Goal: Task Accomplishment & Management: Use online tool/utility

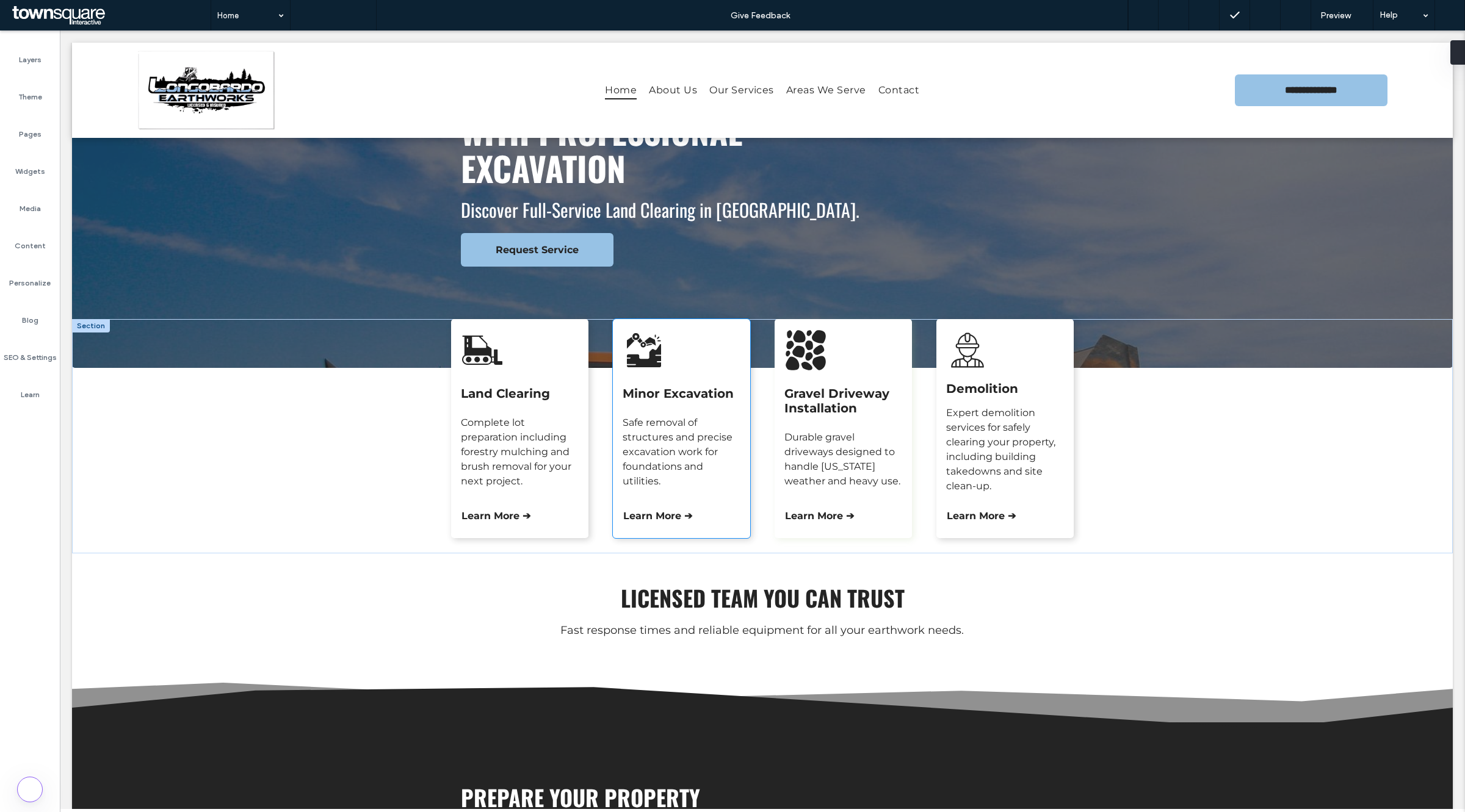
scroll to position [381, 0]
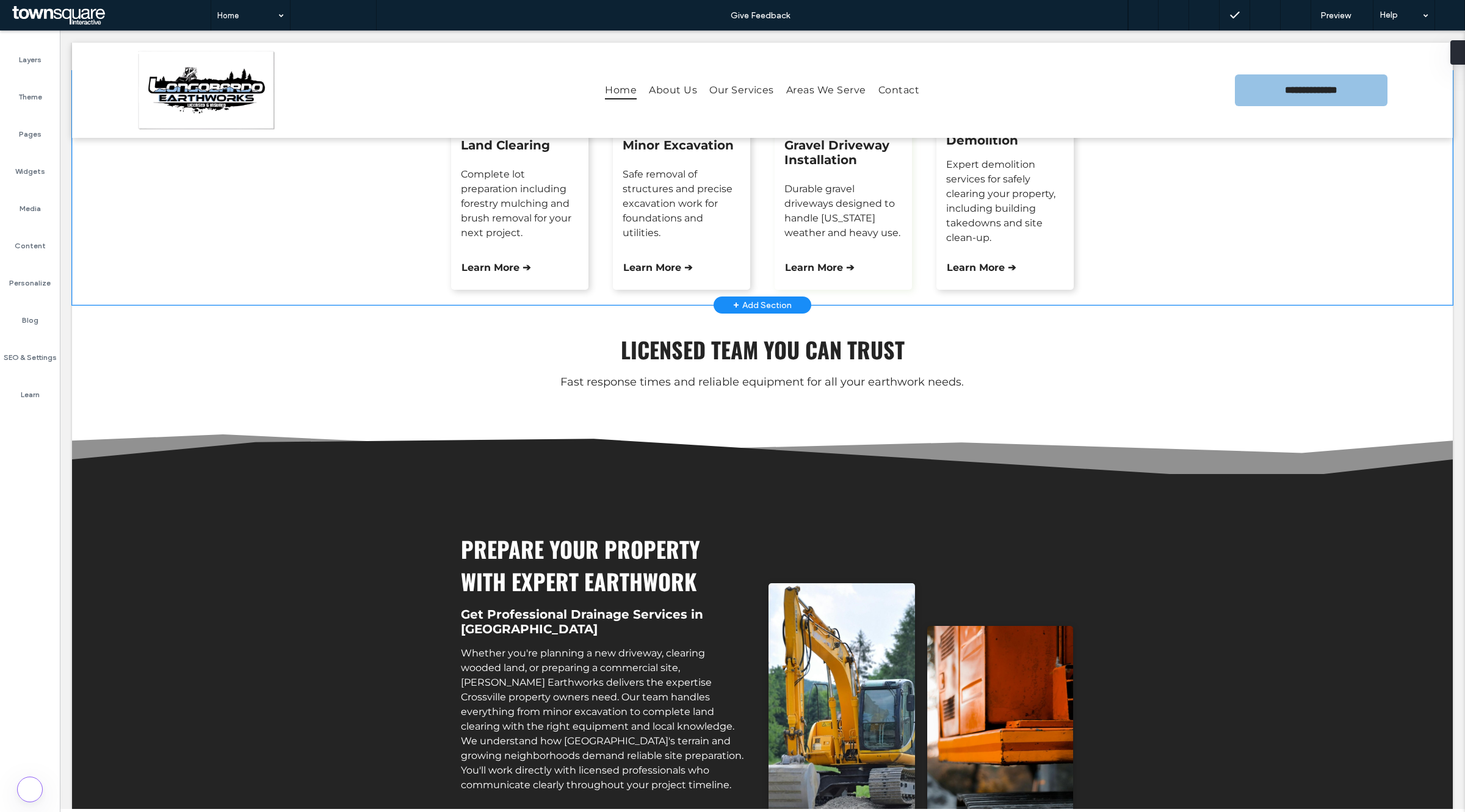
click at [288, 263] on div "Land Clearing Complete lot preparation including forestry mulching and brush re…" at bounding box center [762, 188] width 1380 height 235
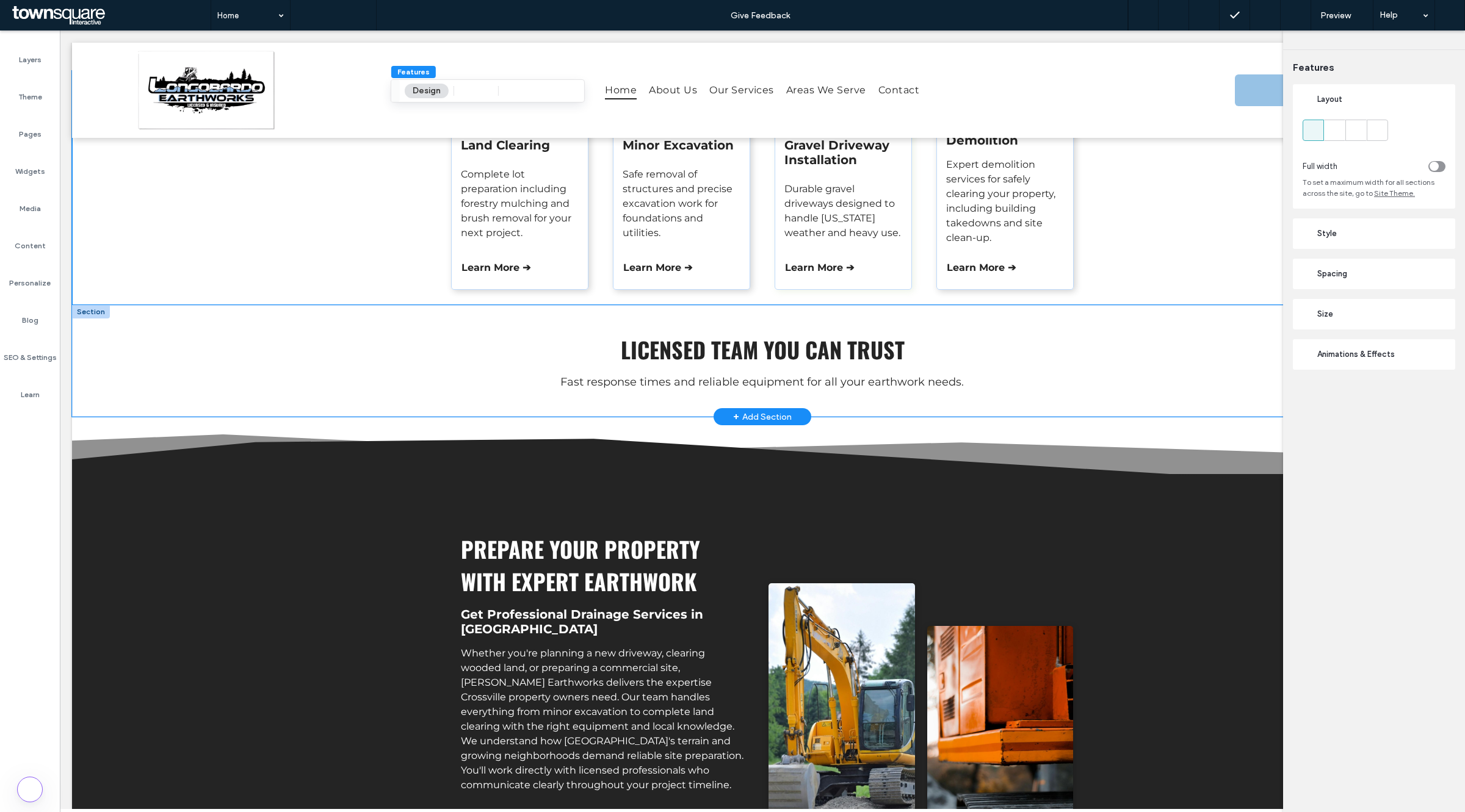
click at [233, 361] on div "Licensed Team You Can Trust Fast response times and reliable equipment for all …" at bounding box center [762, 361] width 1380 height 111
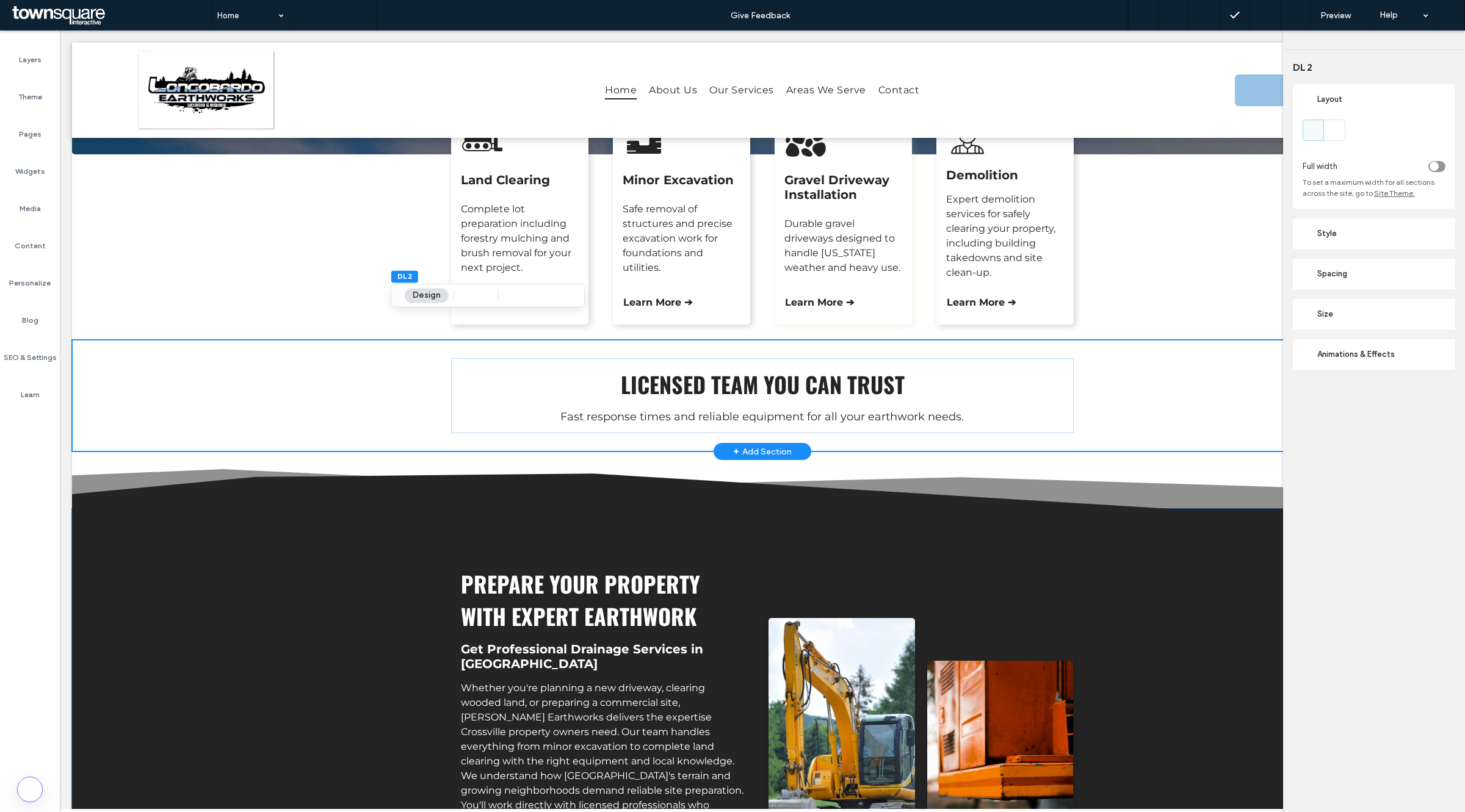
scroll to position [305, 0]
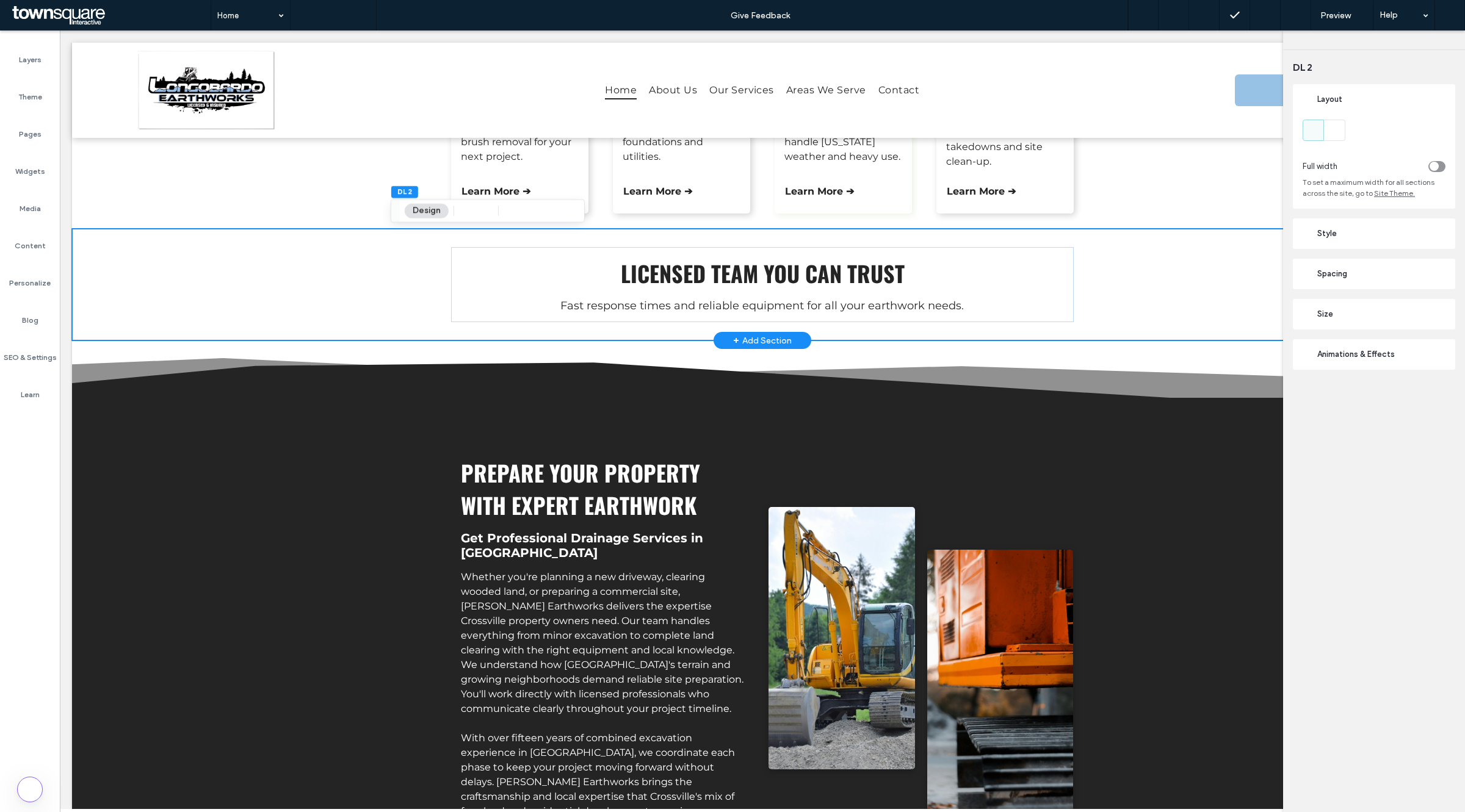
click at [223, 319] on div "Licensed Team You Can Trust Fast response times and reliable equipment for all …" at bounding box center [762, 284] width 1380 height 111
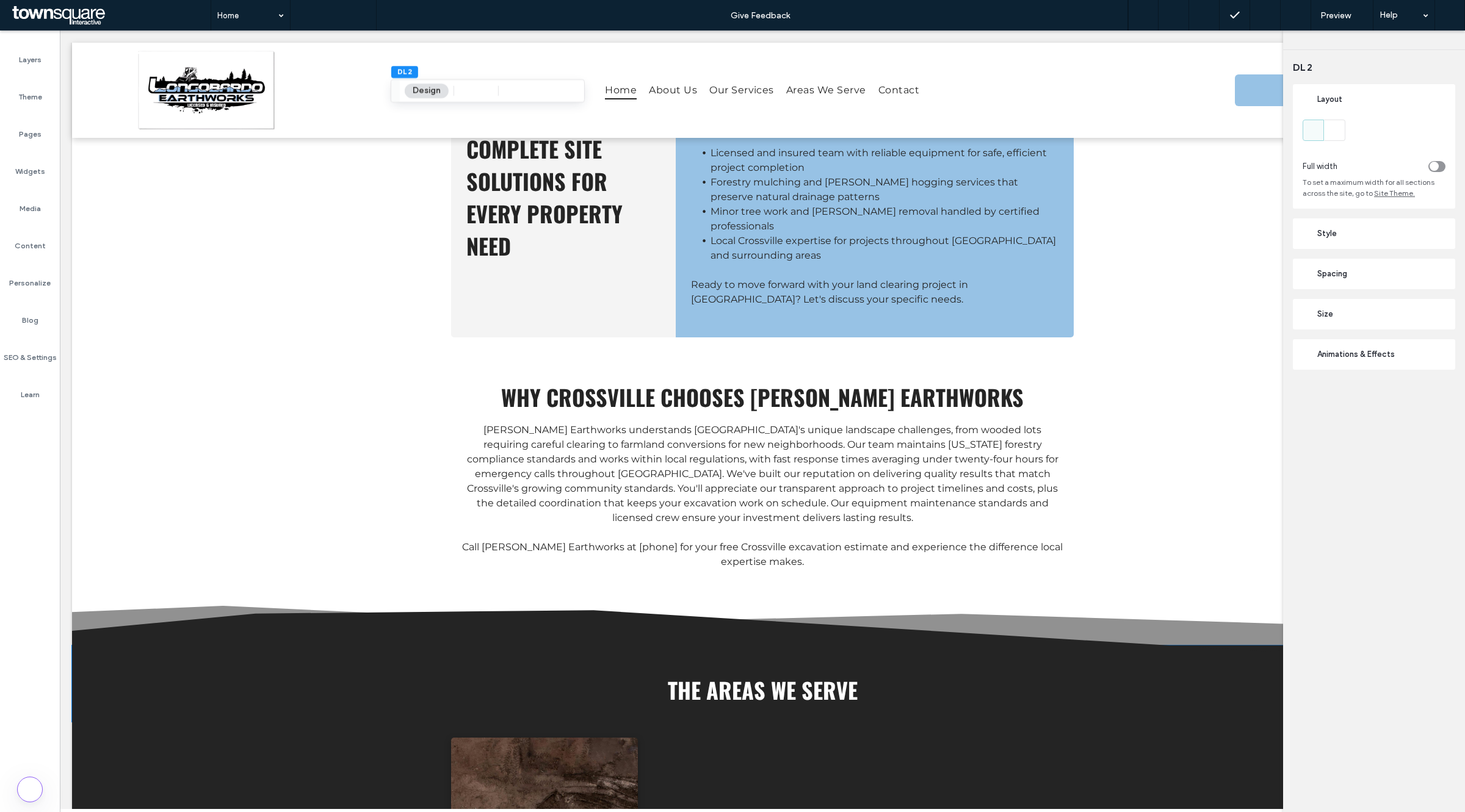
scroll to position [1297, 0]
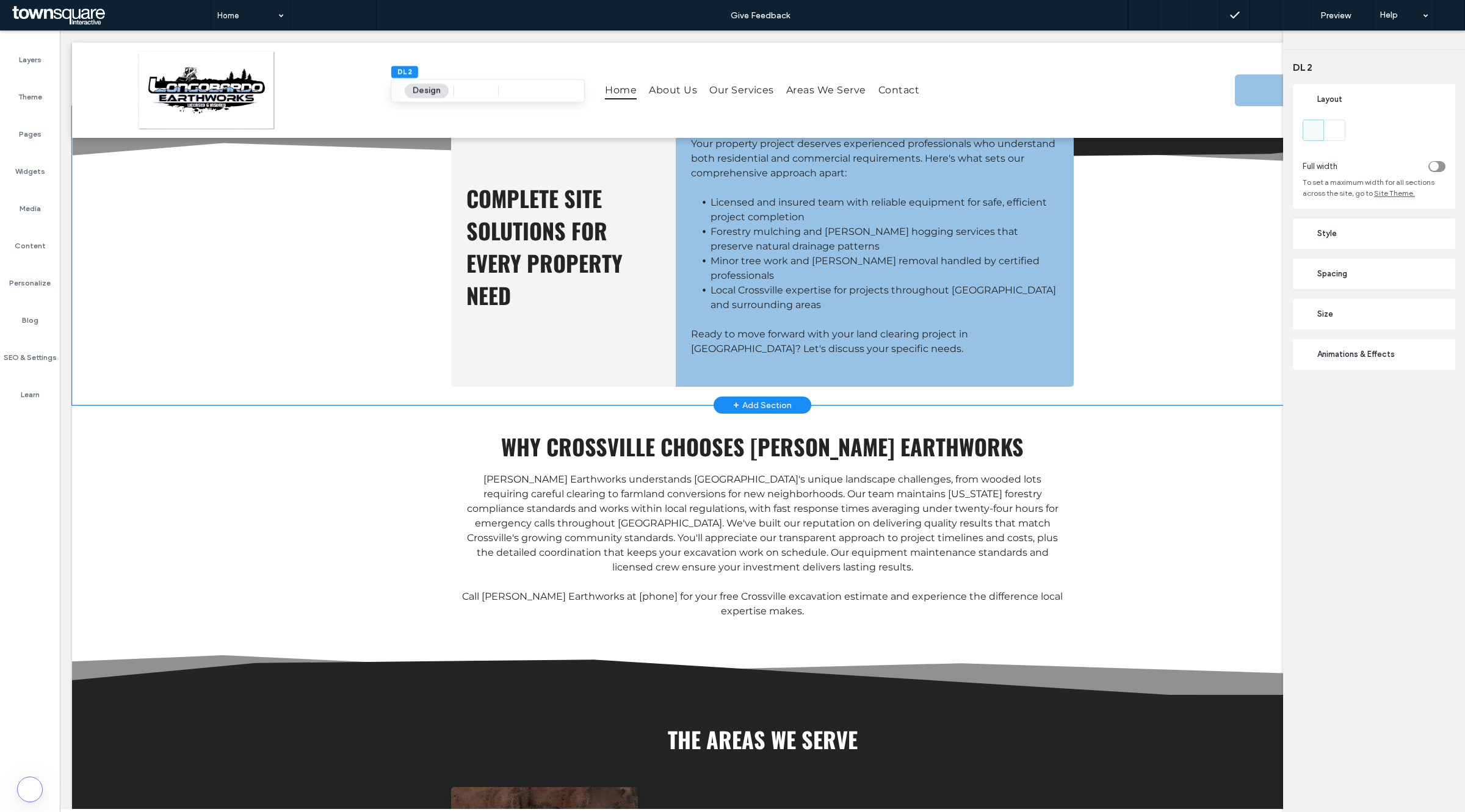
click at [195, 311] on div "Complete Site Solutions for Every Property Need Your property project deserves …" at bounding box center [762, 256] width 1380 height 299
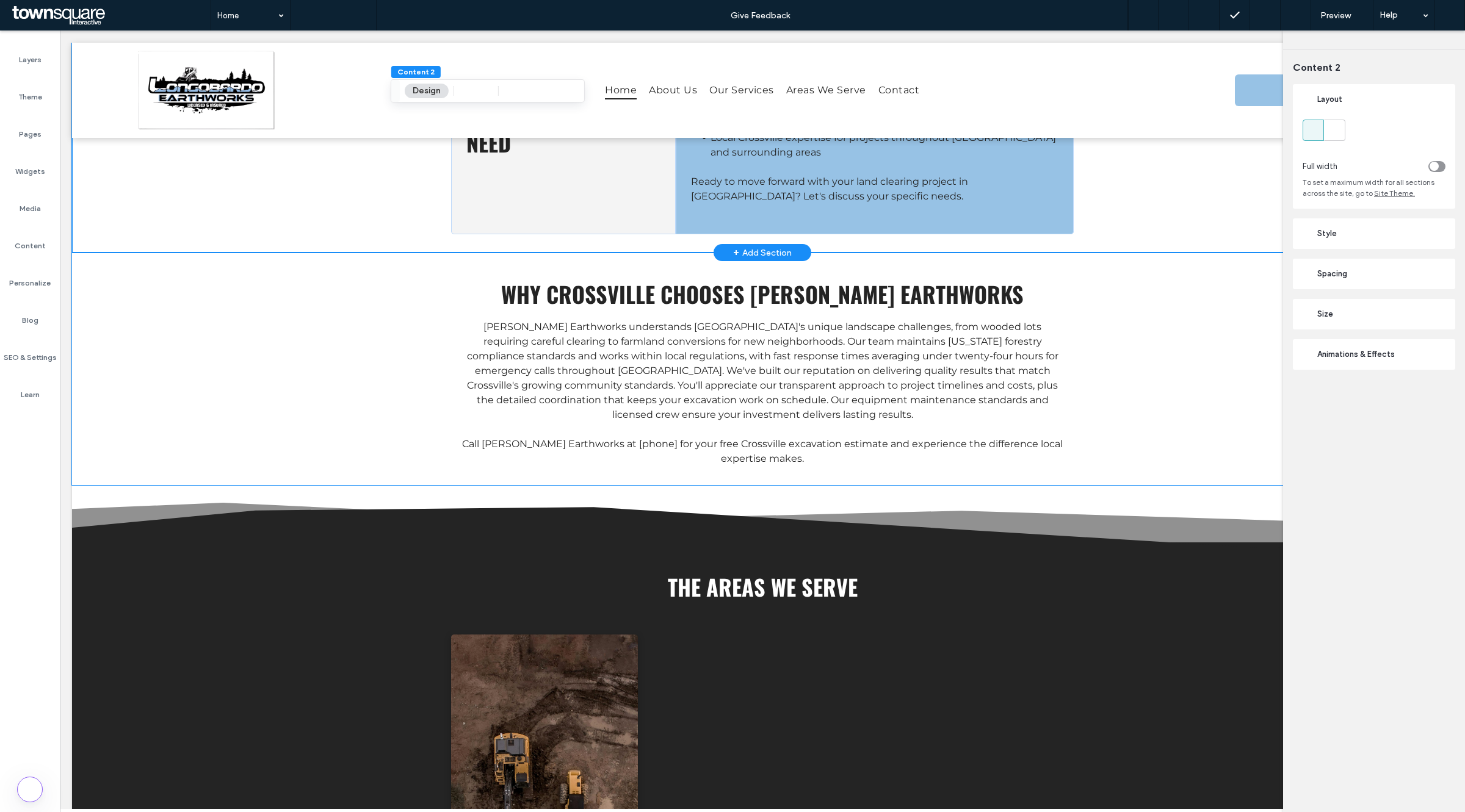
click at [199, 357] on div "Why Crossville Chooses Longobardo Earthworks Longobardo Earthworks understands …" at bounding box center [762, 368] width 1380 height 233
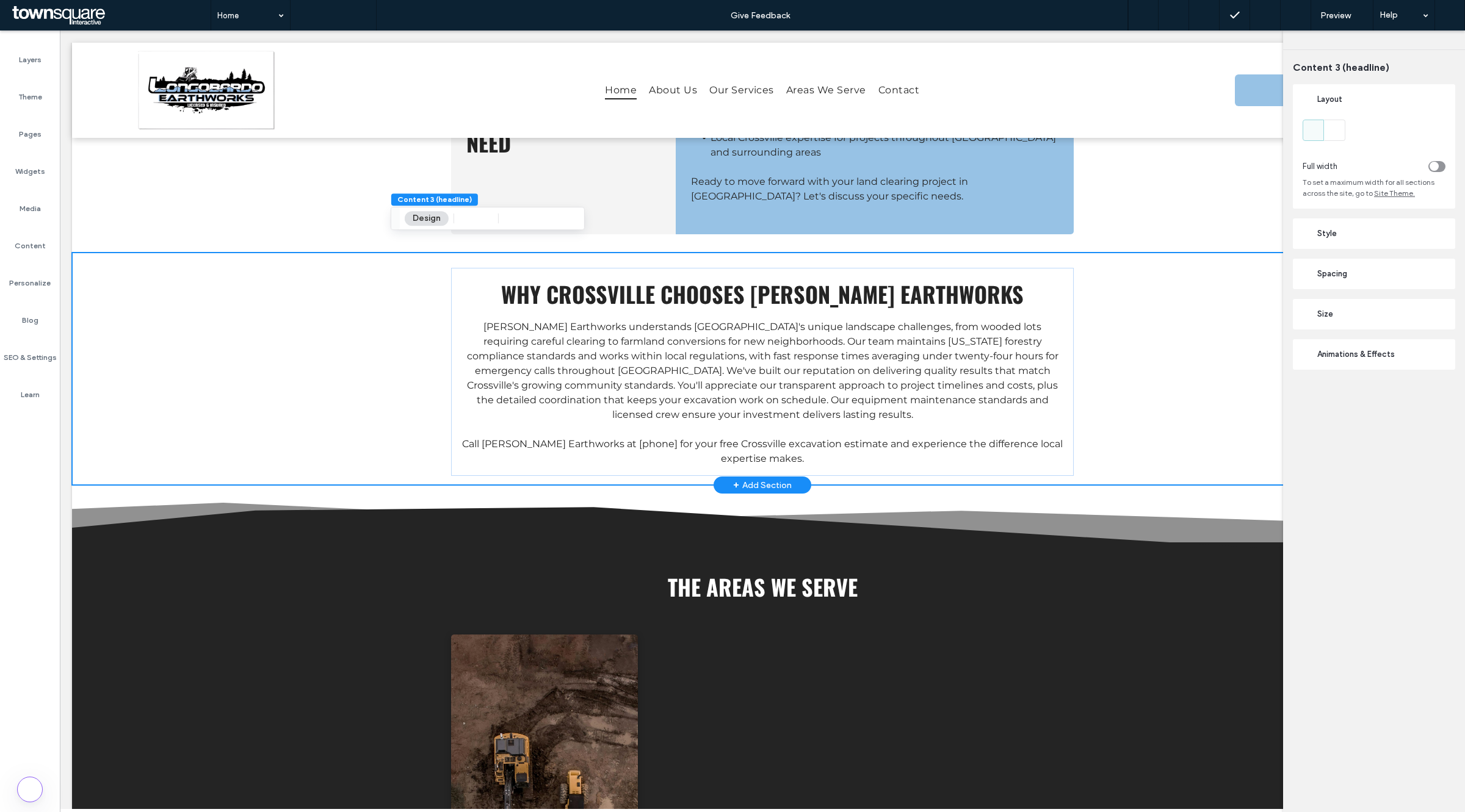
click at [193, 357] on div "Why Crossville Chooses Longobardo Earthworks Longobardo Earthworks understands …" at bounding box center [762, 368] width 1380 height 233
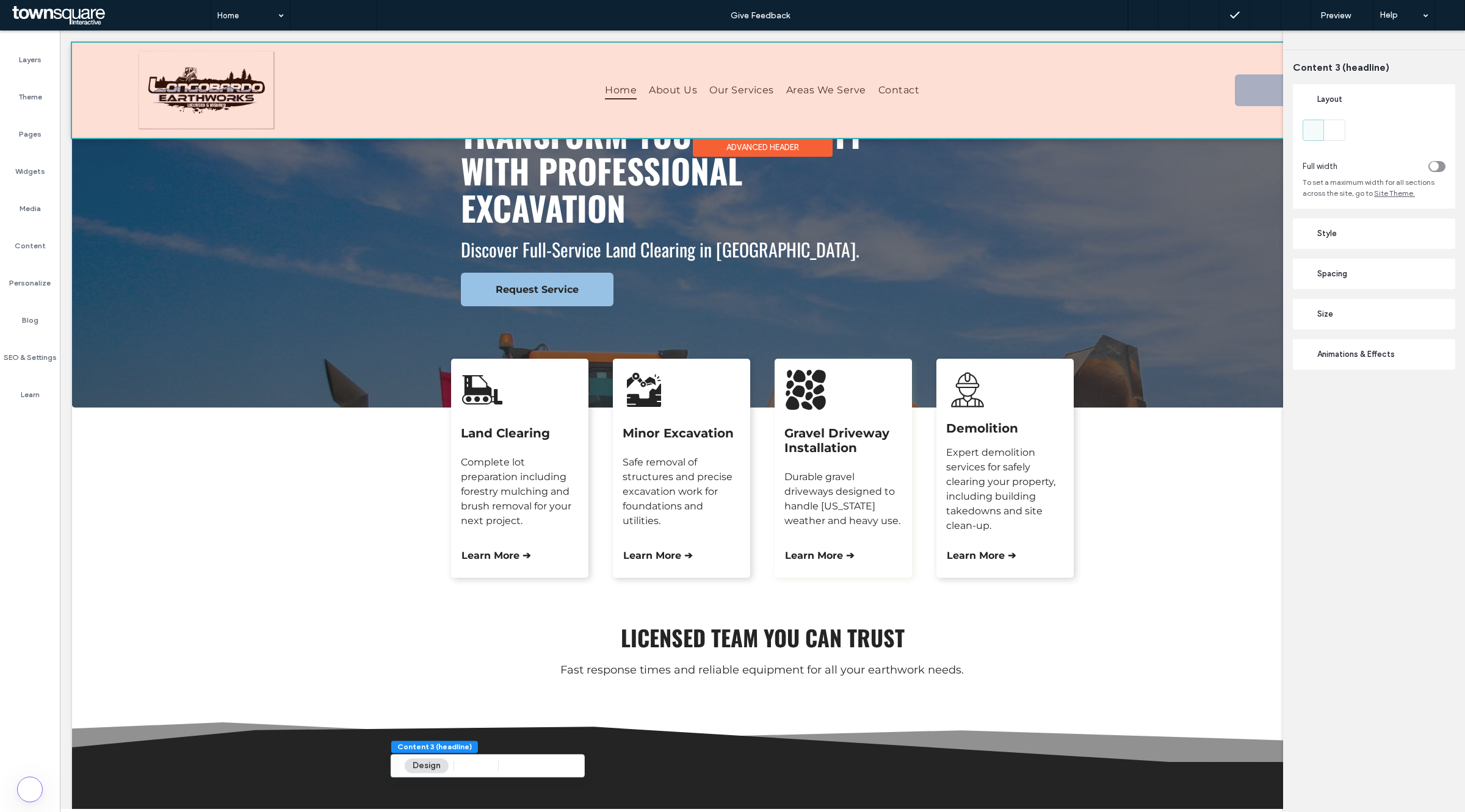
scroll to position [76, 0]
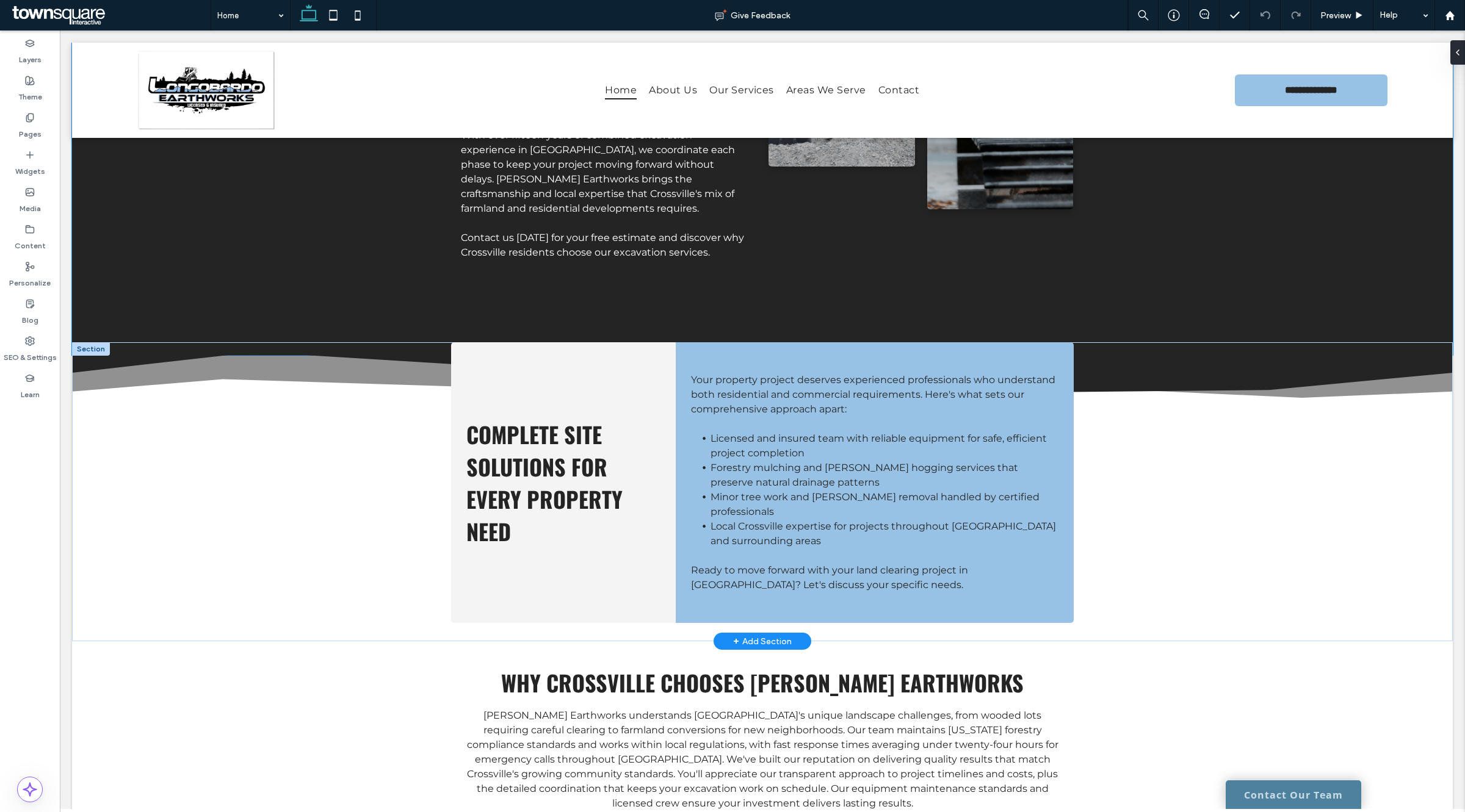
scroll to position [1068, 0]
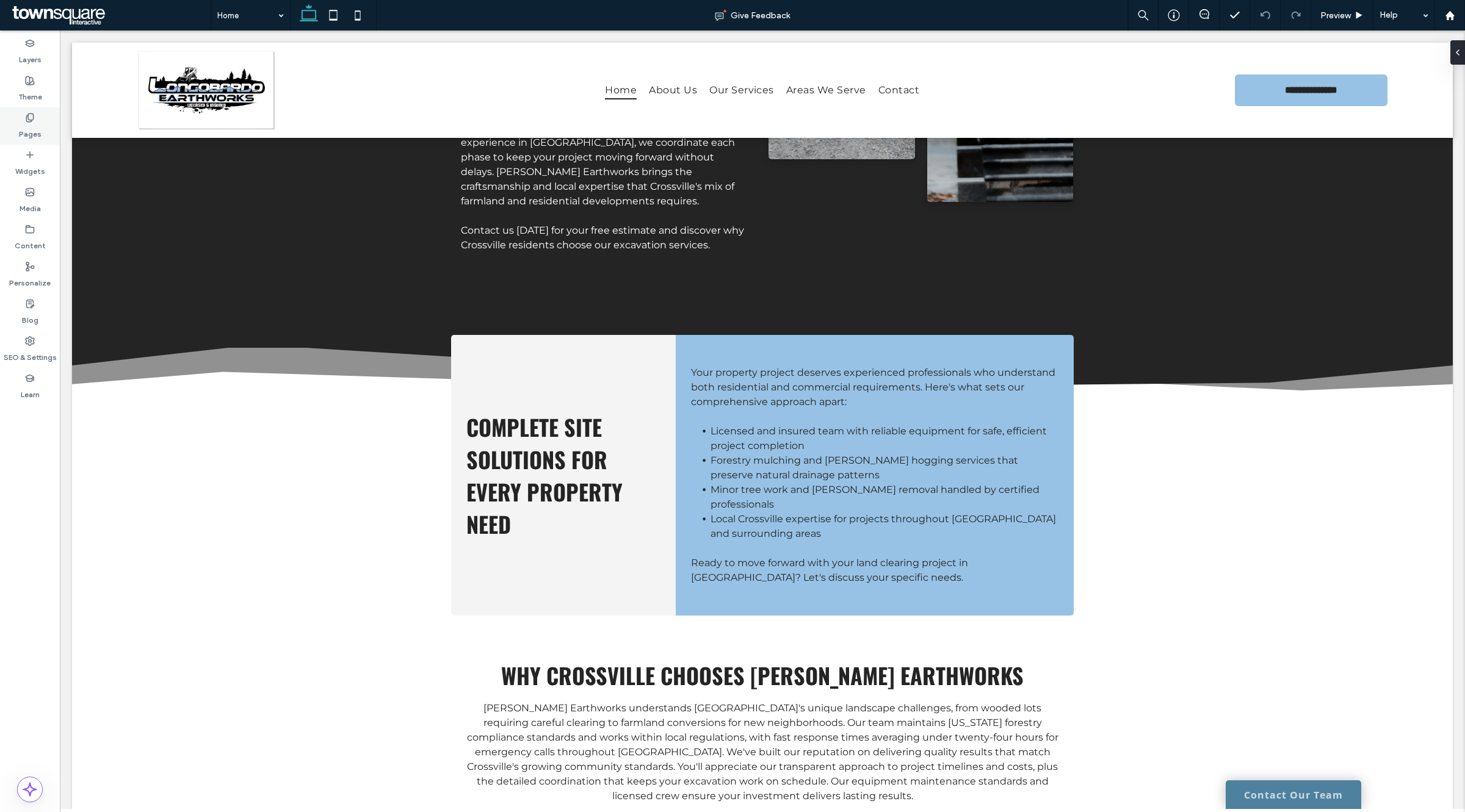
click at [19, 117] on div "Pages" at bounding box center [29, 126] width 60 height 37
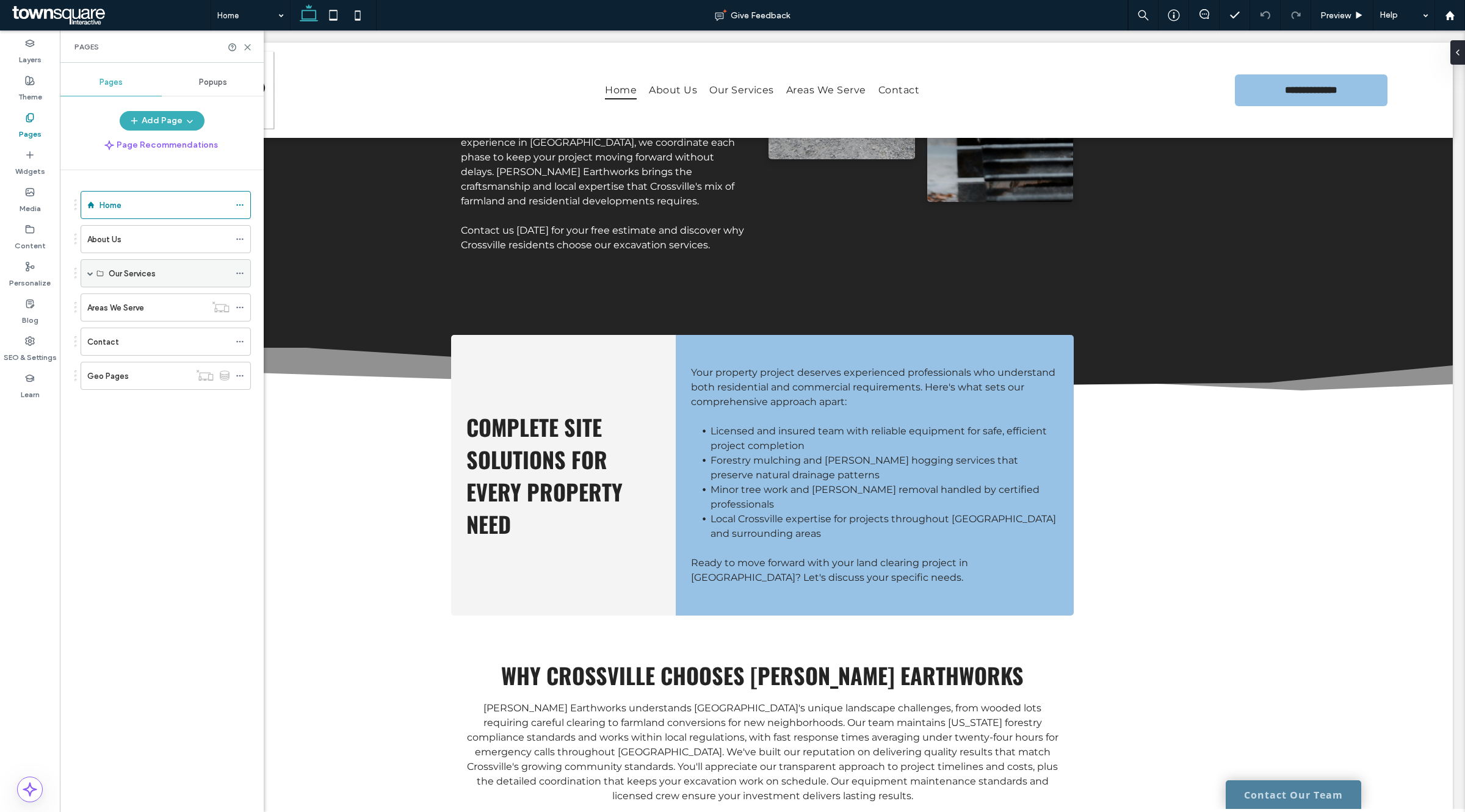
click at [102, 269] on div "Our Services" at bounding box center [166, 273] width 170 height 28
click at [85, 280] on div "Our Services" at bounding box center [166, 273] width 170 height 28
click at [87, 271] on span at bounding box center [90, 273] width 6 height 6
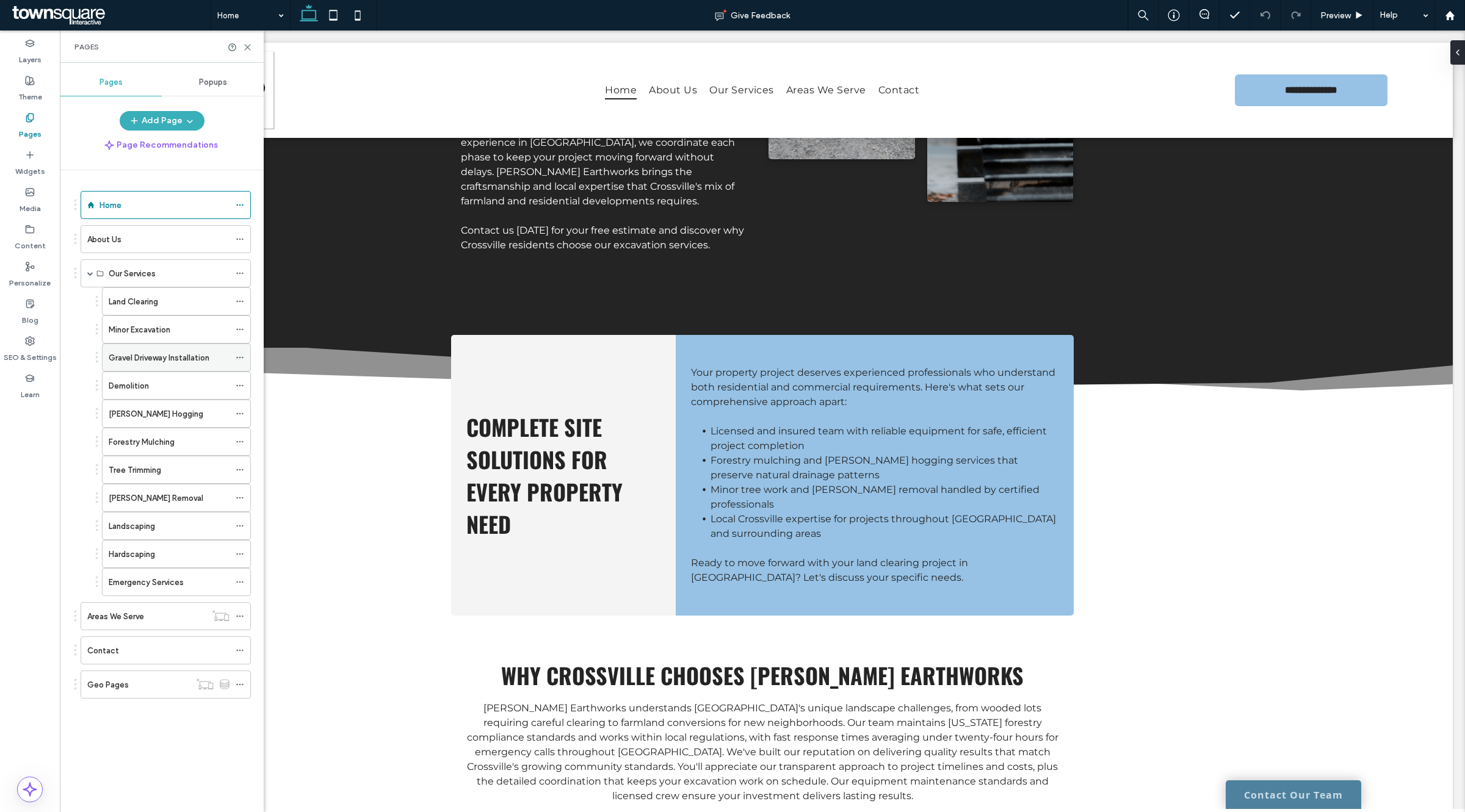
click at [120, 348] on div "Gravel Driveway Installation" at bounding box center [169, 357] width 121 height 27
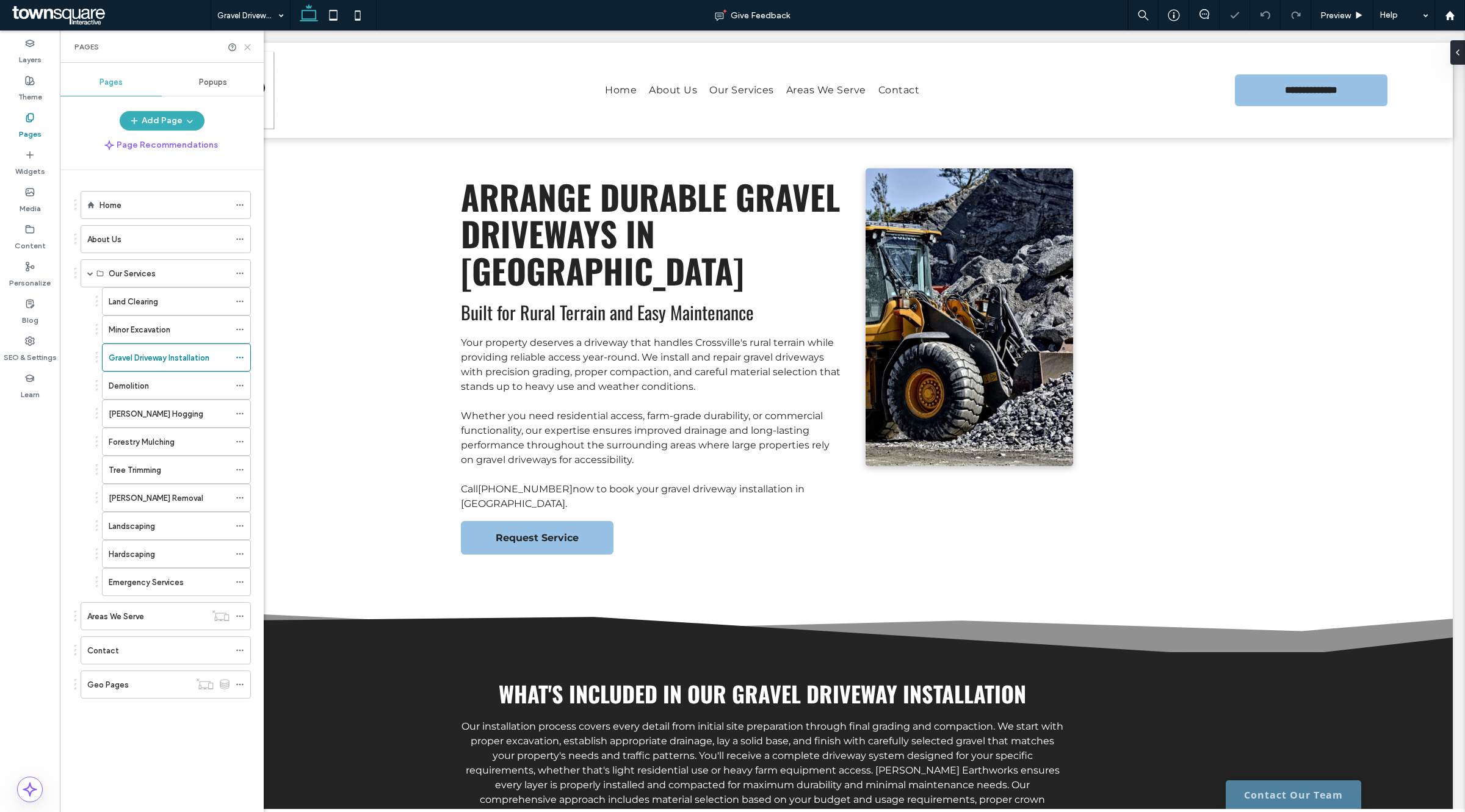
click at [243, 50] on icon at bounding box center [248, 47] width 9 height 9
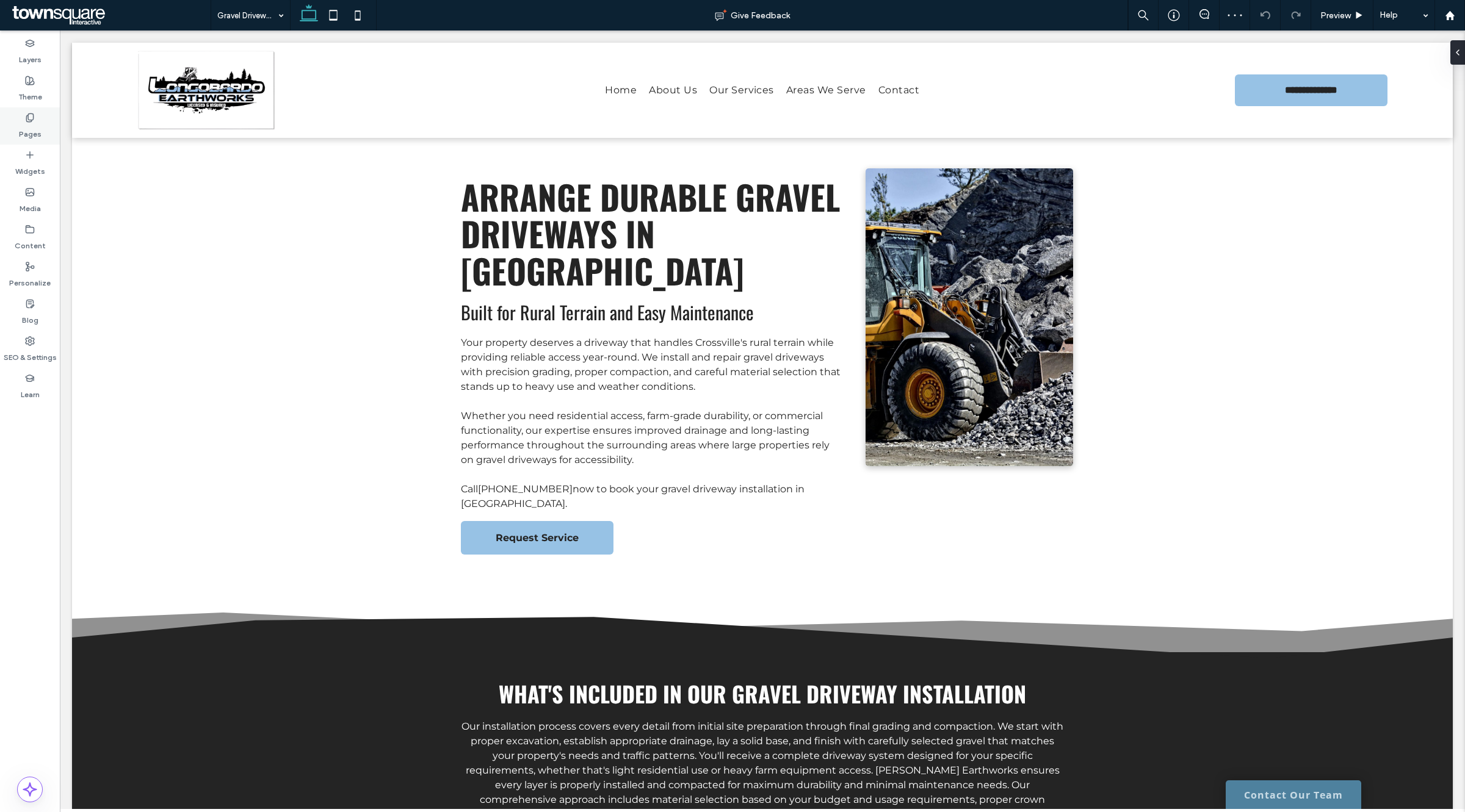
drag, startPoint x: 29, startPoint y: 98, endPoint x: 29, endPoint y: 123, distance: 25.0
click at [29, 98] on label "Theme" at bounding box center [30, 94] width 24 height 17
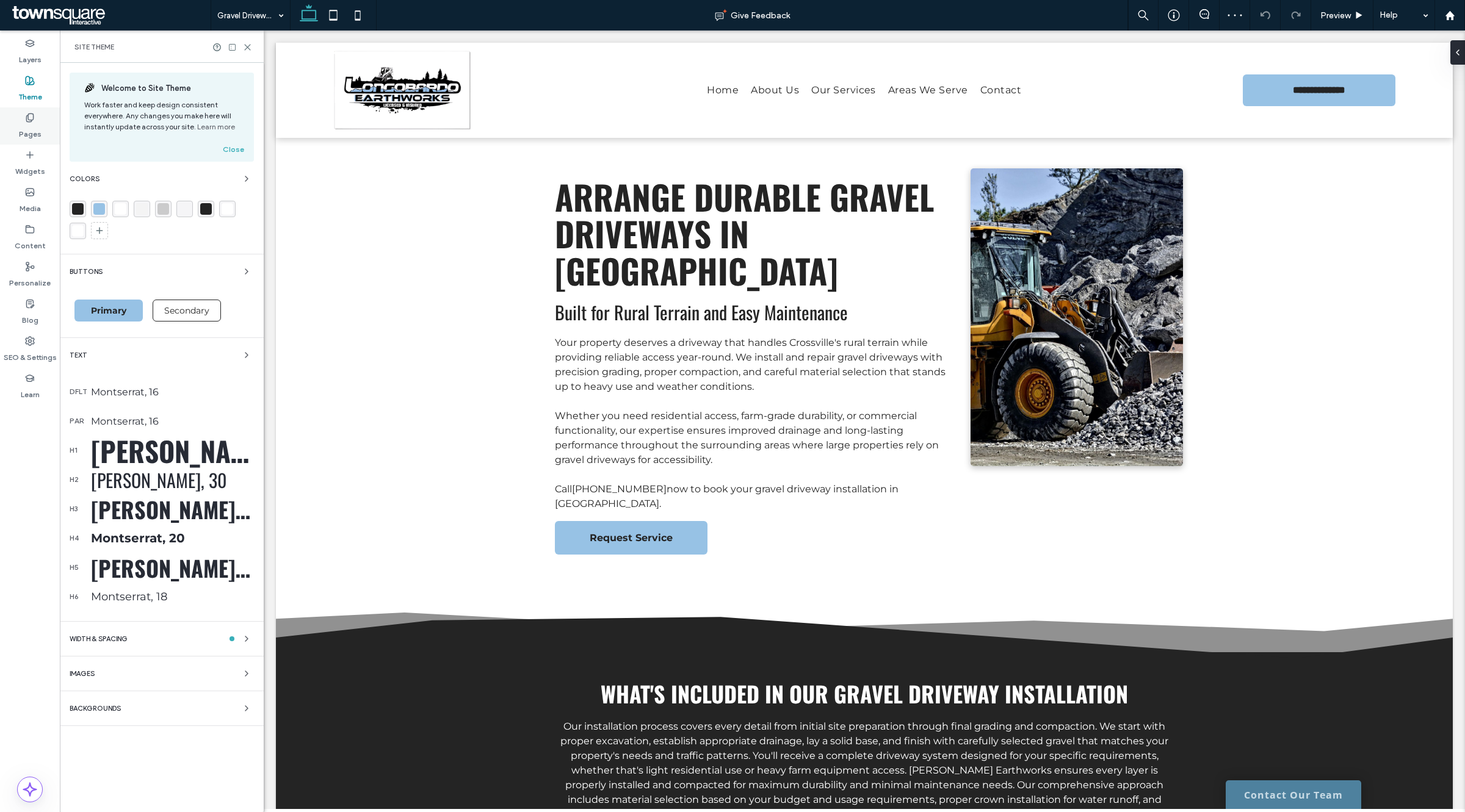
click at [29, 123] on label "Pages" at bounding box center [30, 131] width 22 height 17
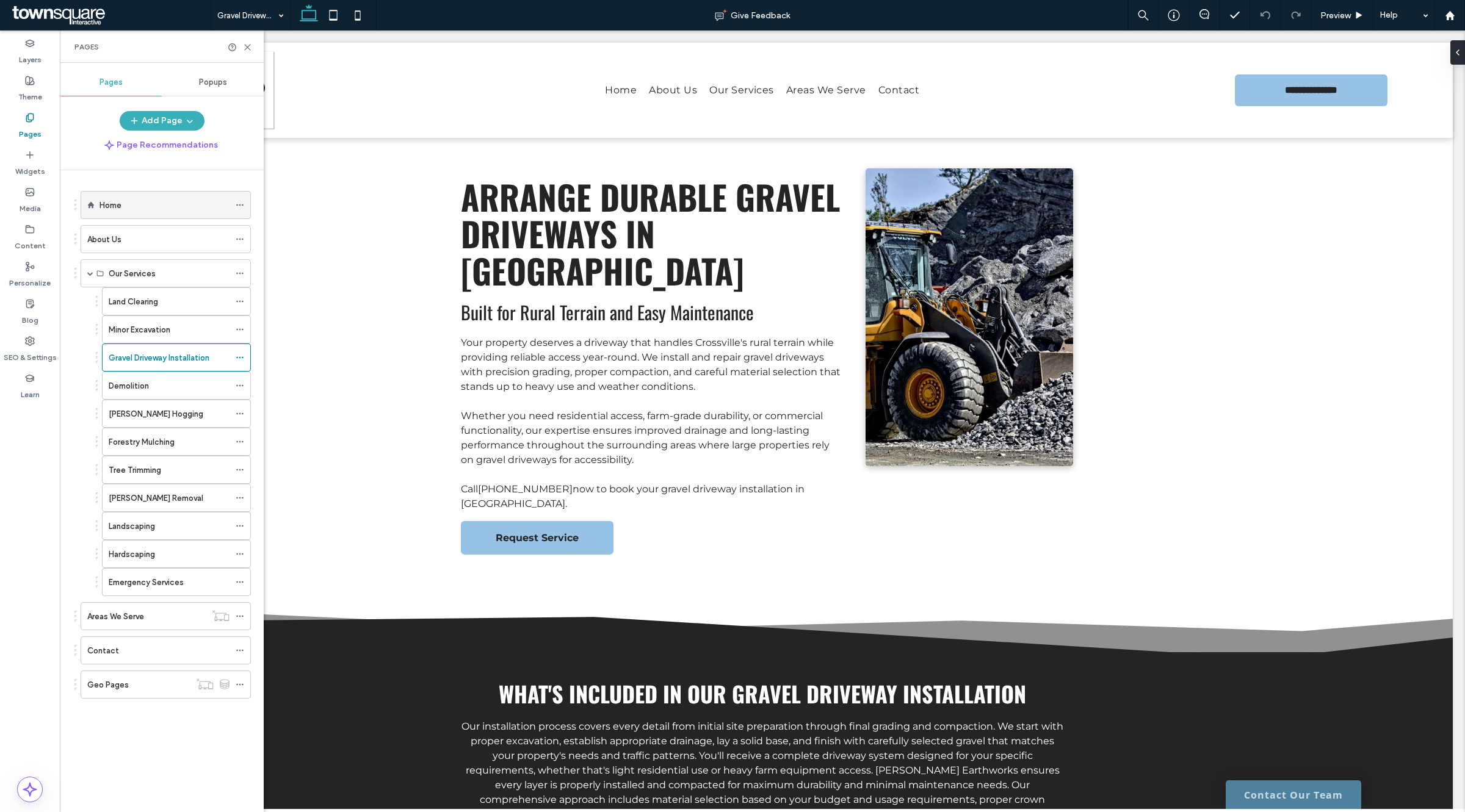
click at [106, 206] on label "Home" at bounding box center [111, 205] width 22 height 22
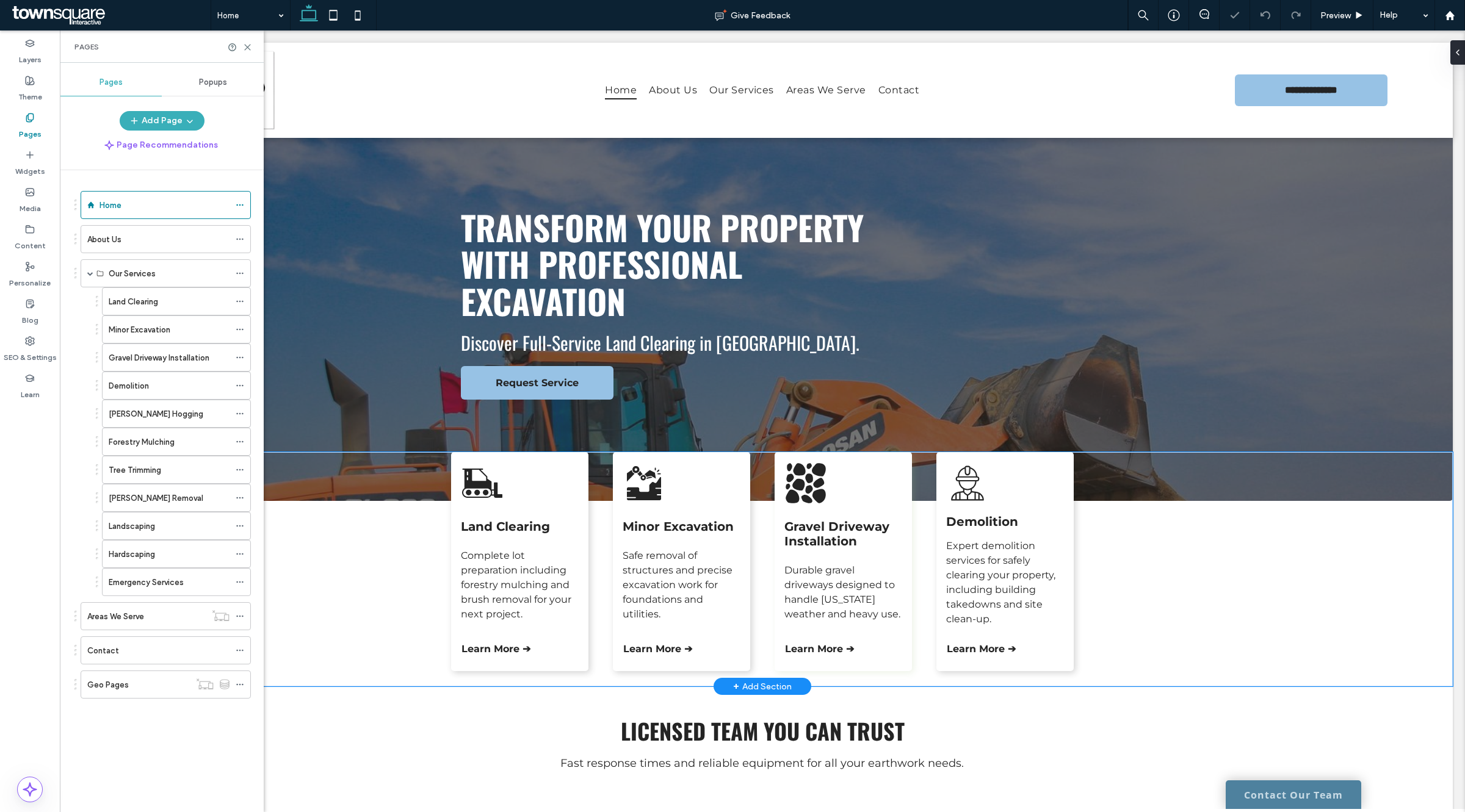
click at [1264, 525] on div "Land Clearing Complete lot preparation including forestry mulching and brush re…" at bounding box center [762, 570] width 1380 height 235
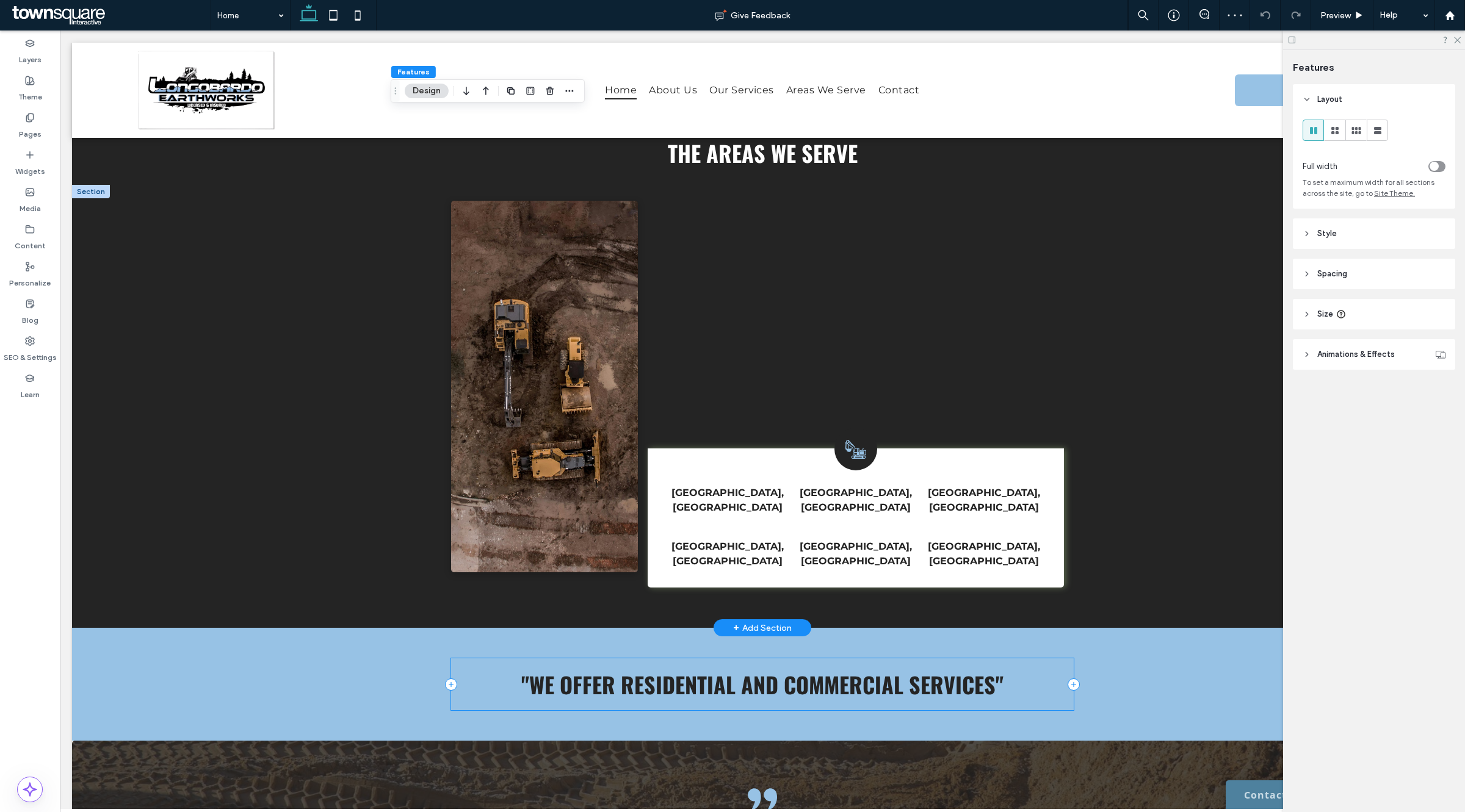
scroll to position [1836, 0]
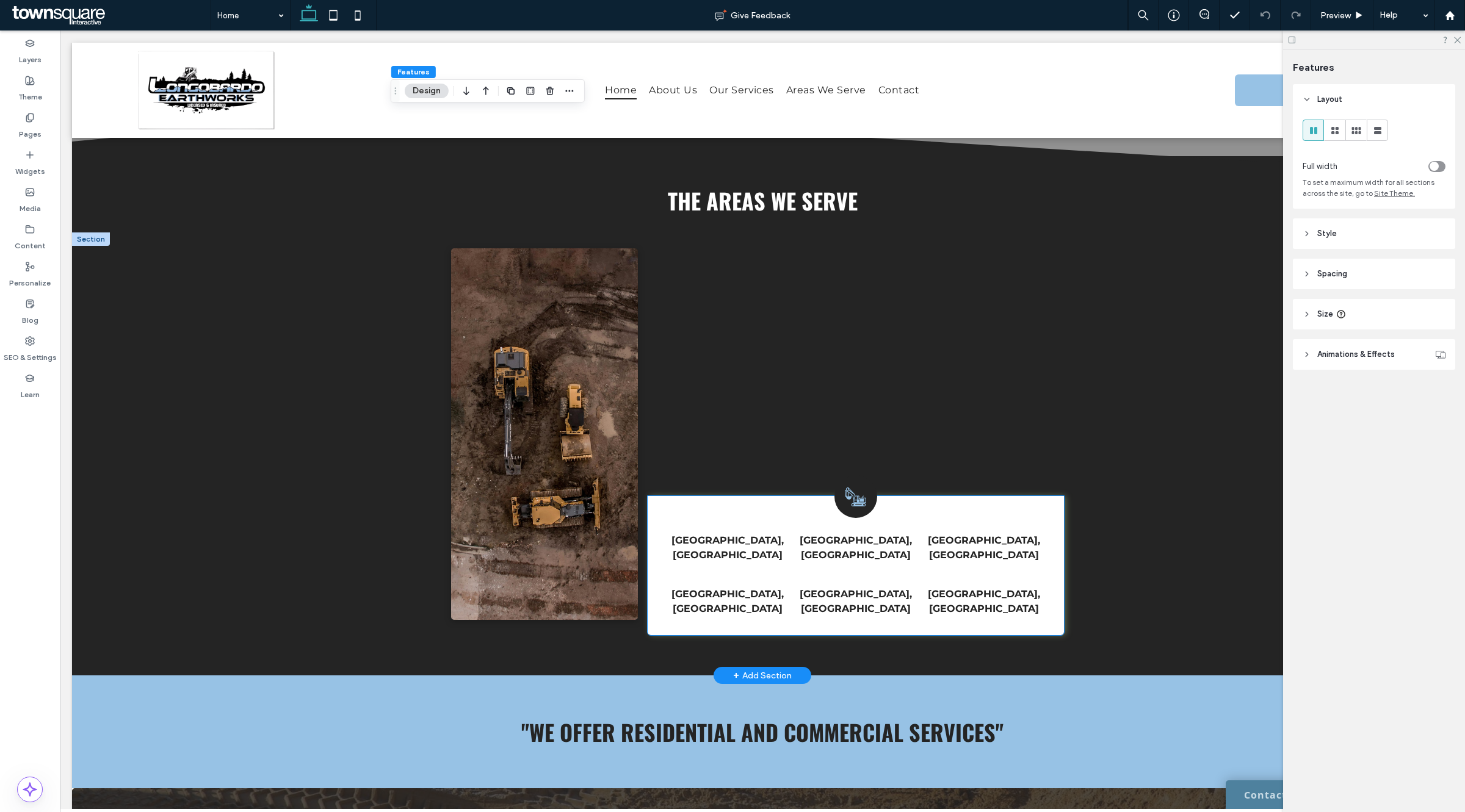
click at [958, 534] on div "Crossville, TN Jamestown, TN Fairfield Glade, TN" at bounding box center [855, 548] width 396 height 48
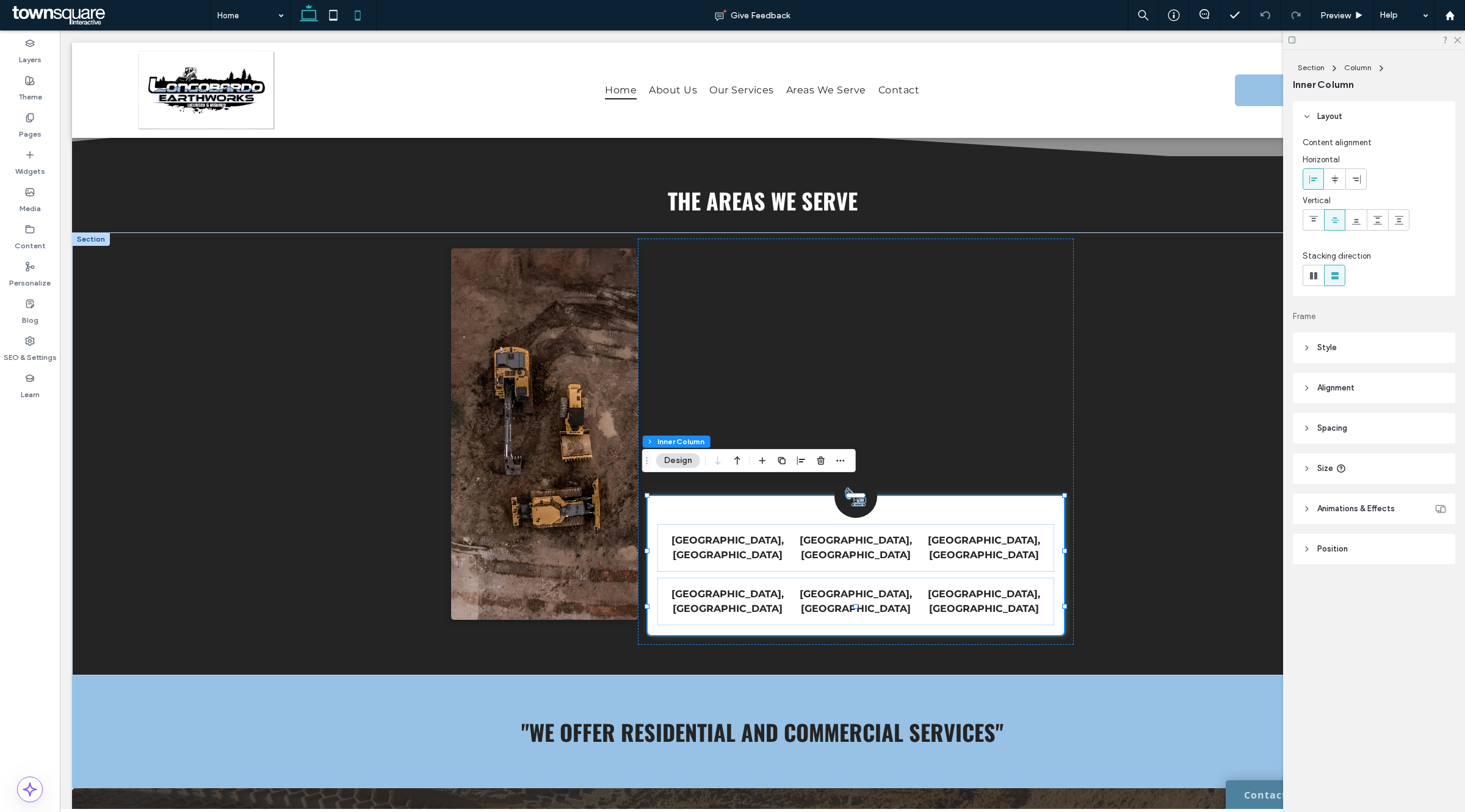
click at [359, 16] on icon at bounding box center [357, 15] width 24 height 24
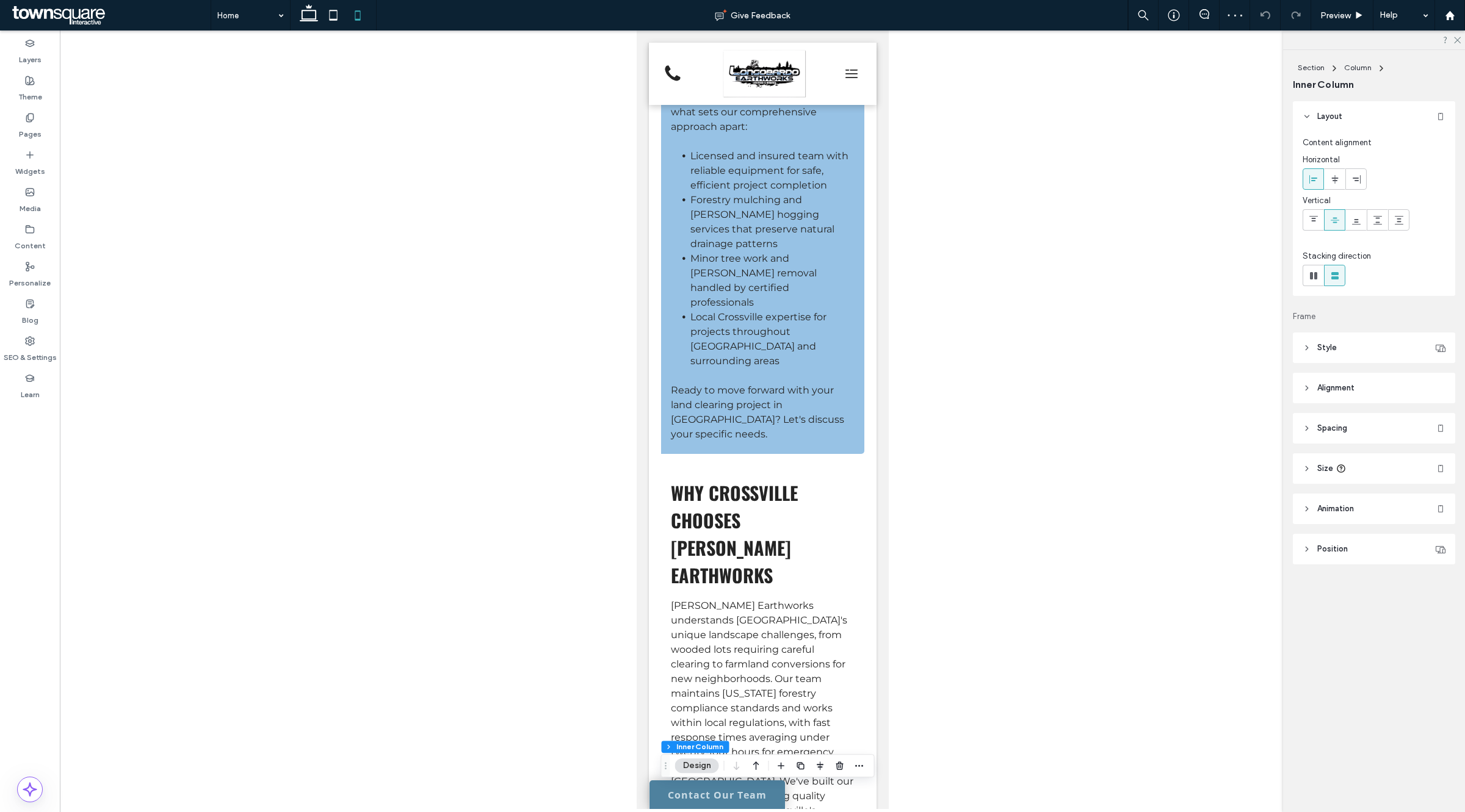
scroll to position [2012, 0]
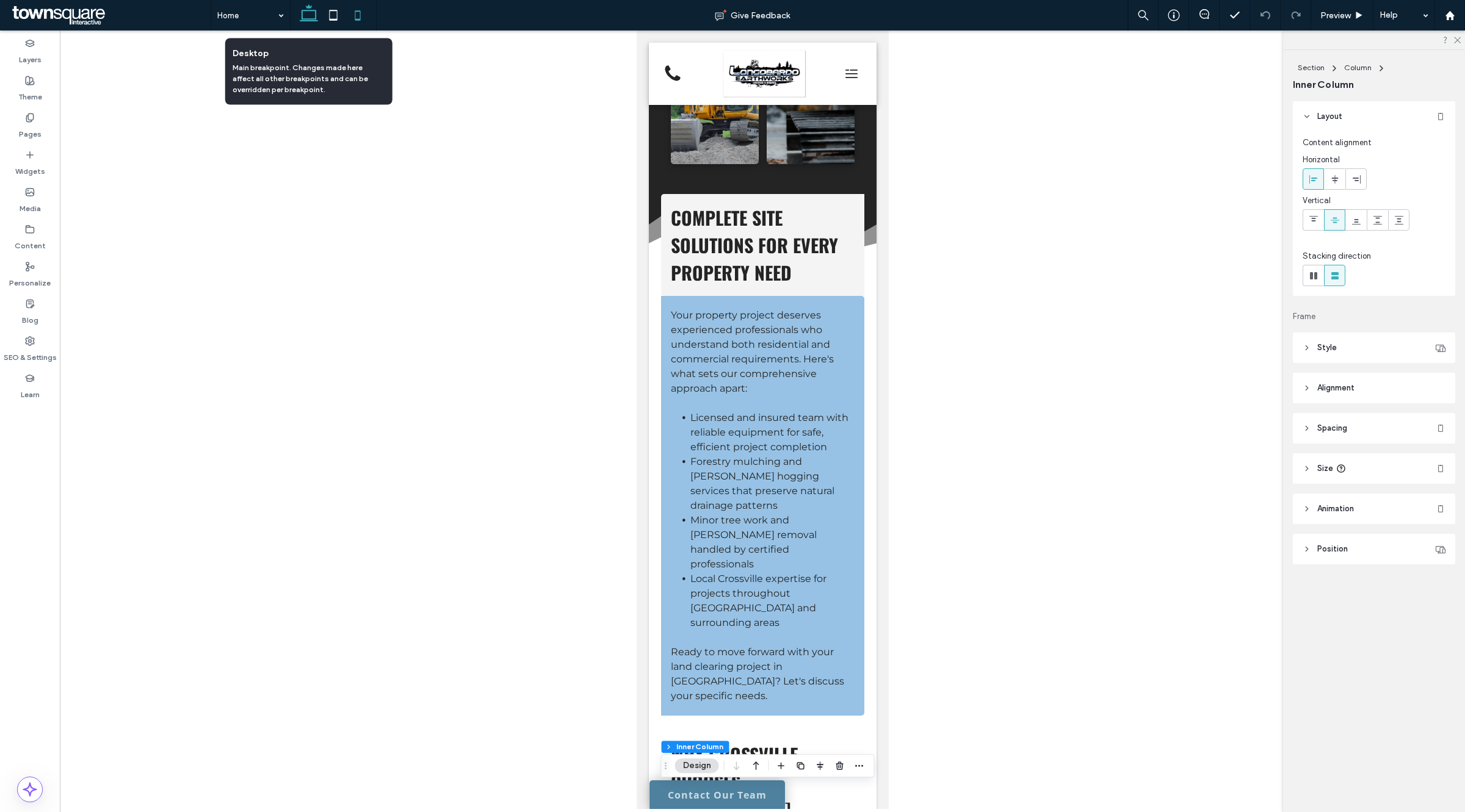
click at [319, 17] on icon at bounding box center [309, 15] width 24 height 24
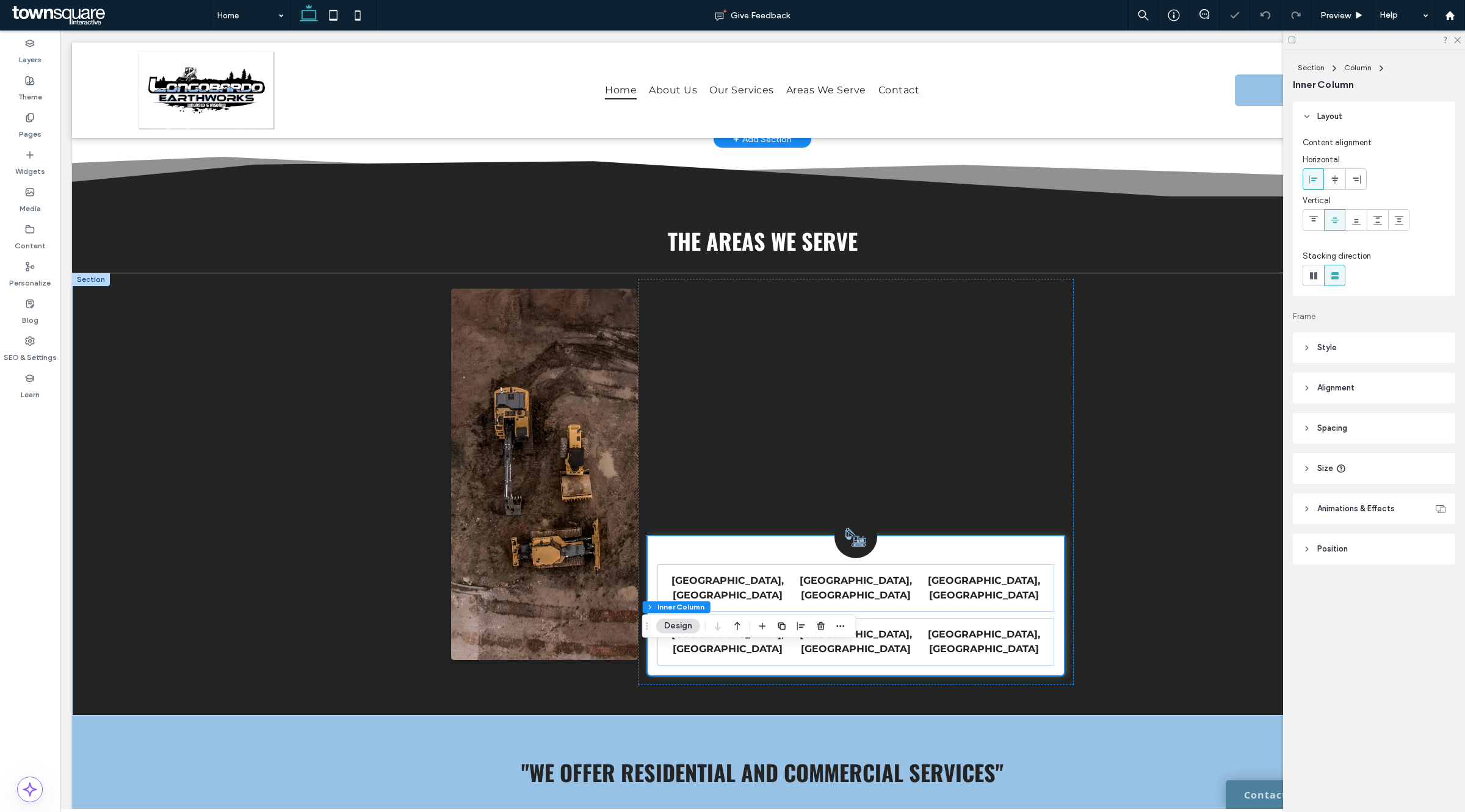
scroll to position [1965, 0]
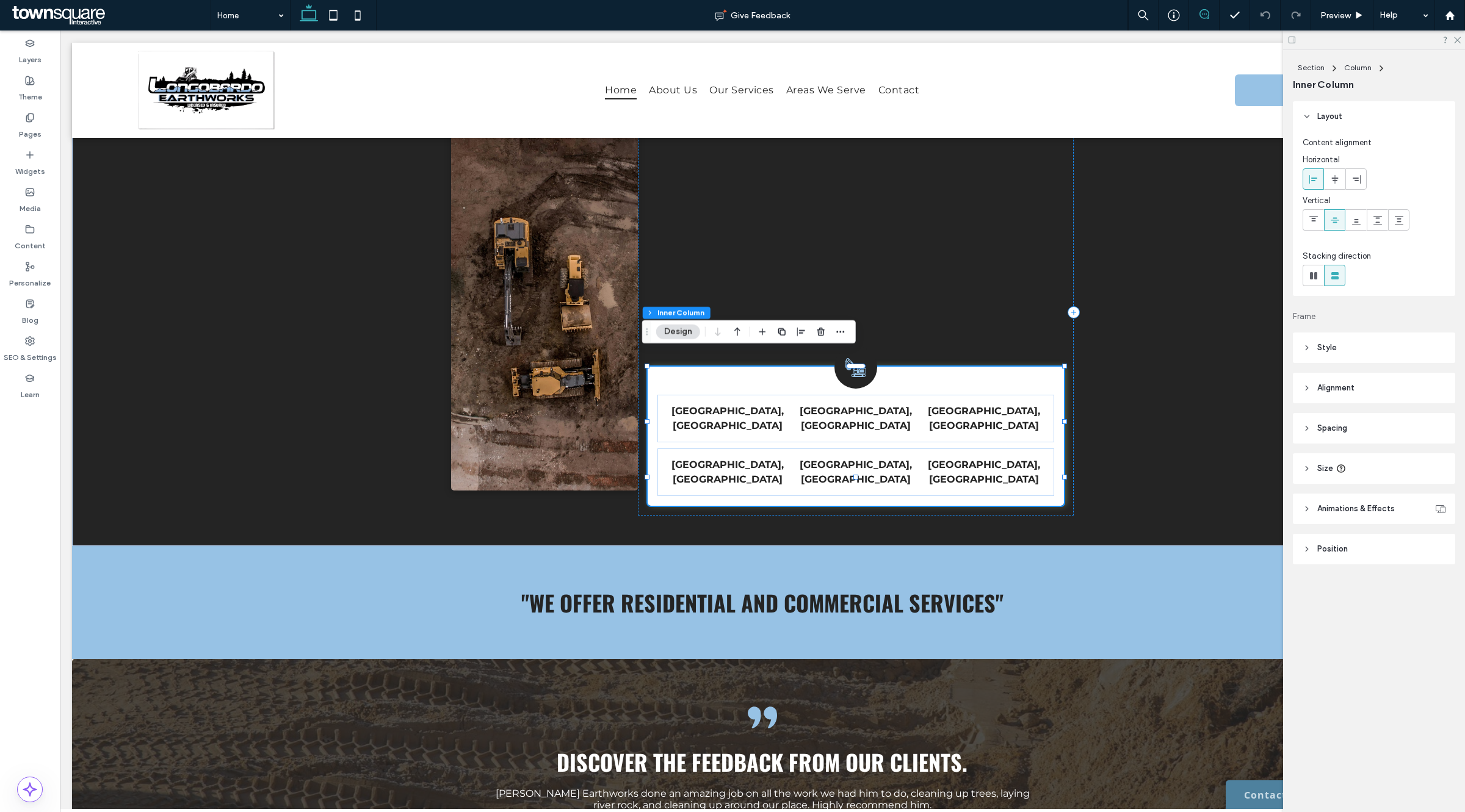
click at [1197, 15] on span at bounding box center [1204, 14] width 30 height 10
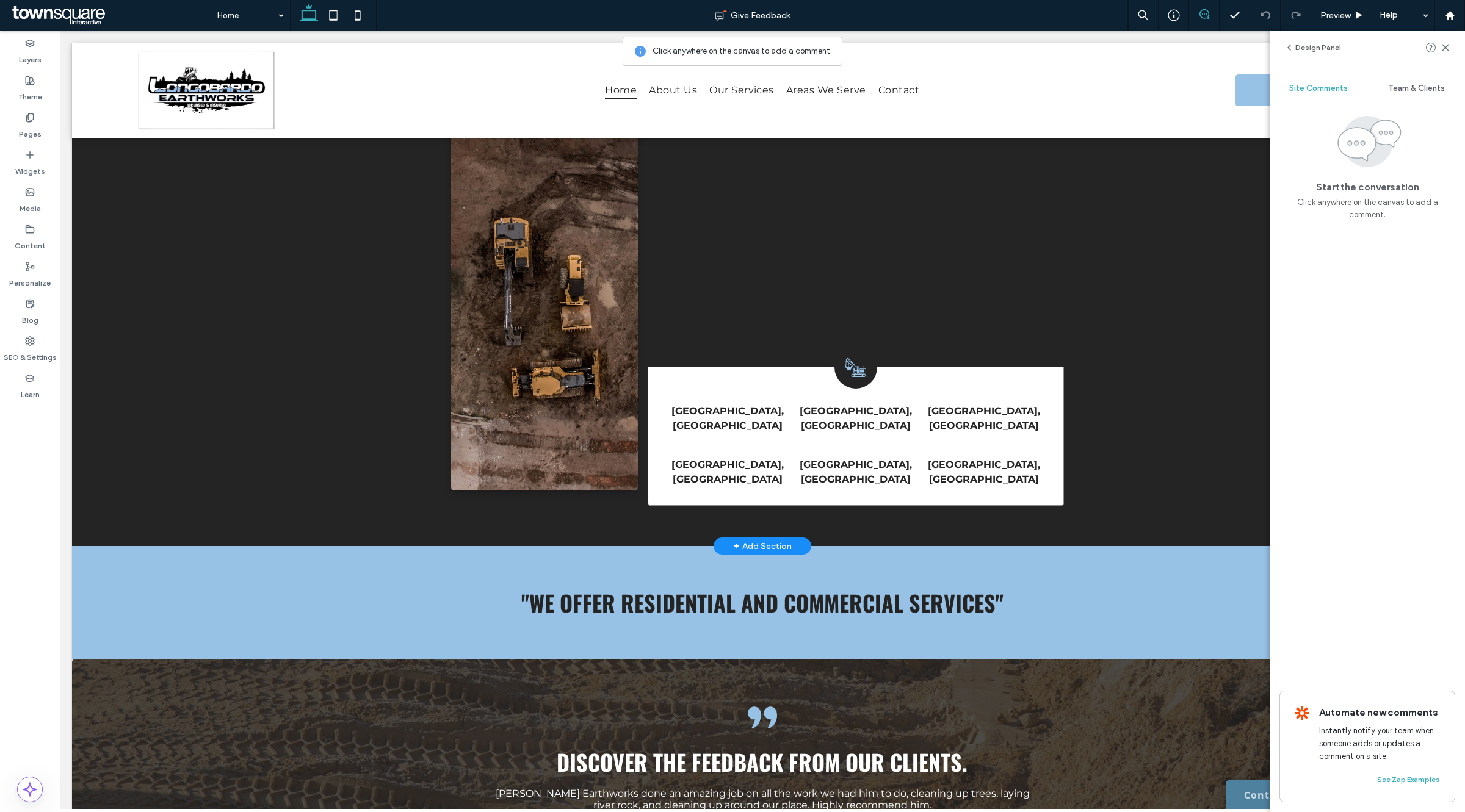
click at [1007, 369] on div "Crossville, TN Jamestown, TN Fairfield Glade, TN Knoxville, TN Cookeville, TN S…" at bounding box center [855, 436] width 416 height 139
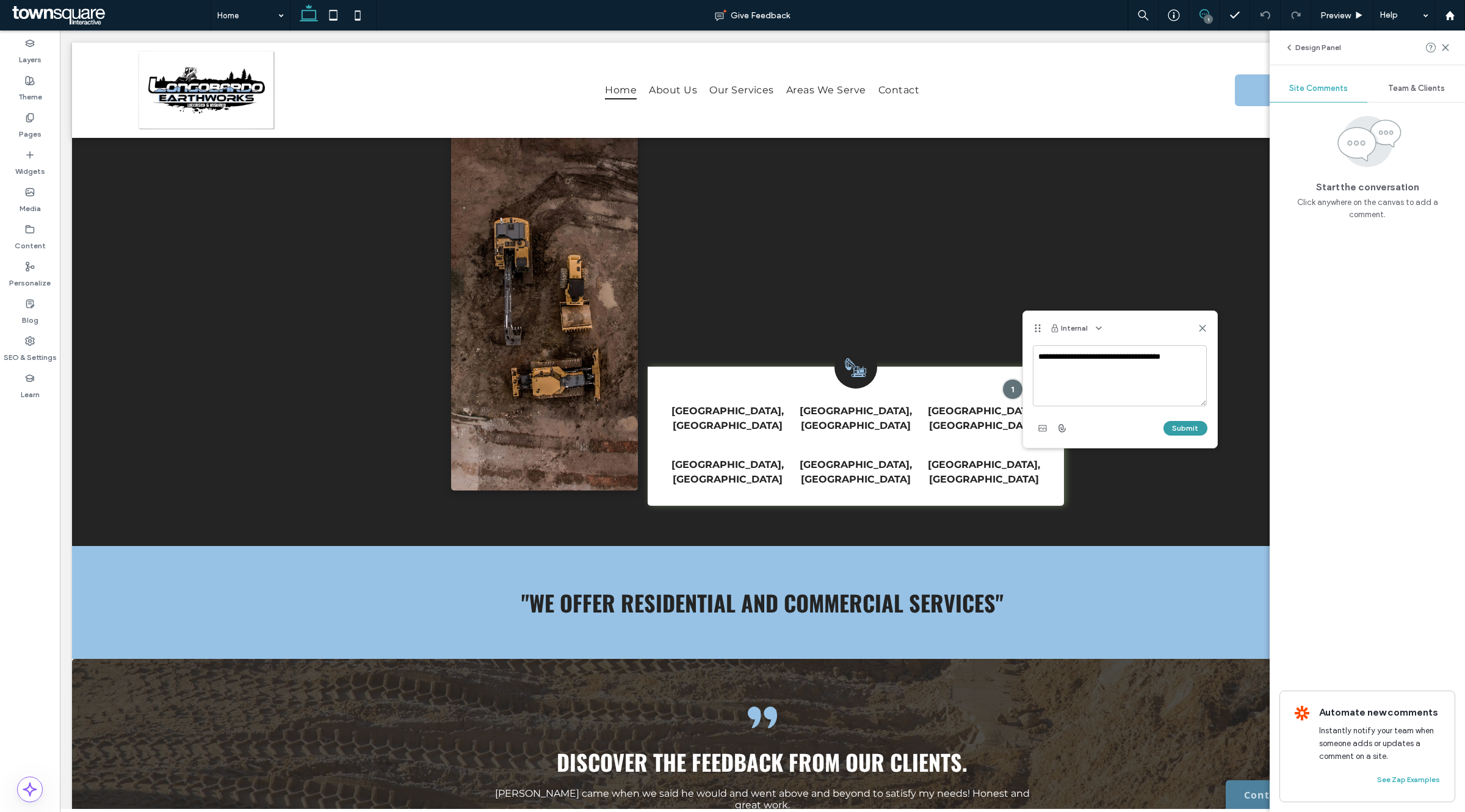
type textarea "**********"
click at [1171, 428] on button "Submit" at bounding box center [1185, 428] width 44 height 14
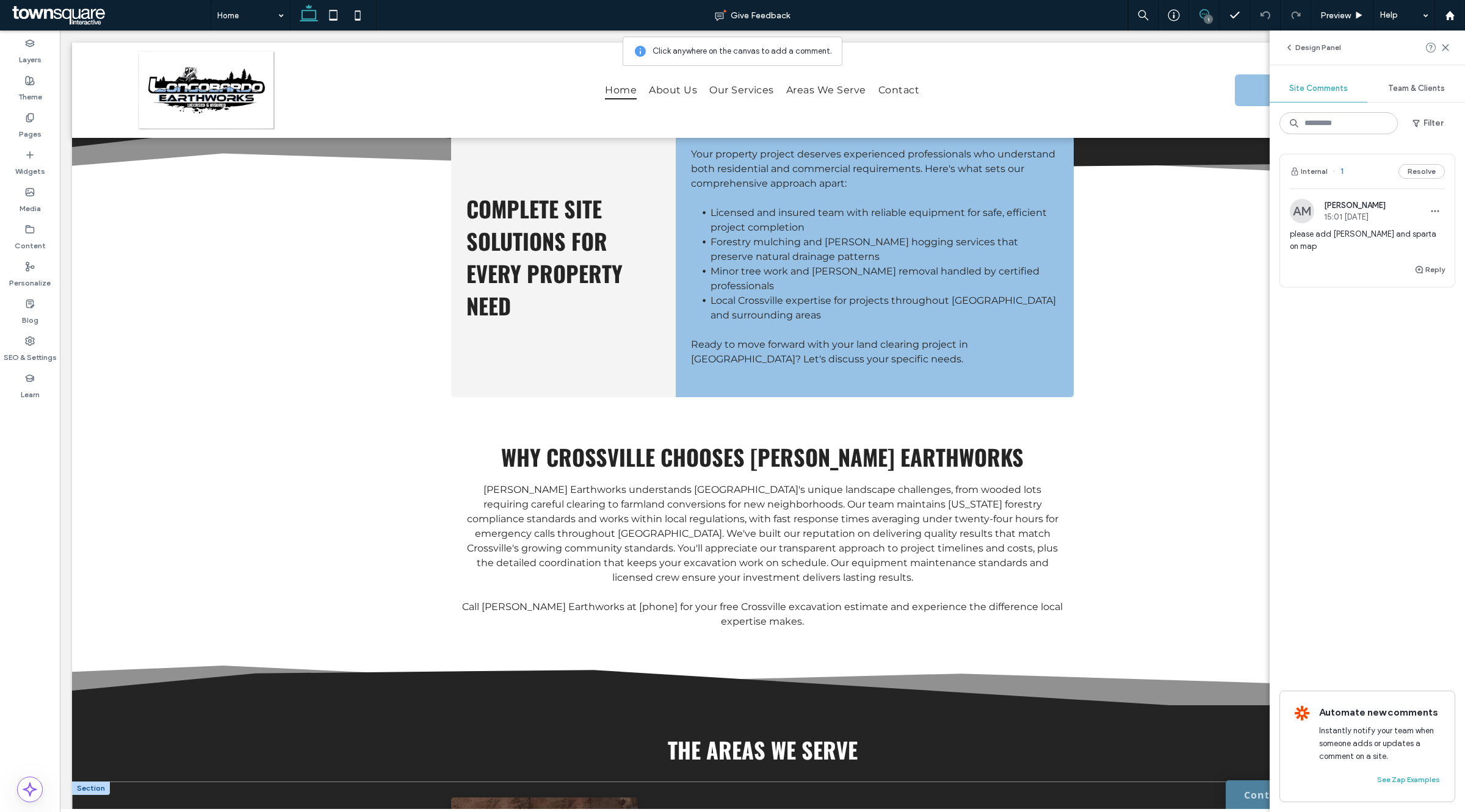
scroll to position [1279, 0]
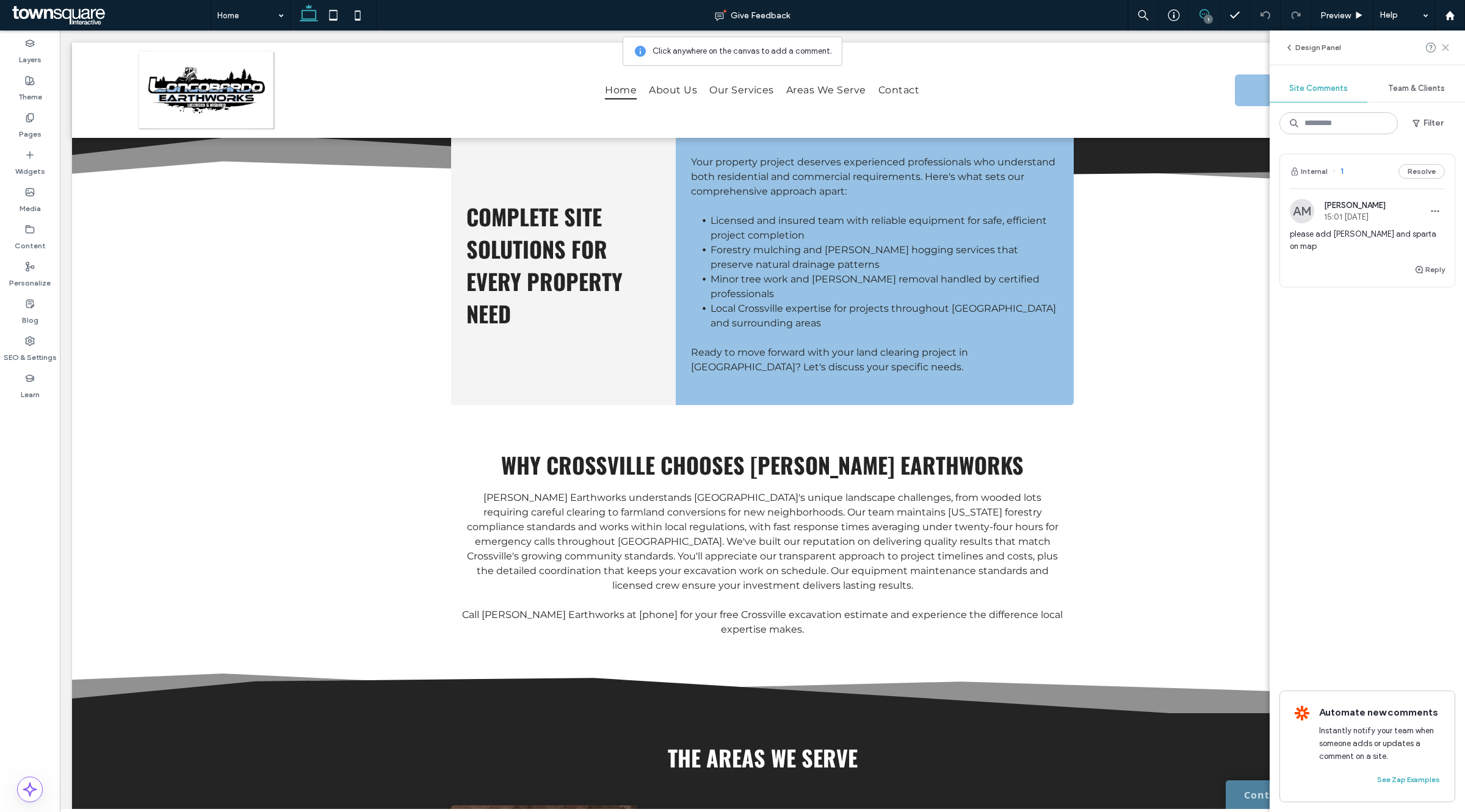
click at [1445, 52] on icon at bounding box center [1445, 47] width 10 height 10
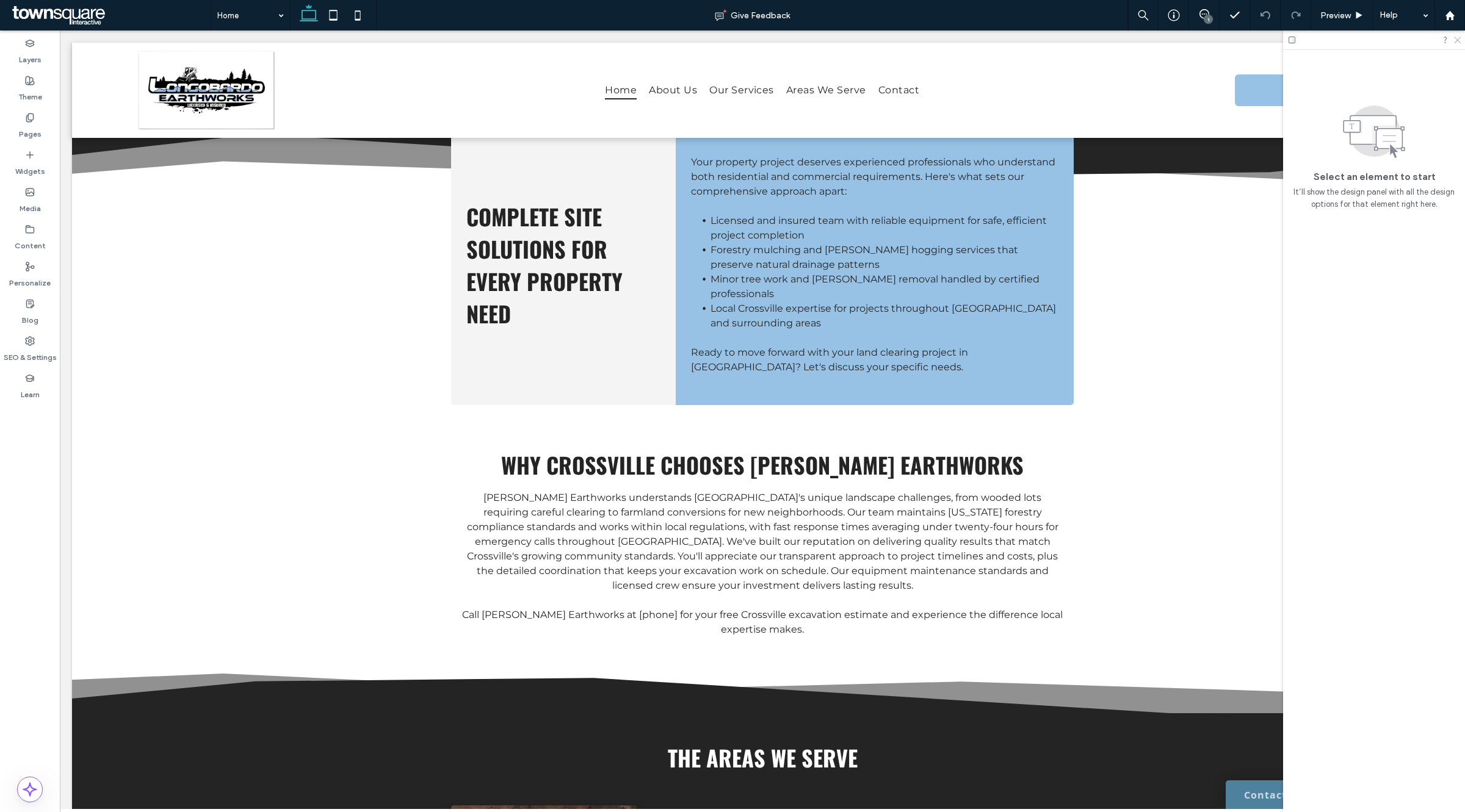
click at [1458, 40] on icon at bounding box center [1456, 39] width 8 height 8
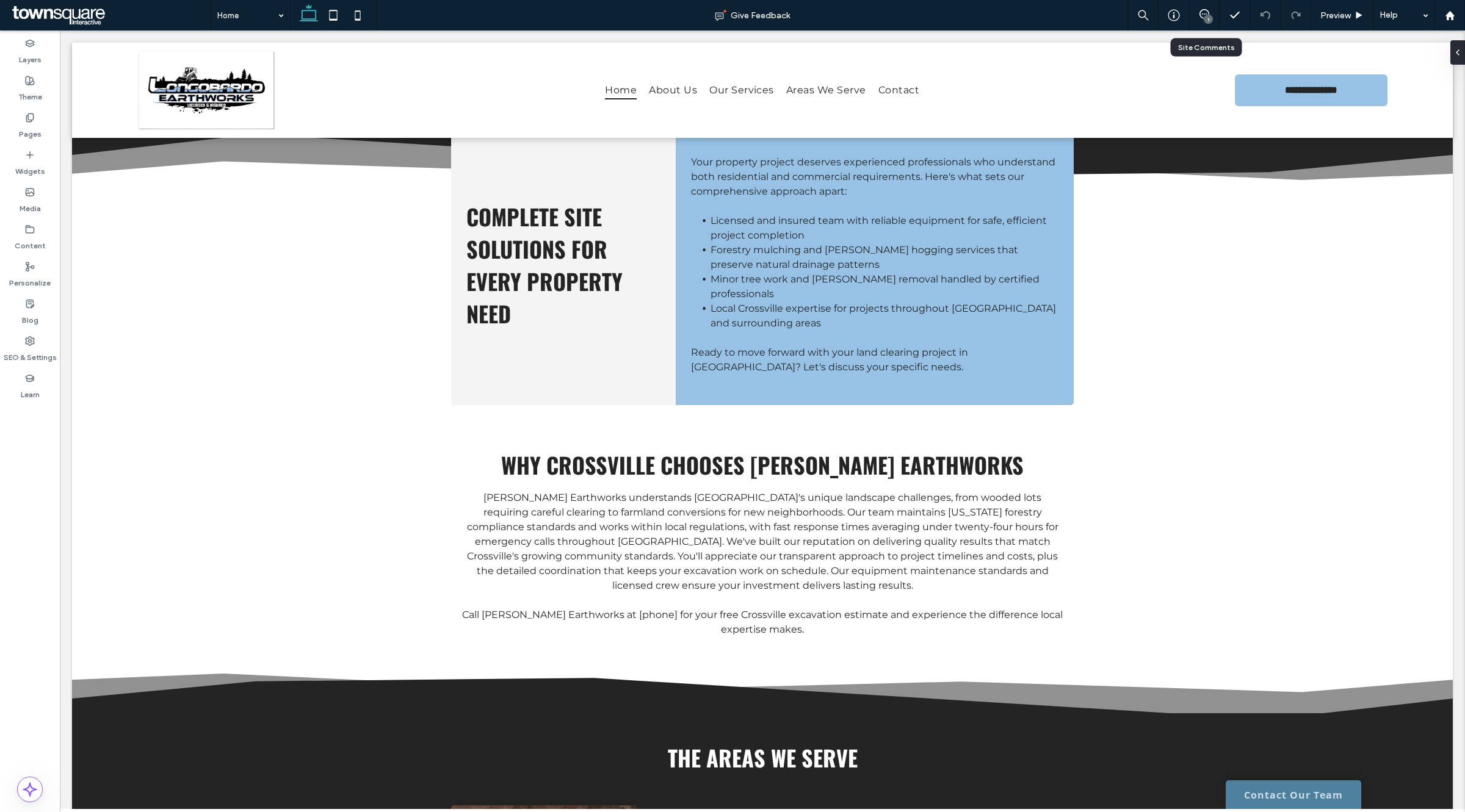
click at [1206, 8] on div "1" at bounding box center [1204, 15] width 31 height 31
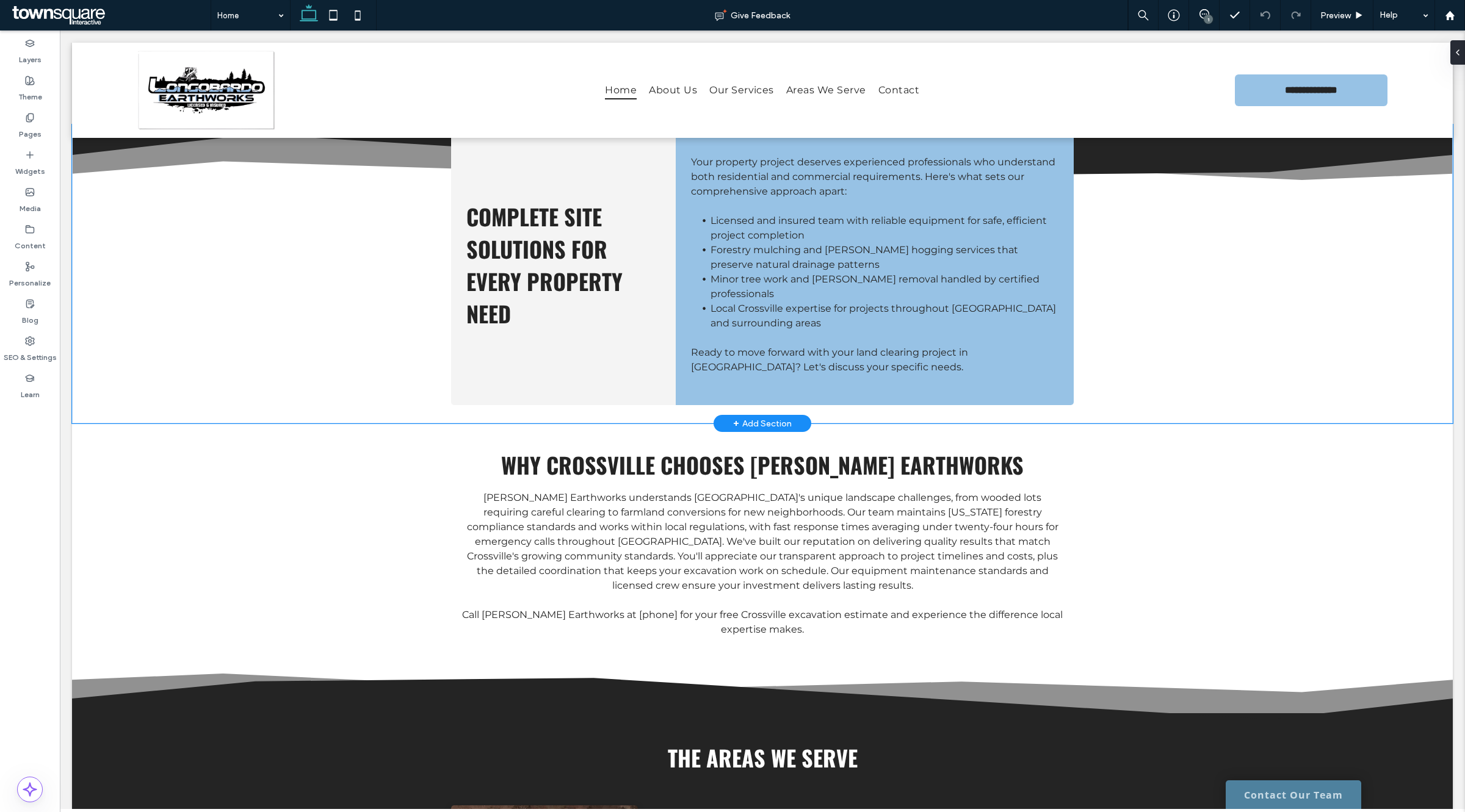
click at [1210, 252] on div "Complete Site Solutions for Every Property Need Your property project deserves …" at bounding box center [762, 274] width 1380 height 299
drag, startPoint x: 1204, startPoint y: 17, endPoint x: 1197, endPoint y: 29, distance: 13.9
click at [1204, 17] on div "1" at bounding box center [1208, 19] width 9 height 9
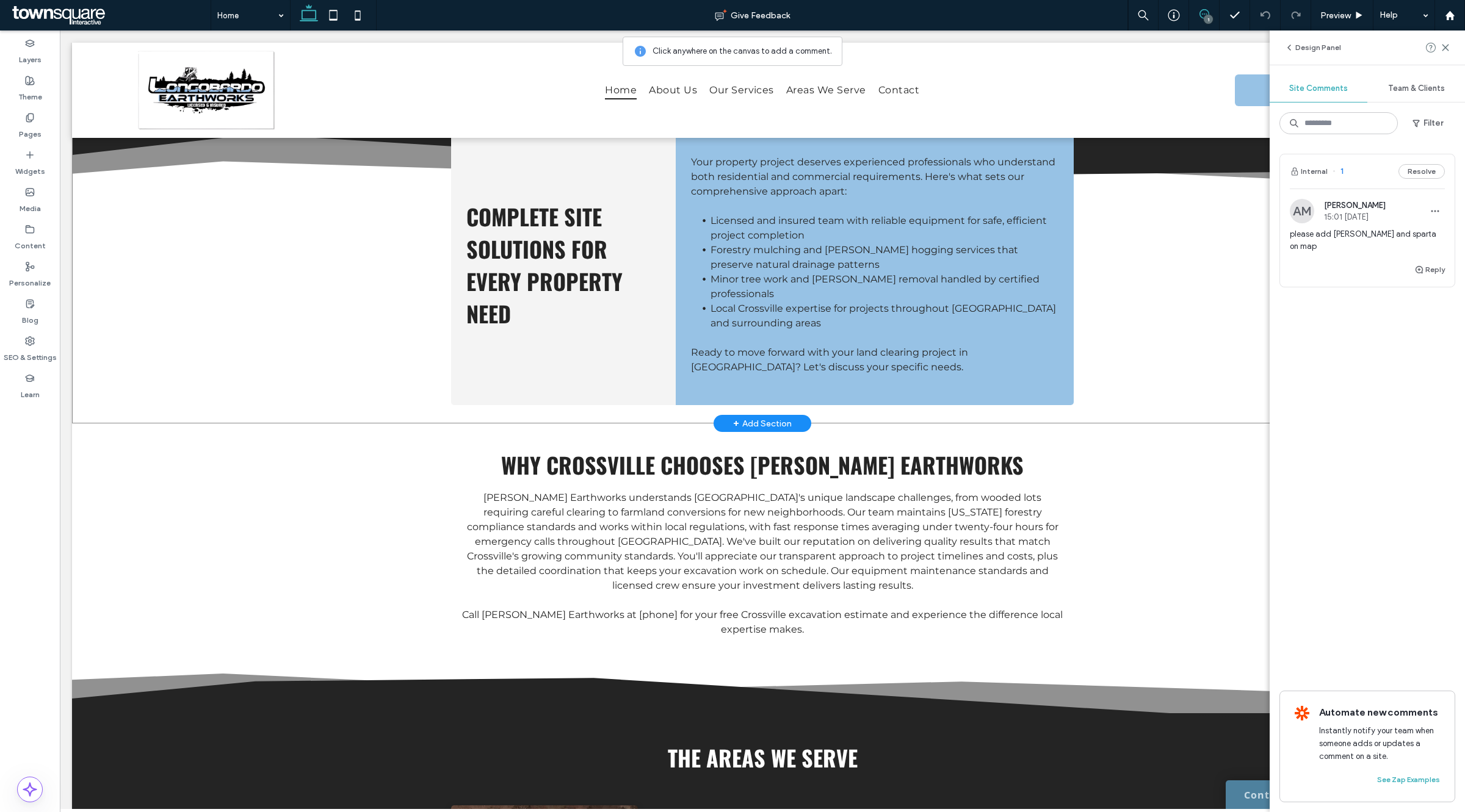
click at [1217, 364] on div "Complete Site Solutions for Every Property Need Your property project deserves …" at bounding box center [762, 274] width 1380 height 299
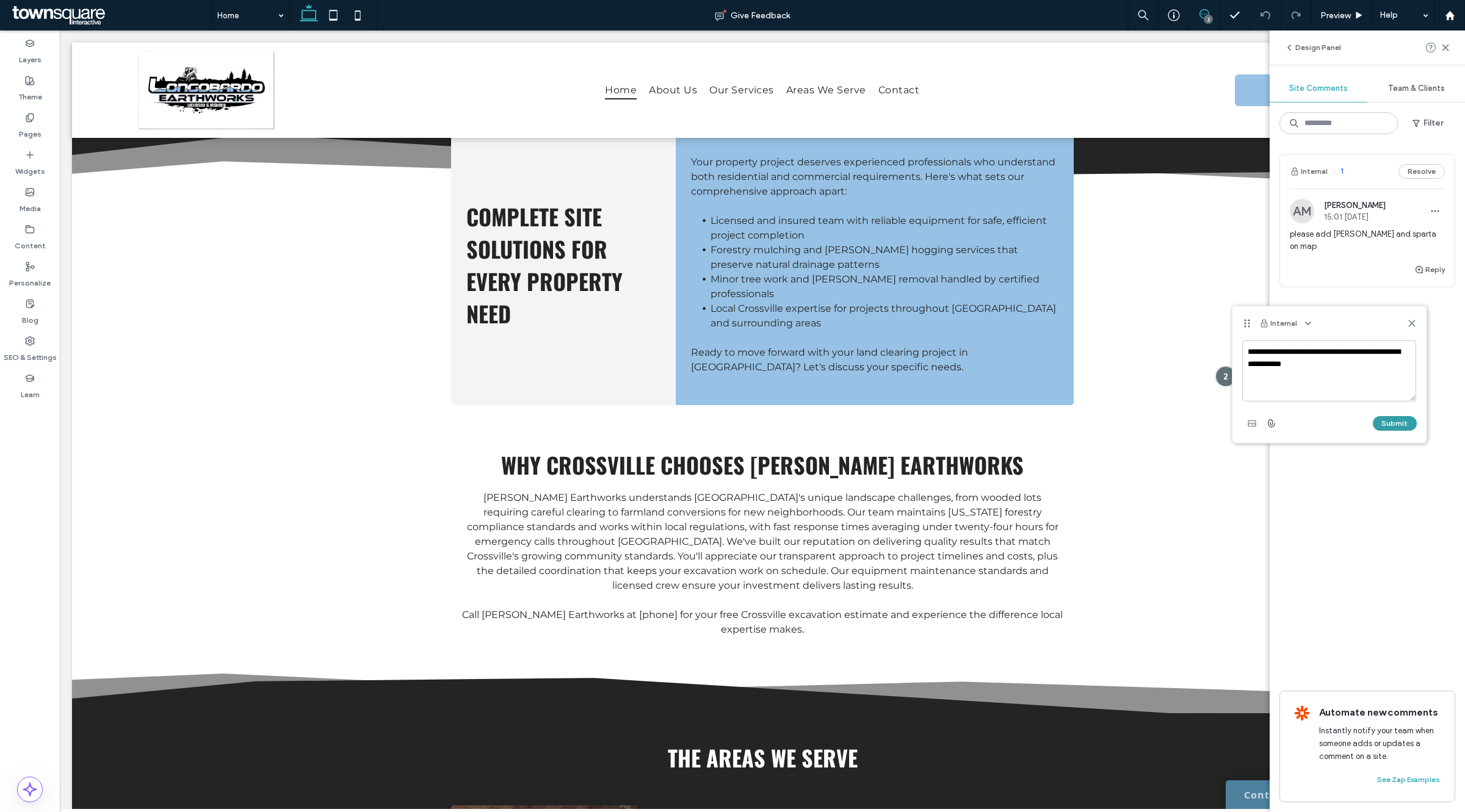
type textarea "**********"
click at [1398, 423] on button "Submit" at bounding box center [1394, 423] width 44 height 14
click at [1456, 47] on div "Design Panel" at bounding box center [1367, 48] width 195 height 34
click at [1447, 47] on icon at bounding box center [1445, 47] width 10 height 10
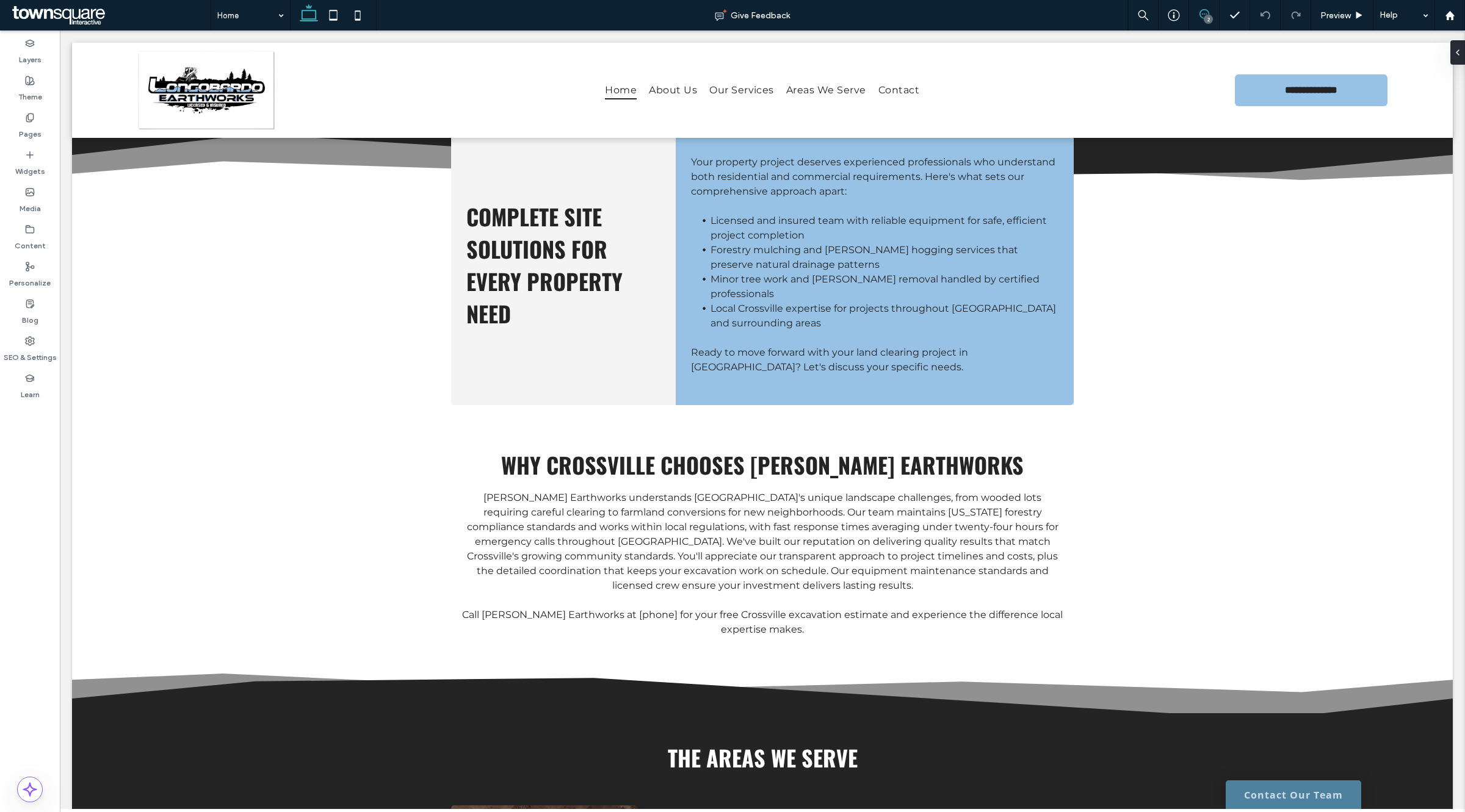
click at [1202, 16] on icon at bounding box center [1204, 14] width 10 height 10
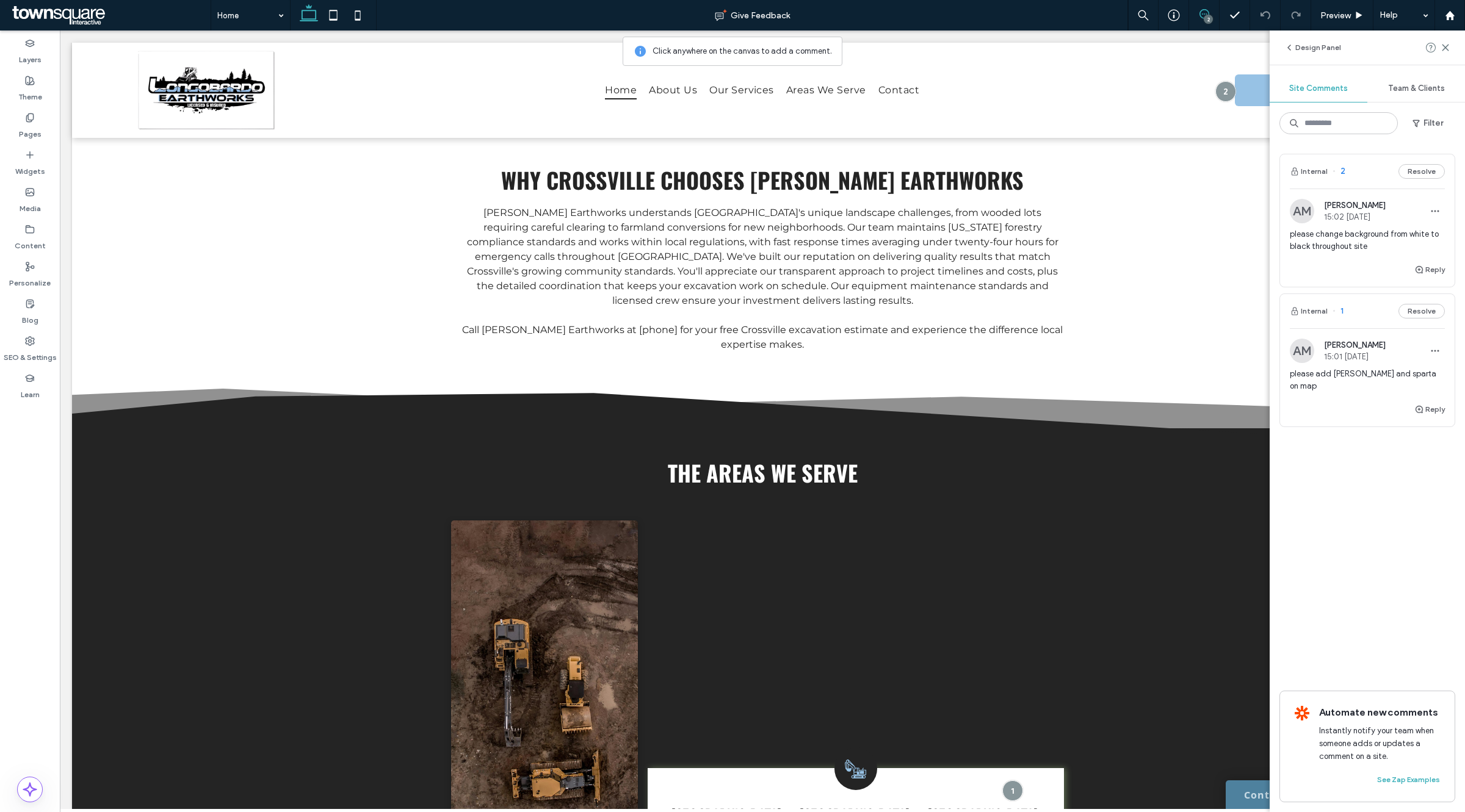
scroll to position [1660, 0]
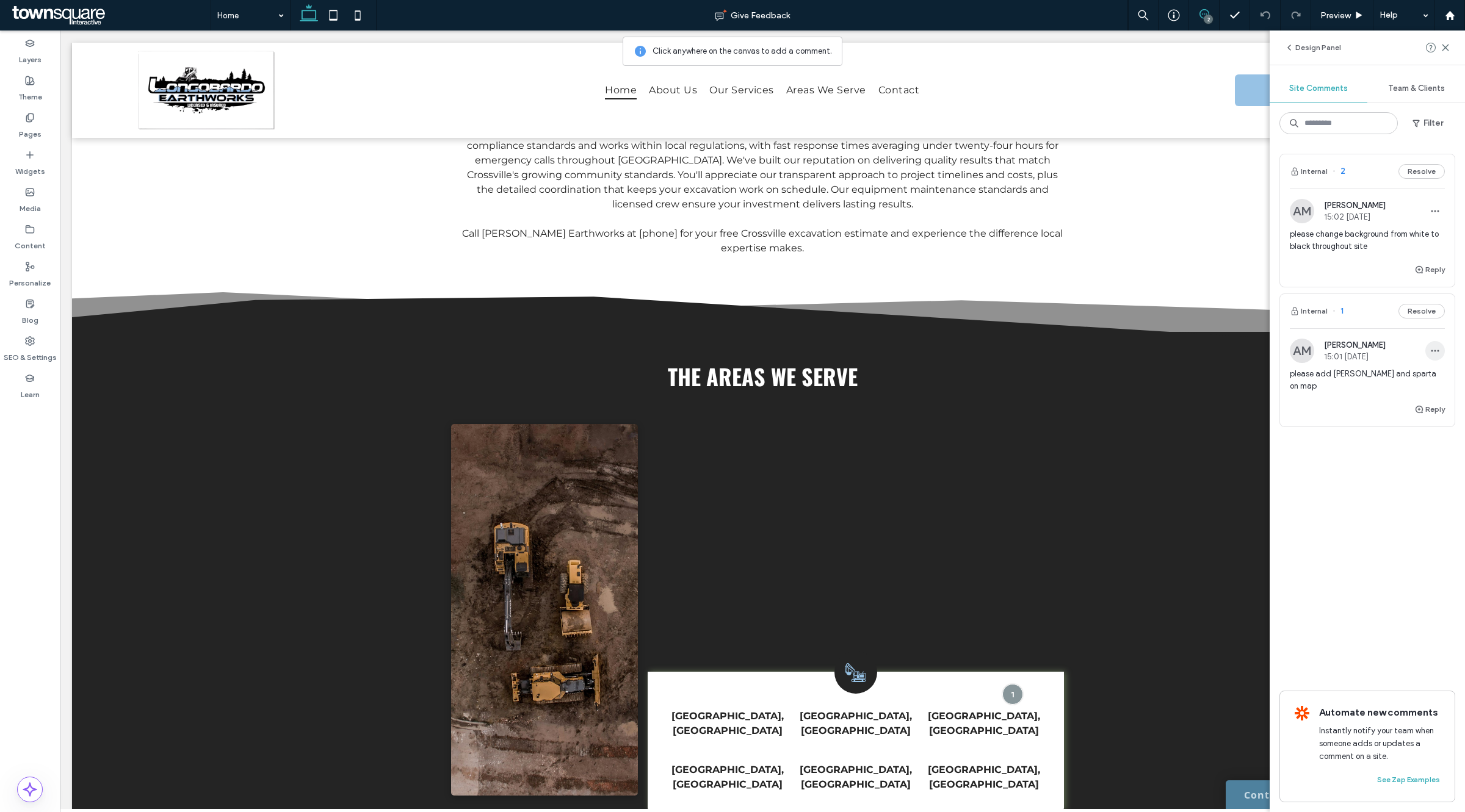
click at [1444, 347] on span "button" at bounding box center [1435, 351] width 20 height 20
click at [1369, 380] on div "Edit" at bounding box center [1389, 383] width 109 height 23
click at [1429, 464] on button "Submit" at bounding box center [1422, 464] width 44 height 14
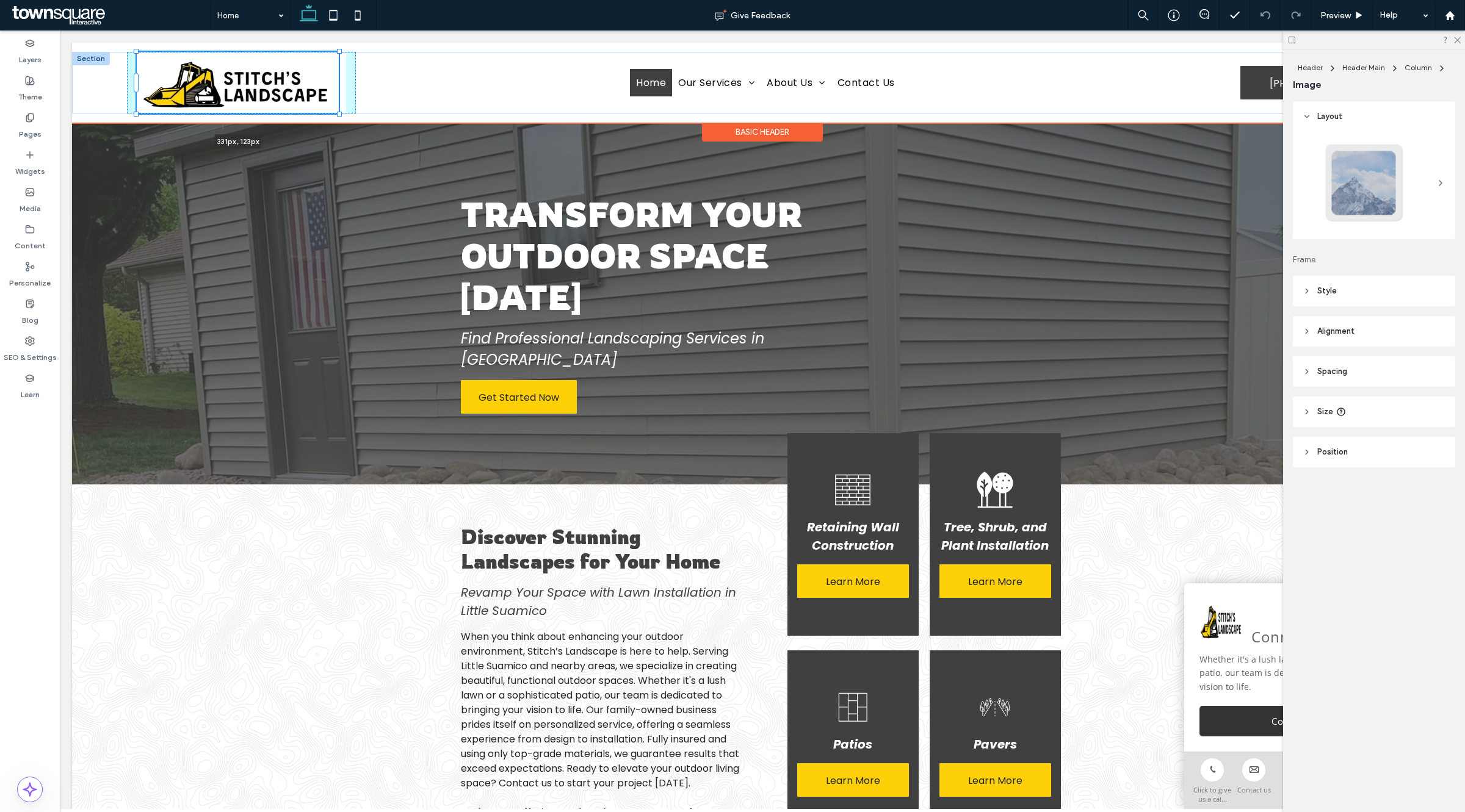
drag, startPoint x: 60, startPoint y: 31, endPoint x: 365, endPoint y: 53, distance: 305.8
click at [365, 53] on div "331px , 123px Home Our Services About Us Areas We Serve Contact Us (920) 639-01…" at bounding box center [762, 83] width 1380 height 62
type input "***"
click at [383, 65] on div "Home Our Services About Us Areas We Serve Contact Us" at bounding box center [766, 83] width 819 height 62
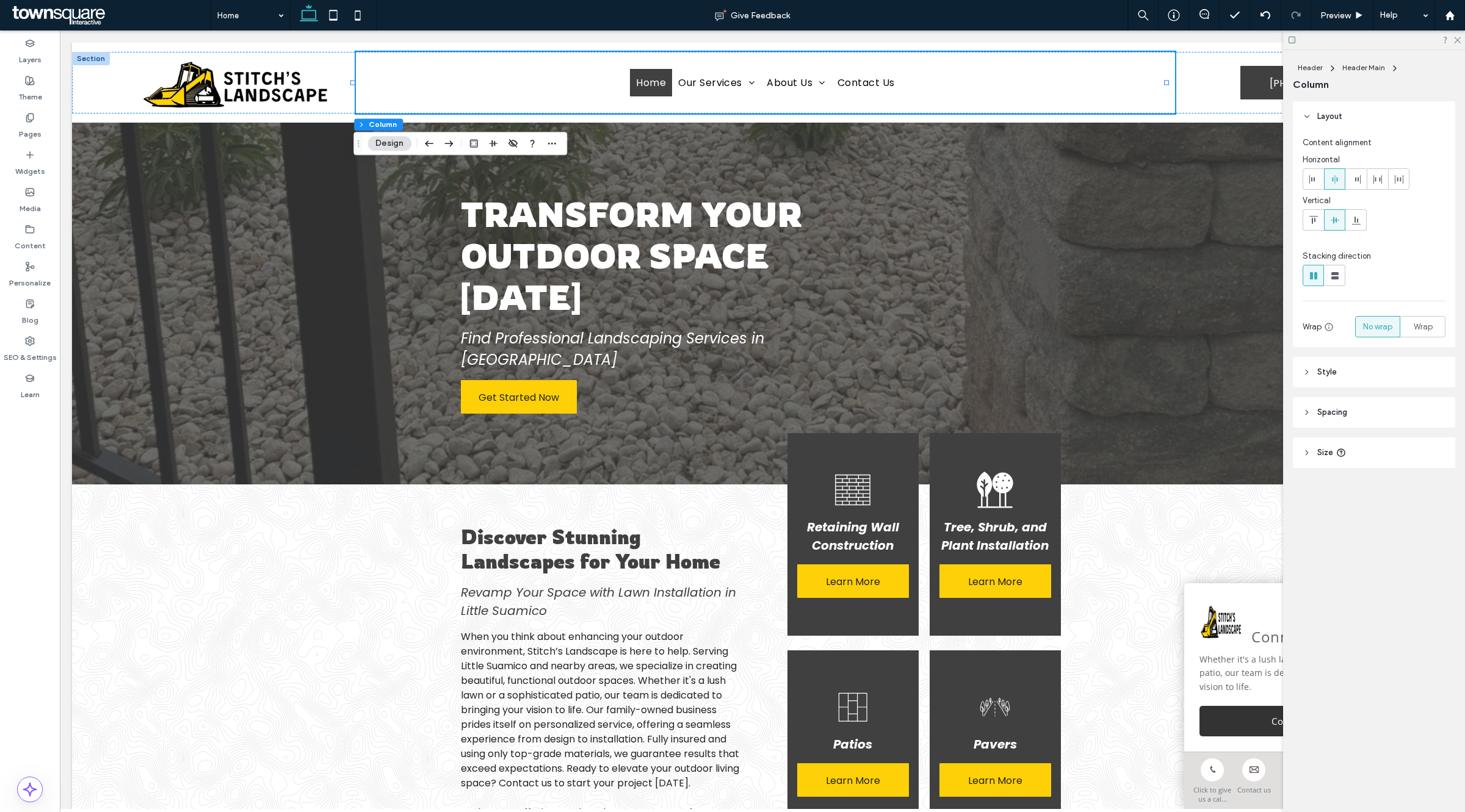
click at [1460, 37] on div at bounding box center [1373, 40] width 182 height 19
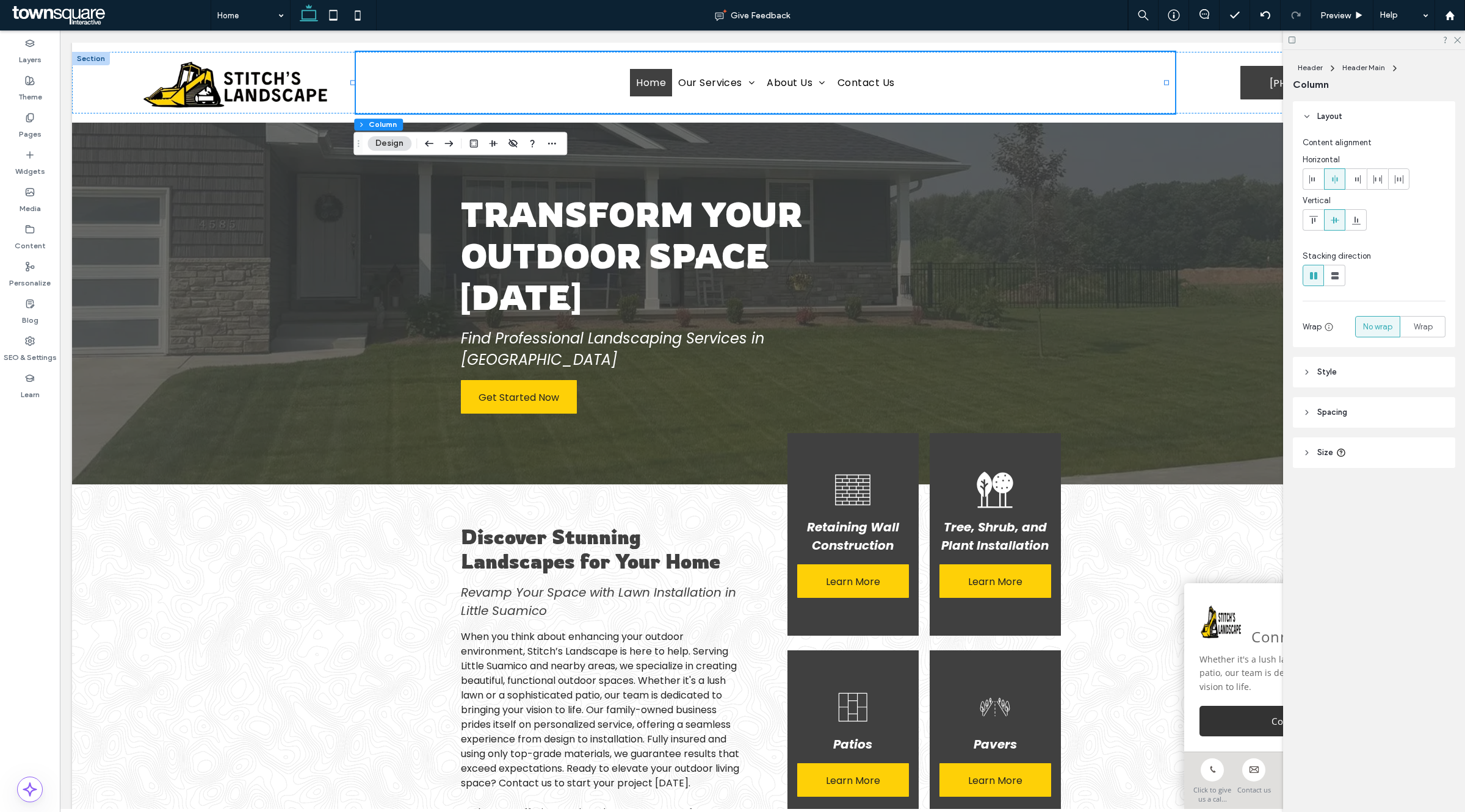
click at [1460, 43] on div at bounding box center [1373, 40] width 182 height 19
click at [1457, 39] on icon at bounding box center [1456, 39] width 8 height 8
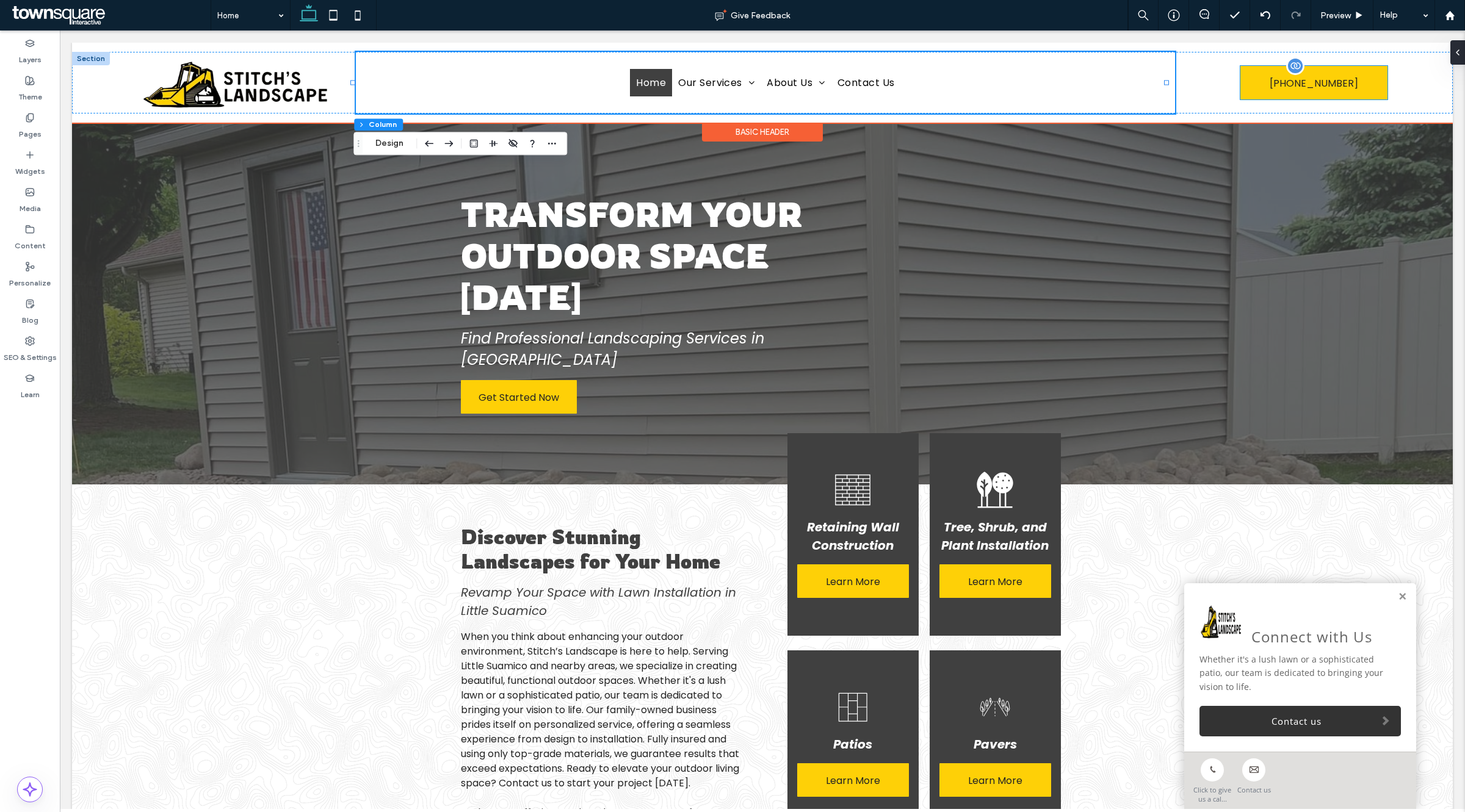
click at [1286, 66] on div at bounding box center [1295, 66] width 18 height 18
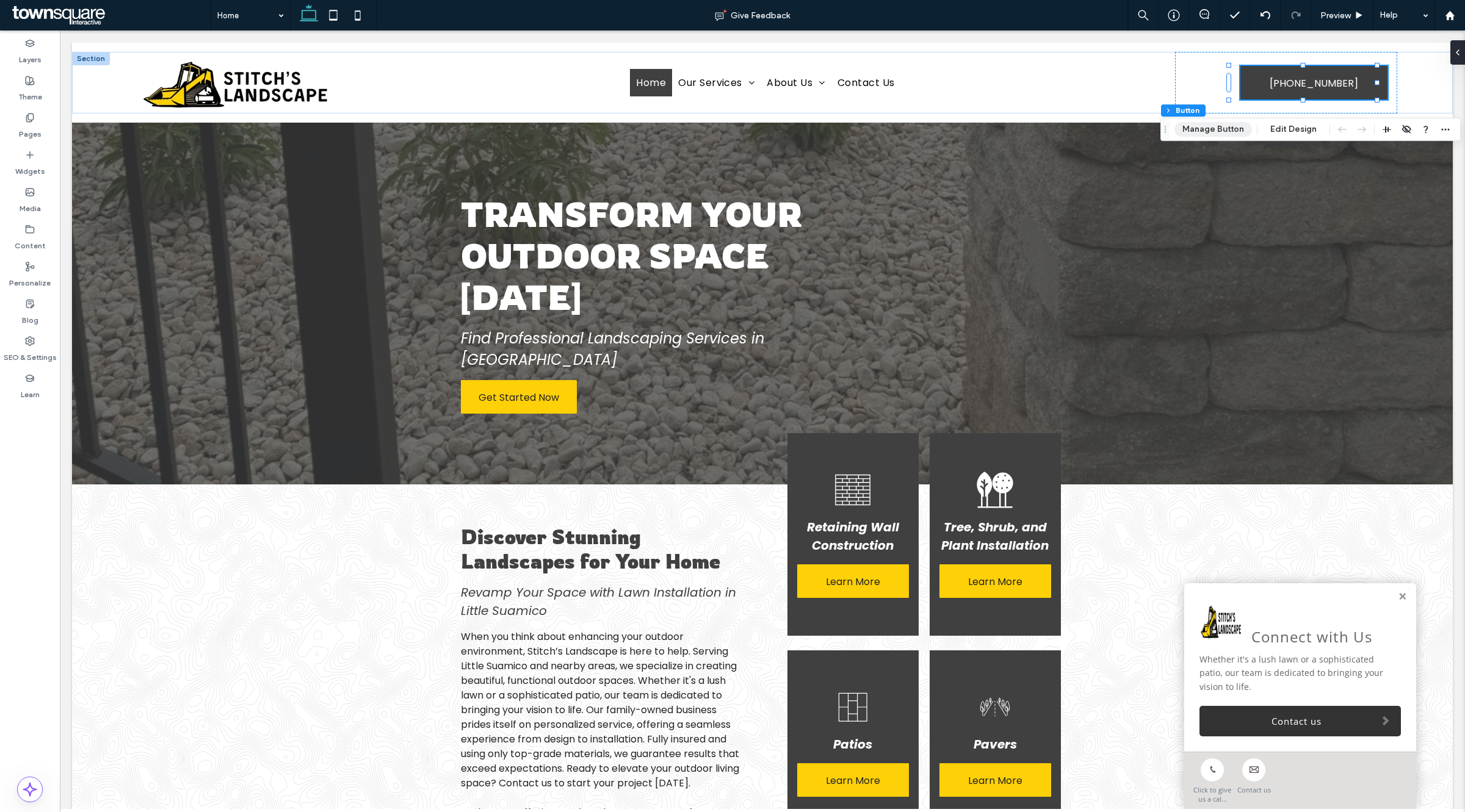
click at [1212, 130] on button "Manage Button" at bounding box center [1213, 129] width 77 height 14
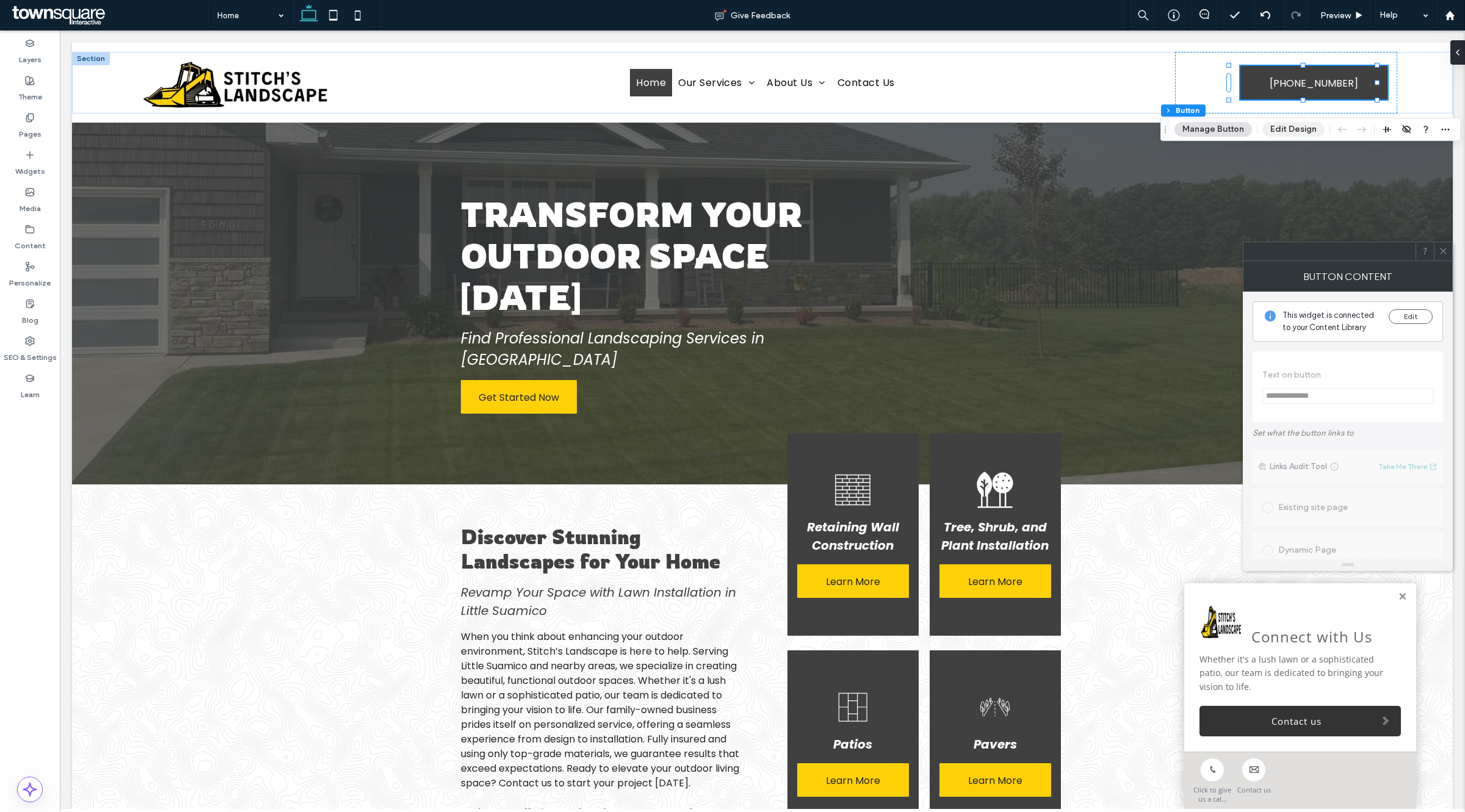
click at [1273, 128] on button "Edit Design" at bounding box center [1293, 129] width 62 height 14
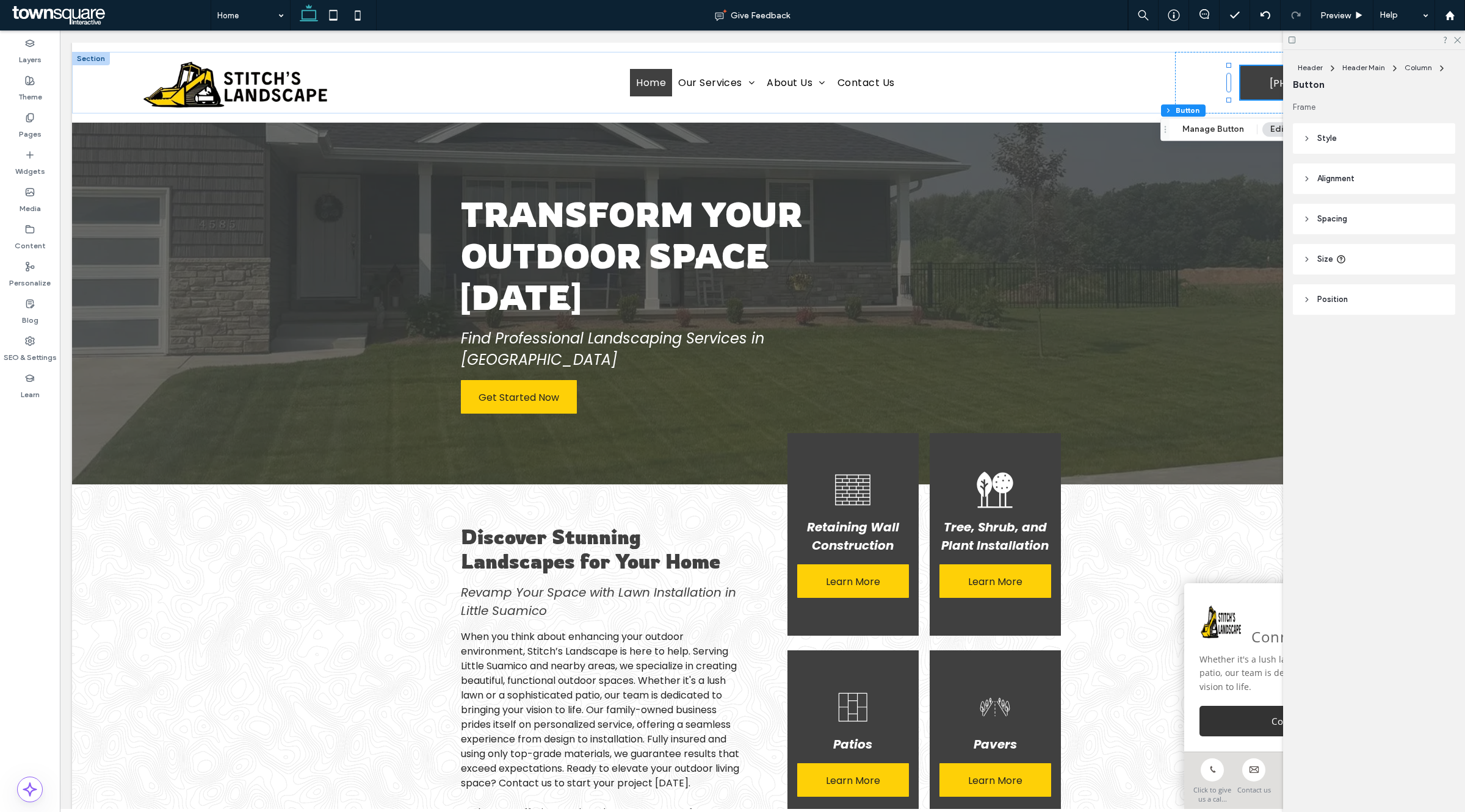
click at [1335, 147] on header "Style" at bounding box center [1374, 138] width 163 height 31
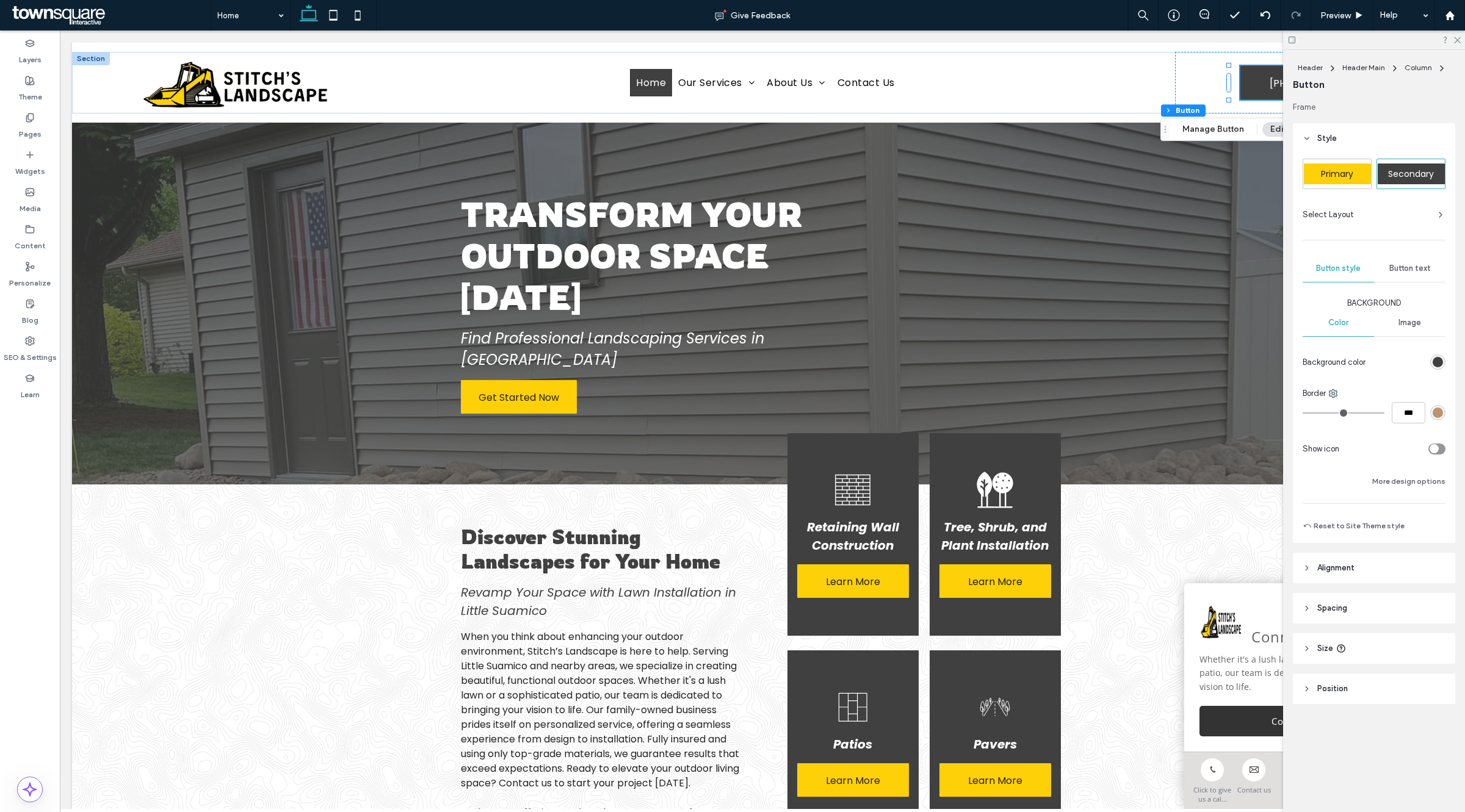
click at [1401, 261] on div "Button text" at bounding box center [1409, 268] width 71 height 27
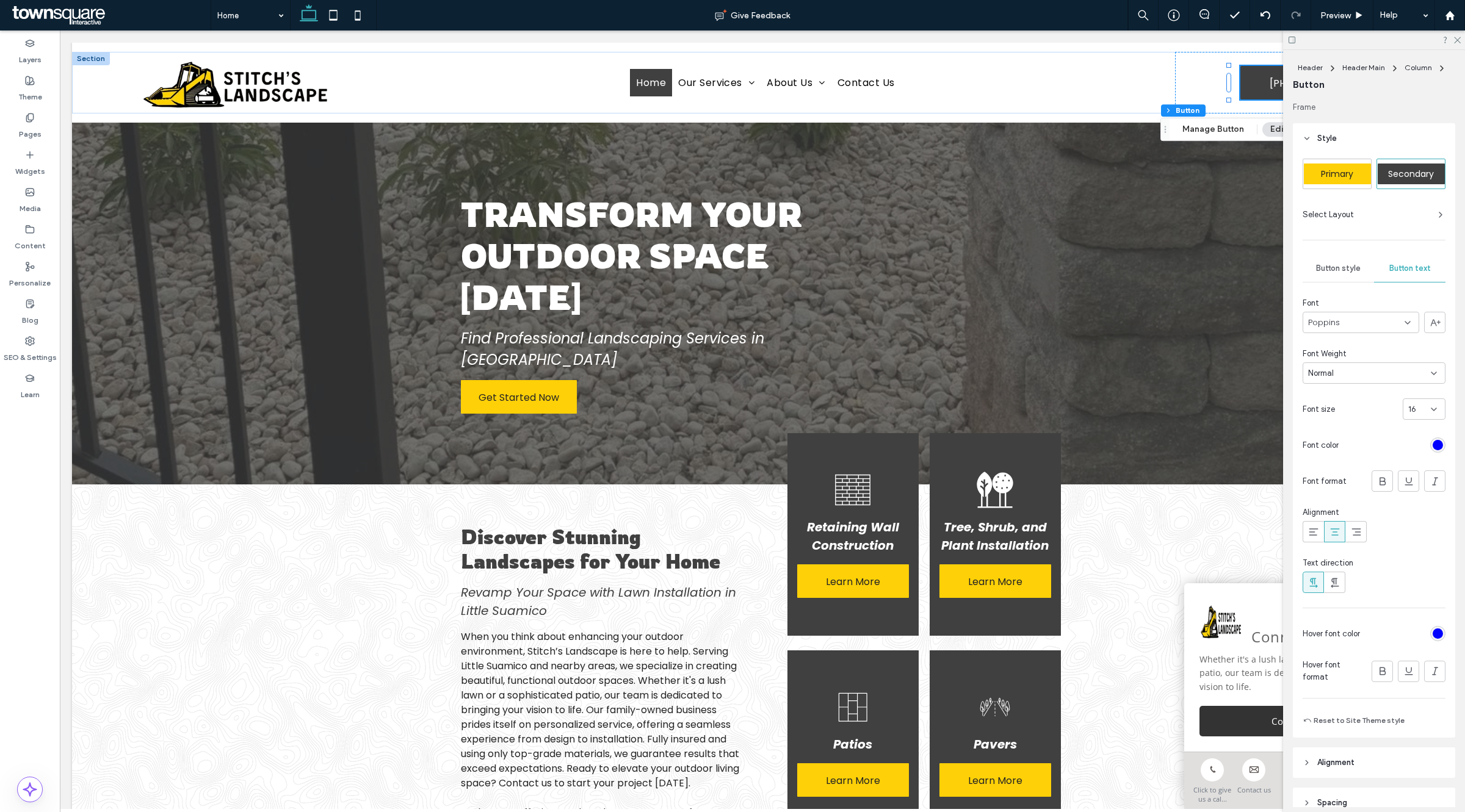
click at [1432, 444] on div "rgb(0, 0, 255)" at bounding box center [1437, 445] width 10 height 10
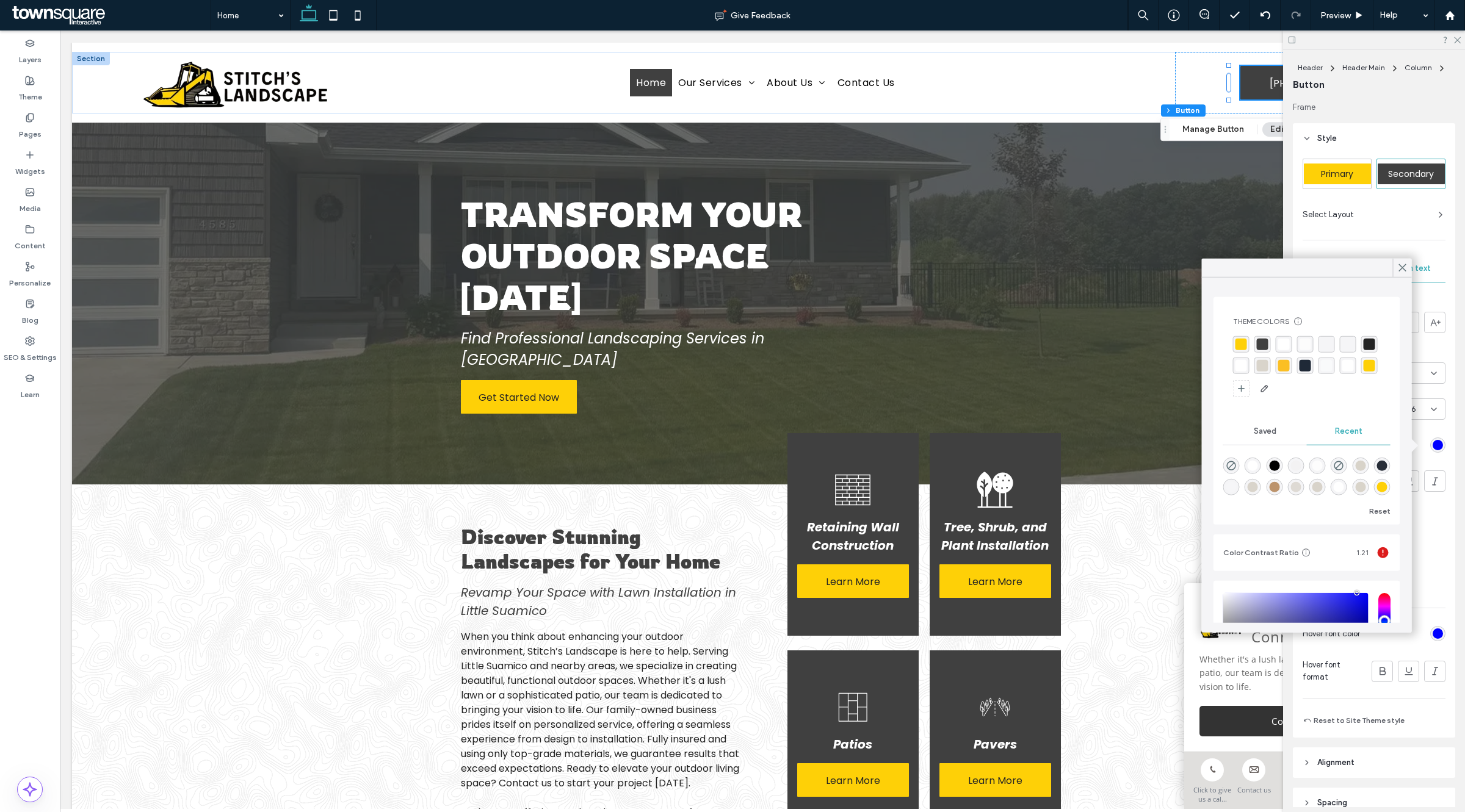
click at [1280, 349] on div "rgba(255, 255, 255, 1)" at bounding box center [1284, 345] width 12 height 12
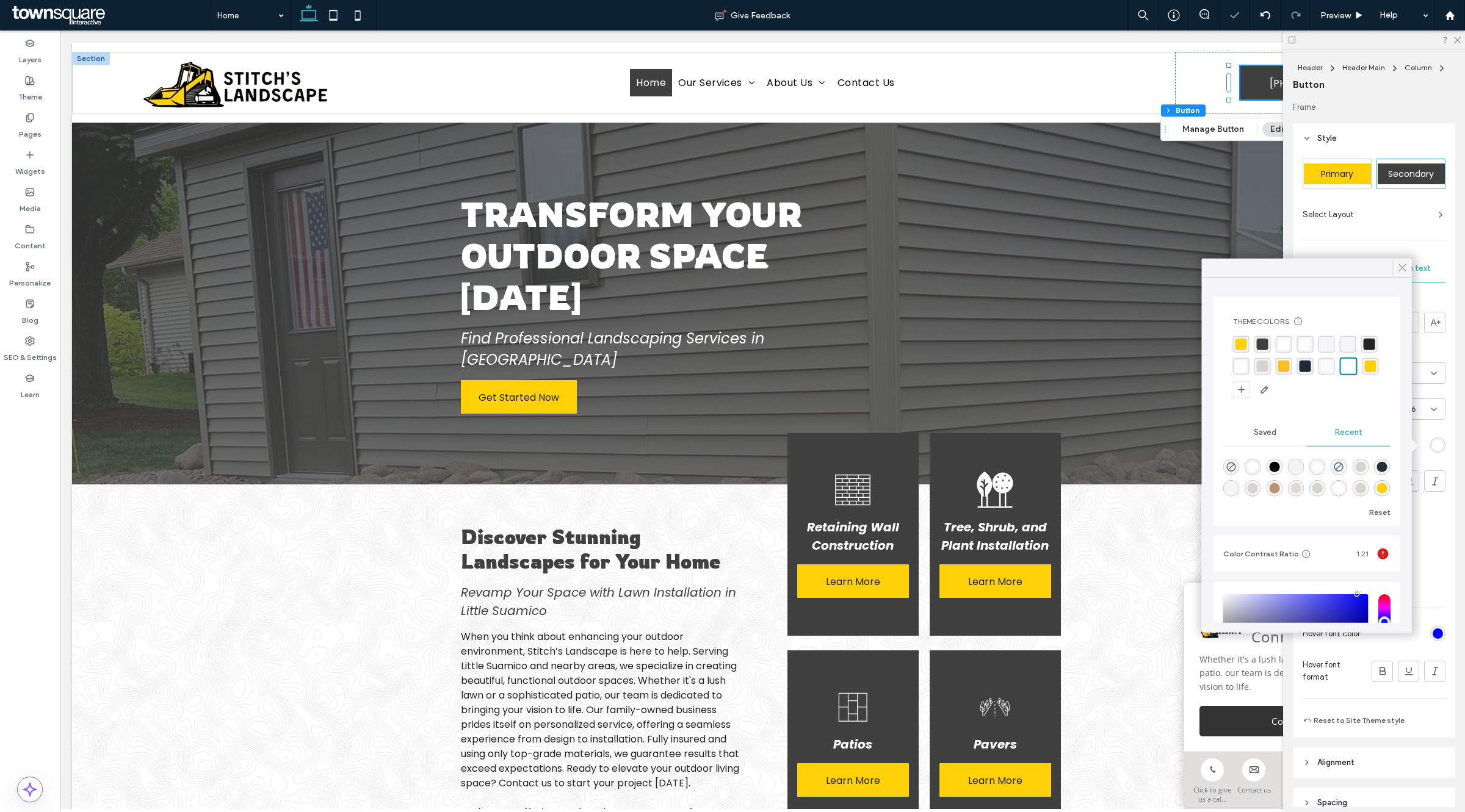
click at [1402, 270] on icon at bounding box center [1402, 267] width 11 height 11
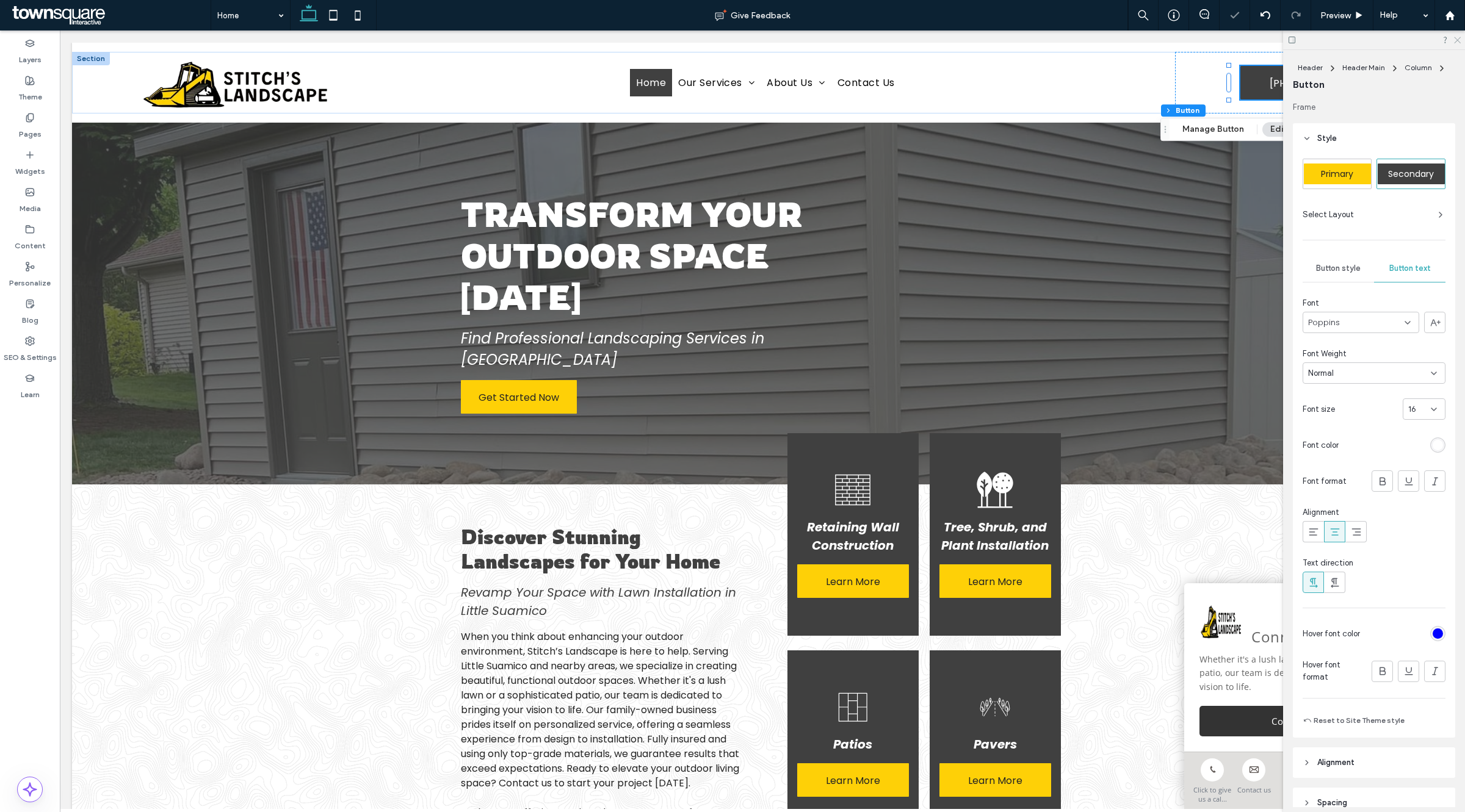
click at [1457, 41] on icon at bounding box center [1456, 39] width 8 height 8
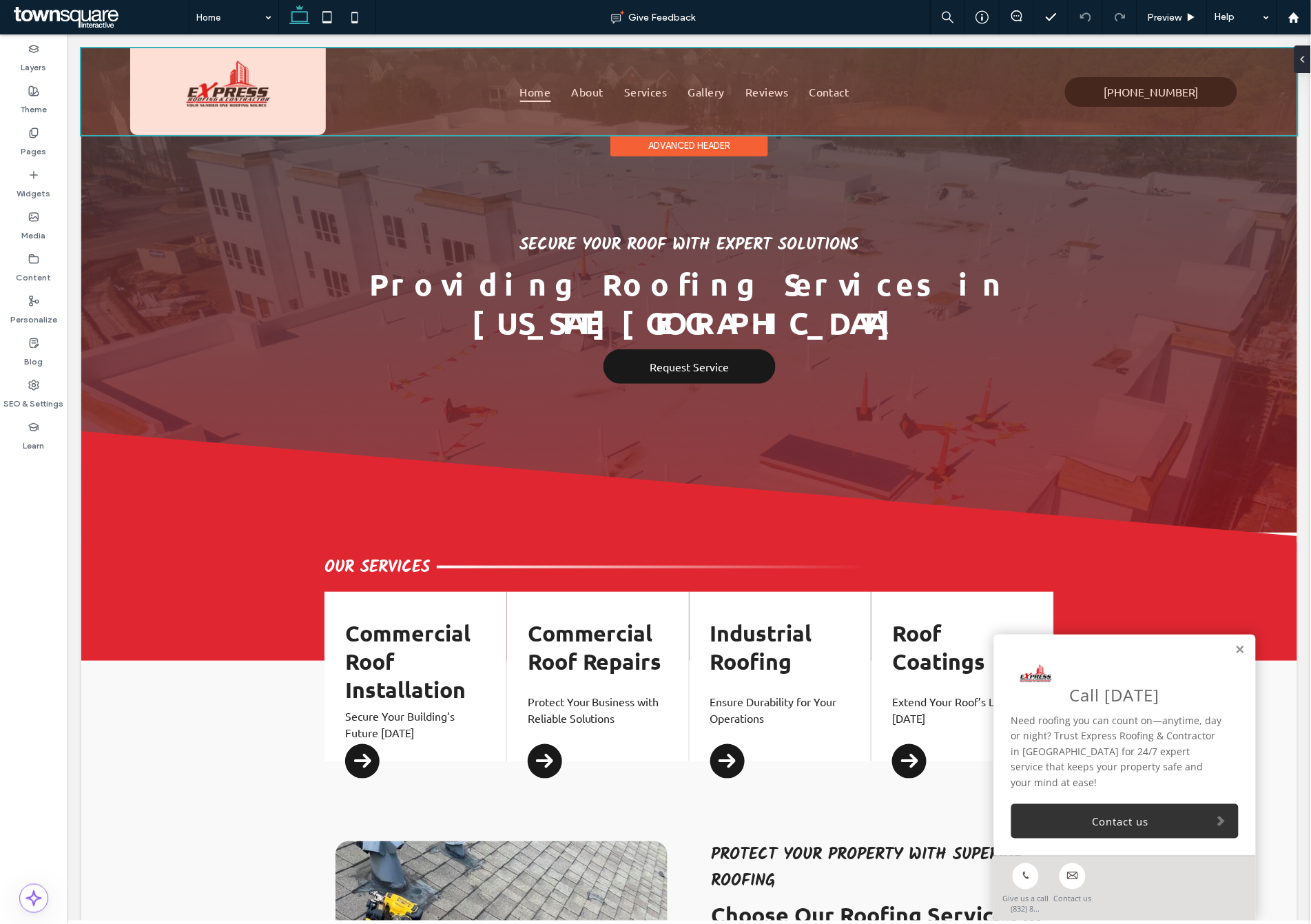
click at [217, 92] on div at bounding box center [688, 90] width 1216 height 87
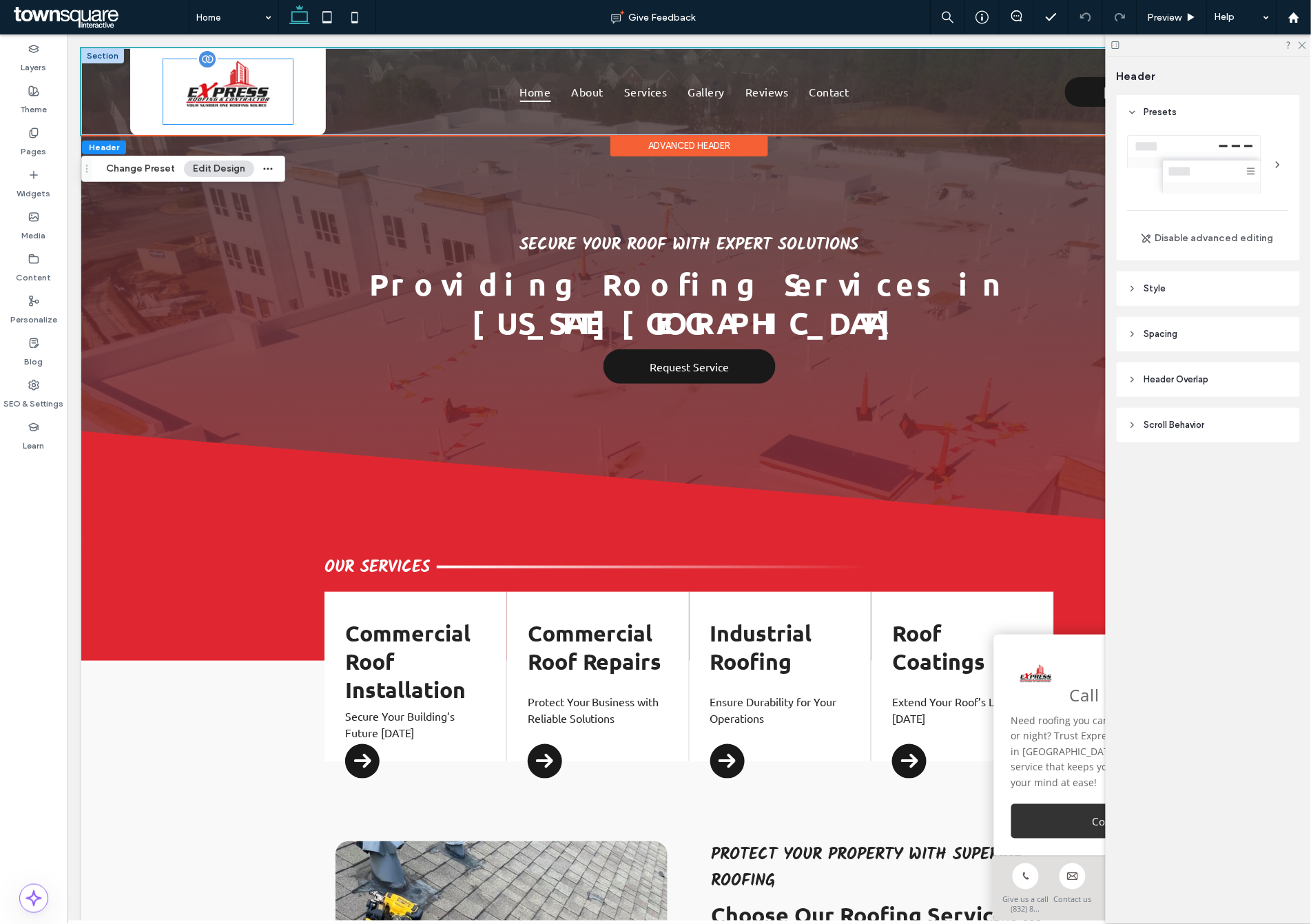
click at [166, 84] on img at bounding box center [227, 91] width 129 height 65
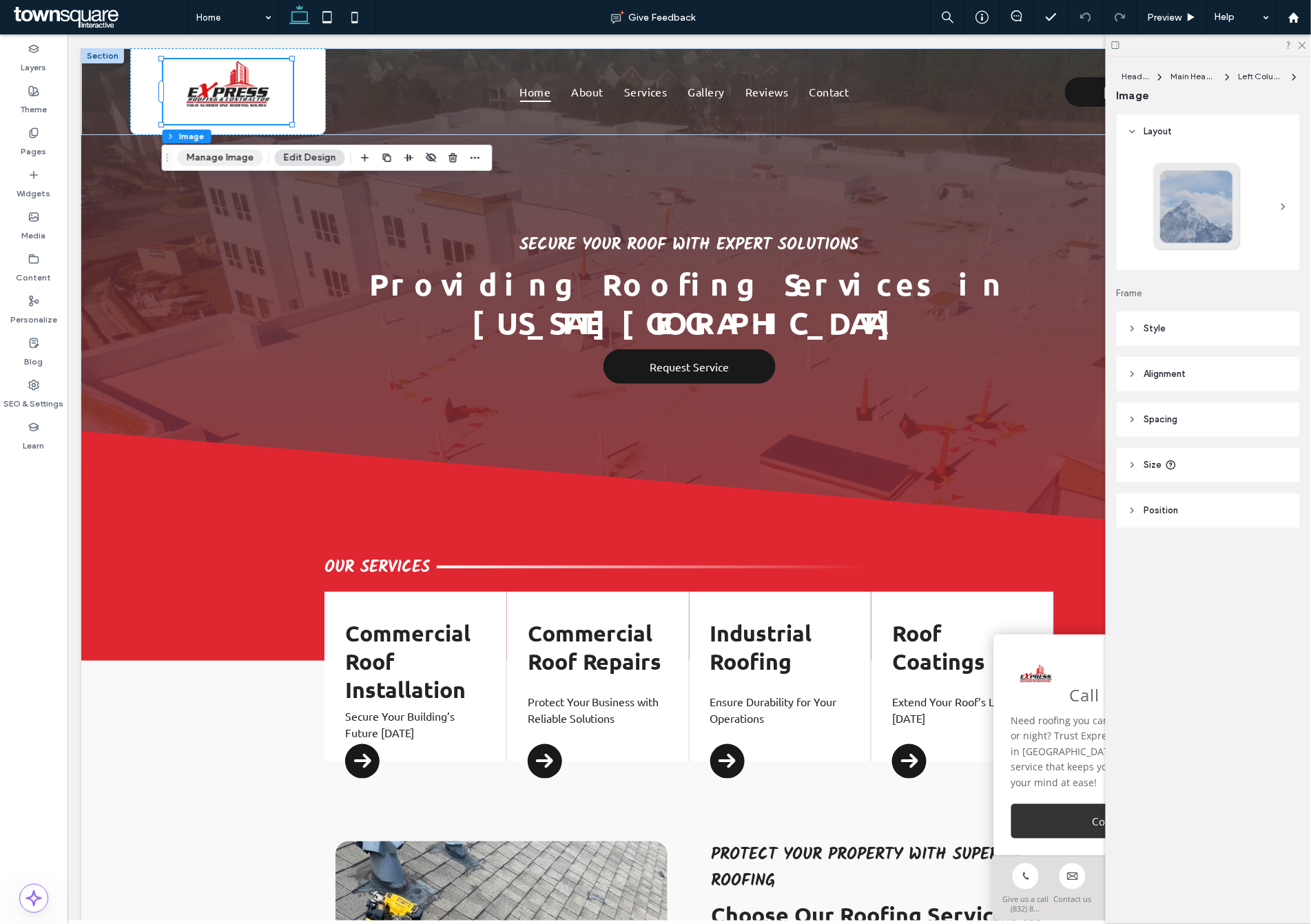
click at [215, 155] on button "Manage Image" at bounding box center [220, 158] width 85 height 16
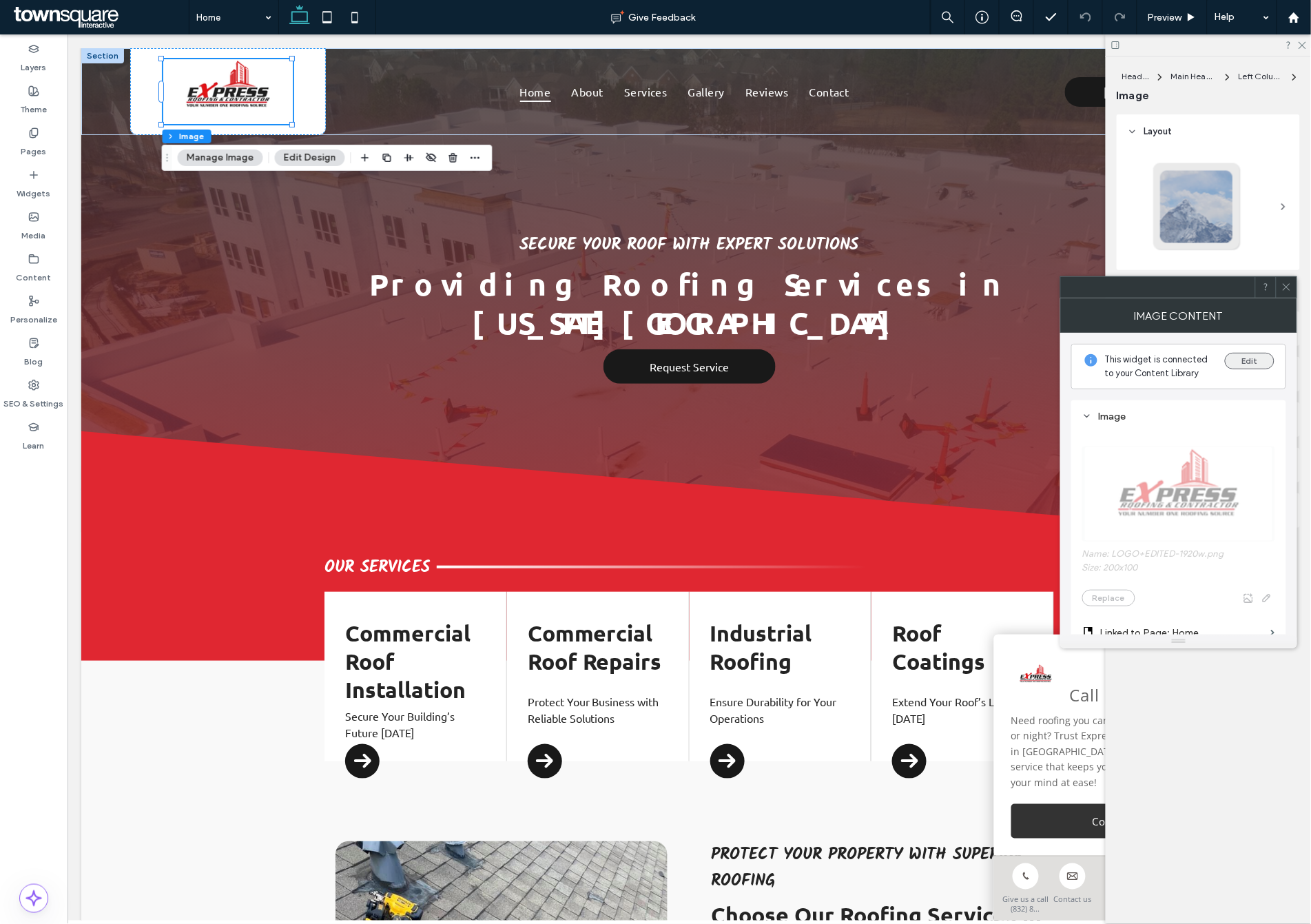
click at [1250, 365] on button "Edit" at bounding box center [1250, 361] width 50 height 16
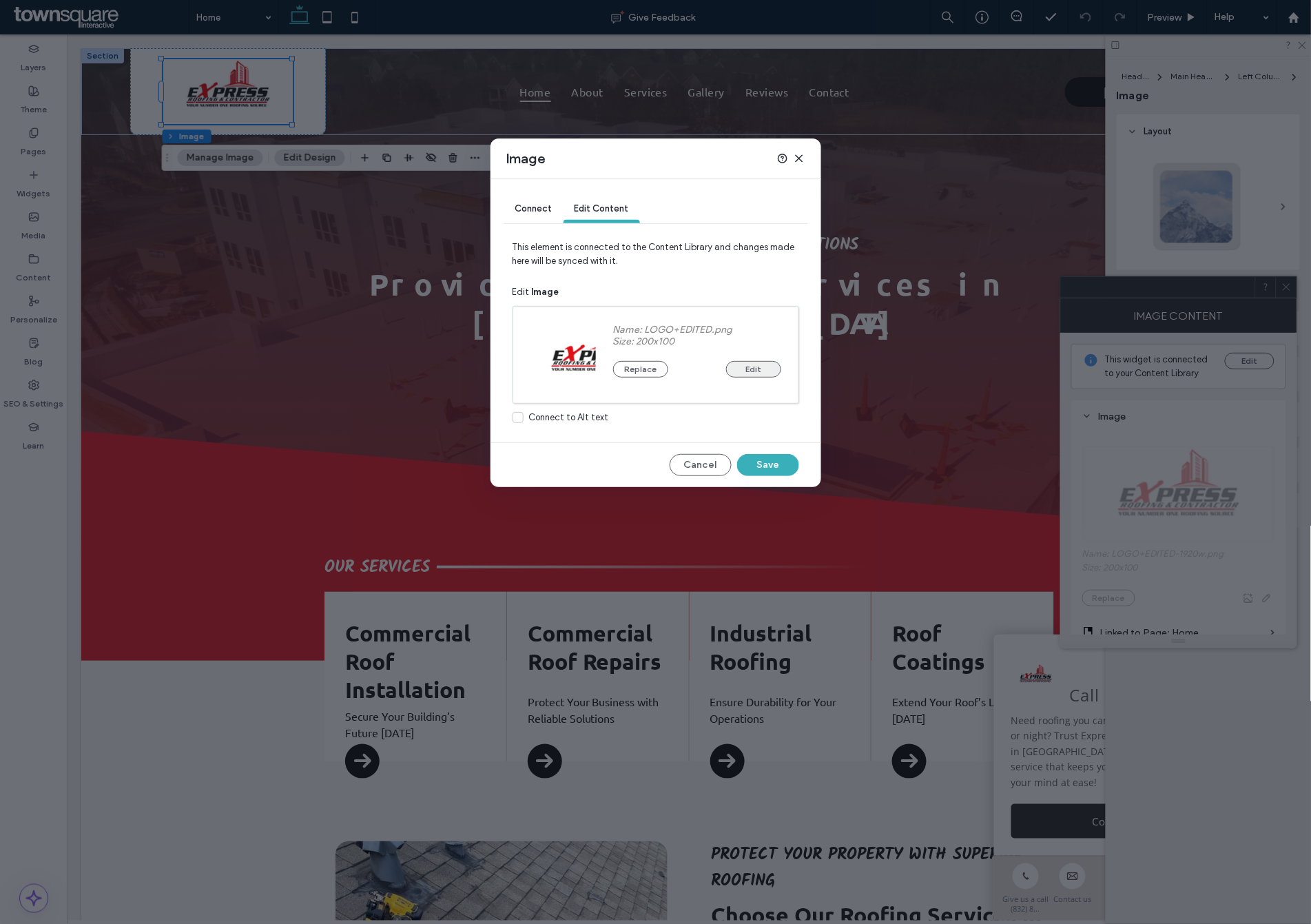
click at [743, 370] on button "Edit" at bounding box center [753, 369] width 55 height 16
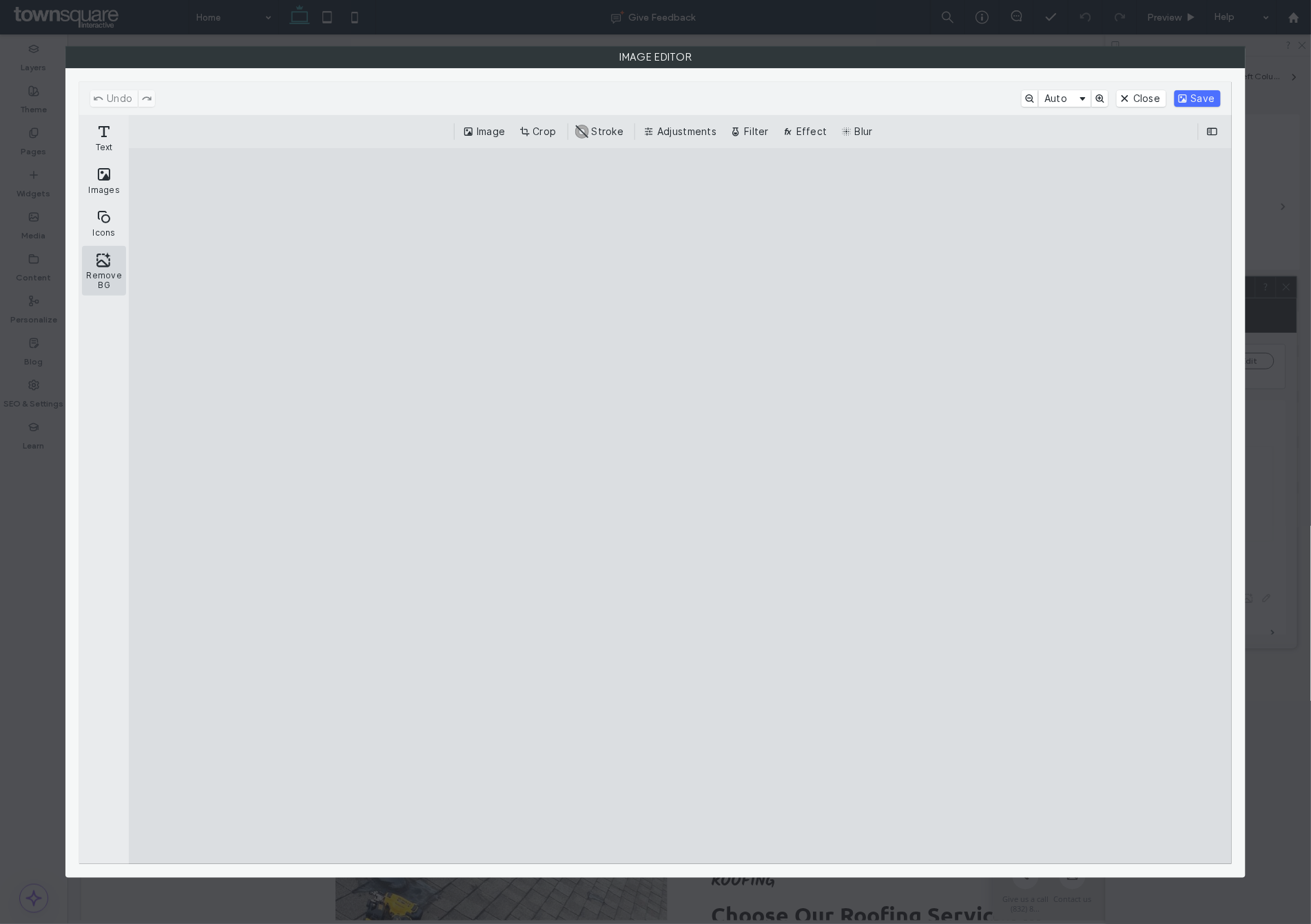
click at [97, 283] on button "Remove BG" at bounding box center [104, 270] width 44 height 50
click at [1196, 93] on button "Save" at bounding box center [1198, 98] width 46 height 16
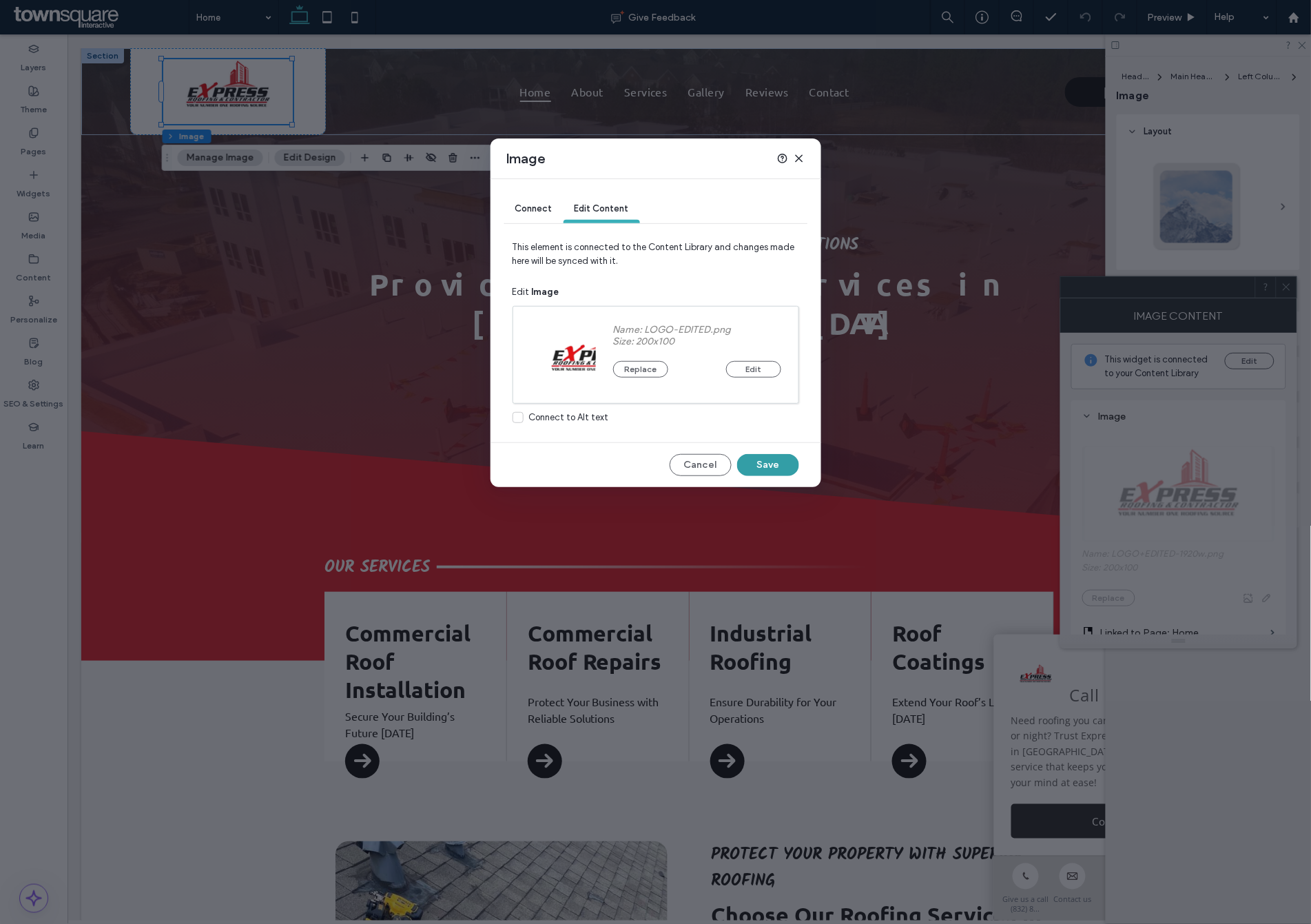
drag, startPoint x: 784, startPoint y: 462, endPoint x: 711, endPoint y: 405, distance: 92.6
click at [784, 462] on button "Save" at bounding box center [768, 465] width 62 height 22
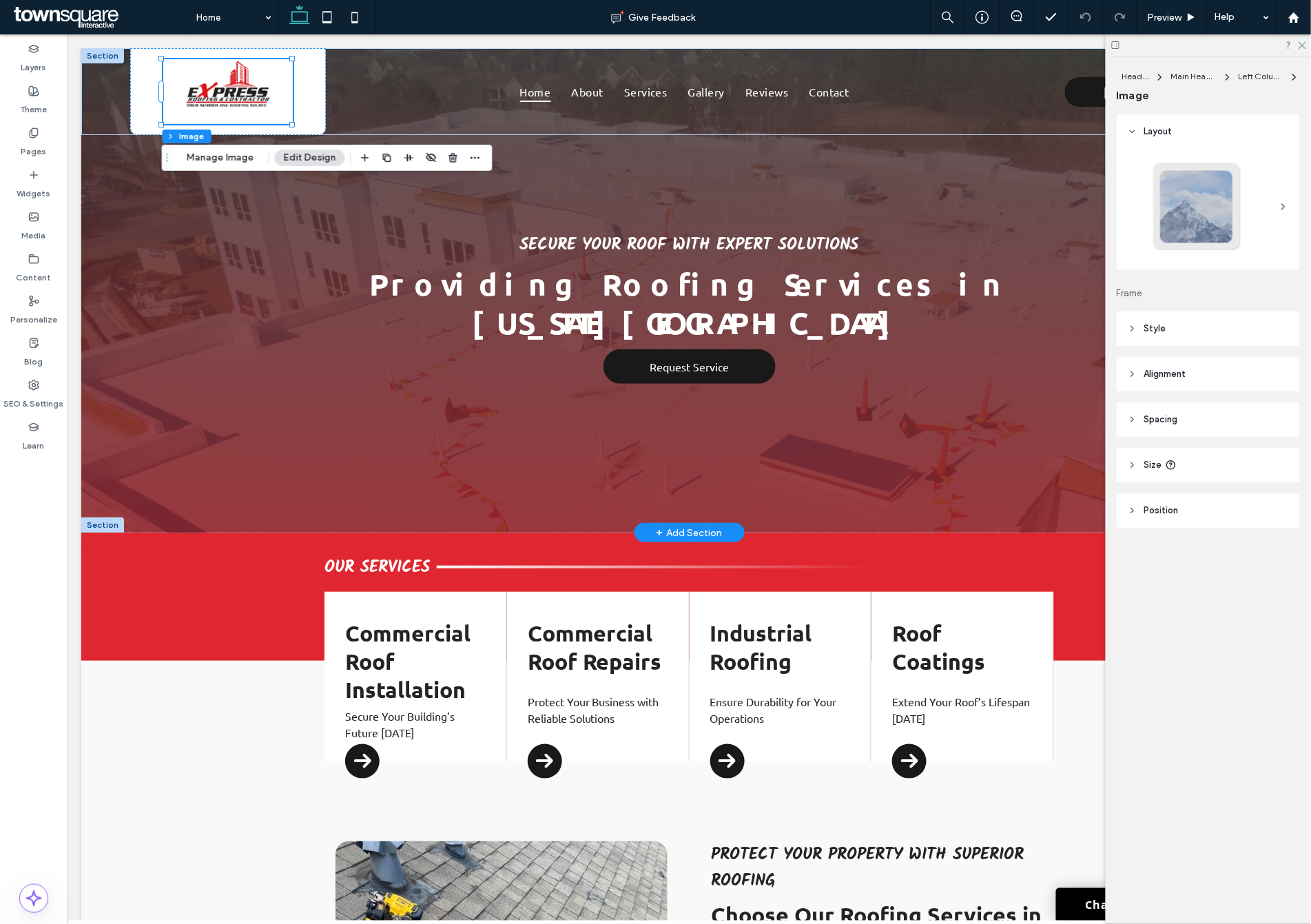
click at [211, 197] on div "Secure Your Roof with Expert Solutions Providing Roofing Services in Missouri C…" at bounding box center [688, 289] width 1216 height 485
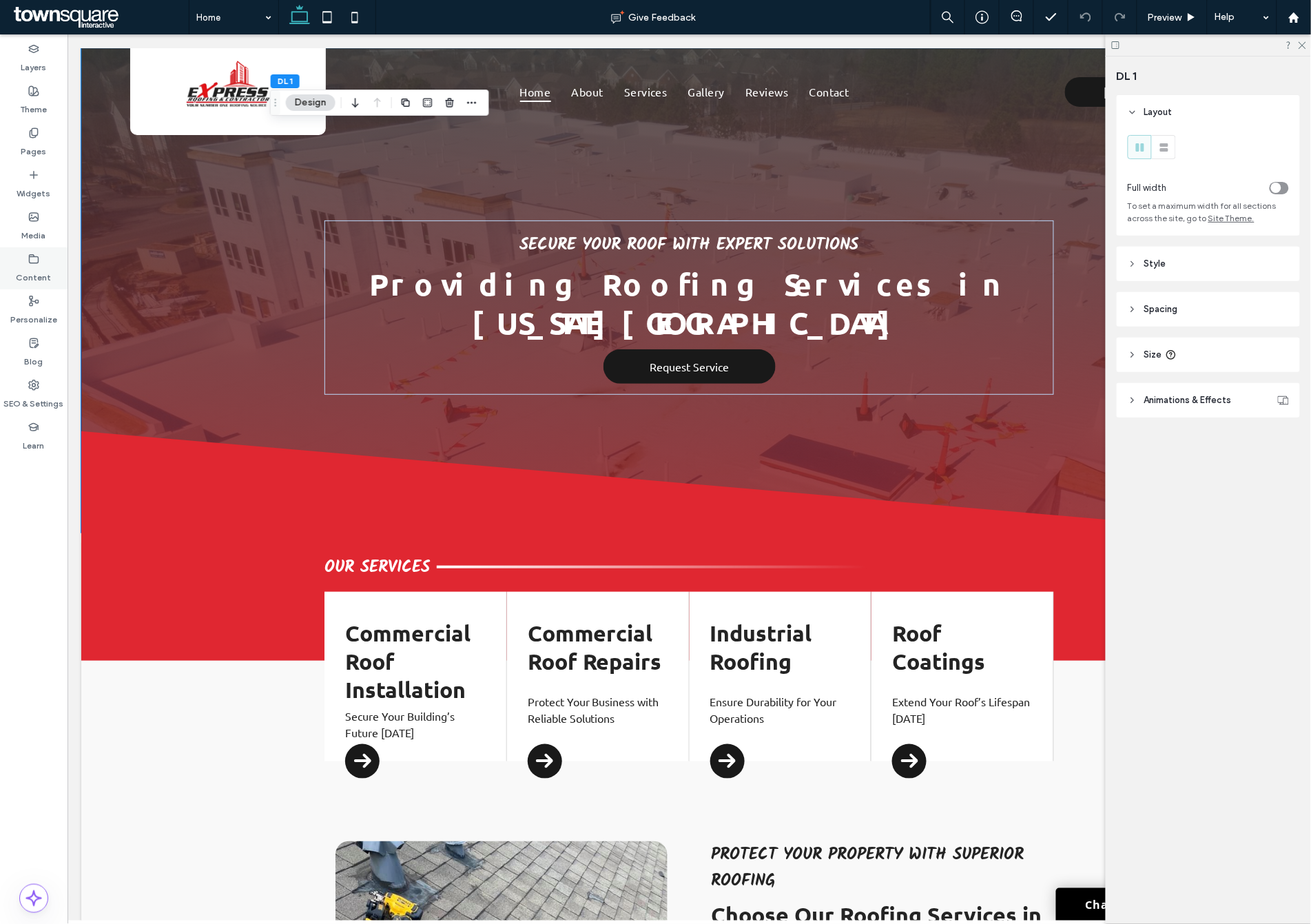
click at [28, 255] on icon at bounding box center [33, 259] width 11 height 11
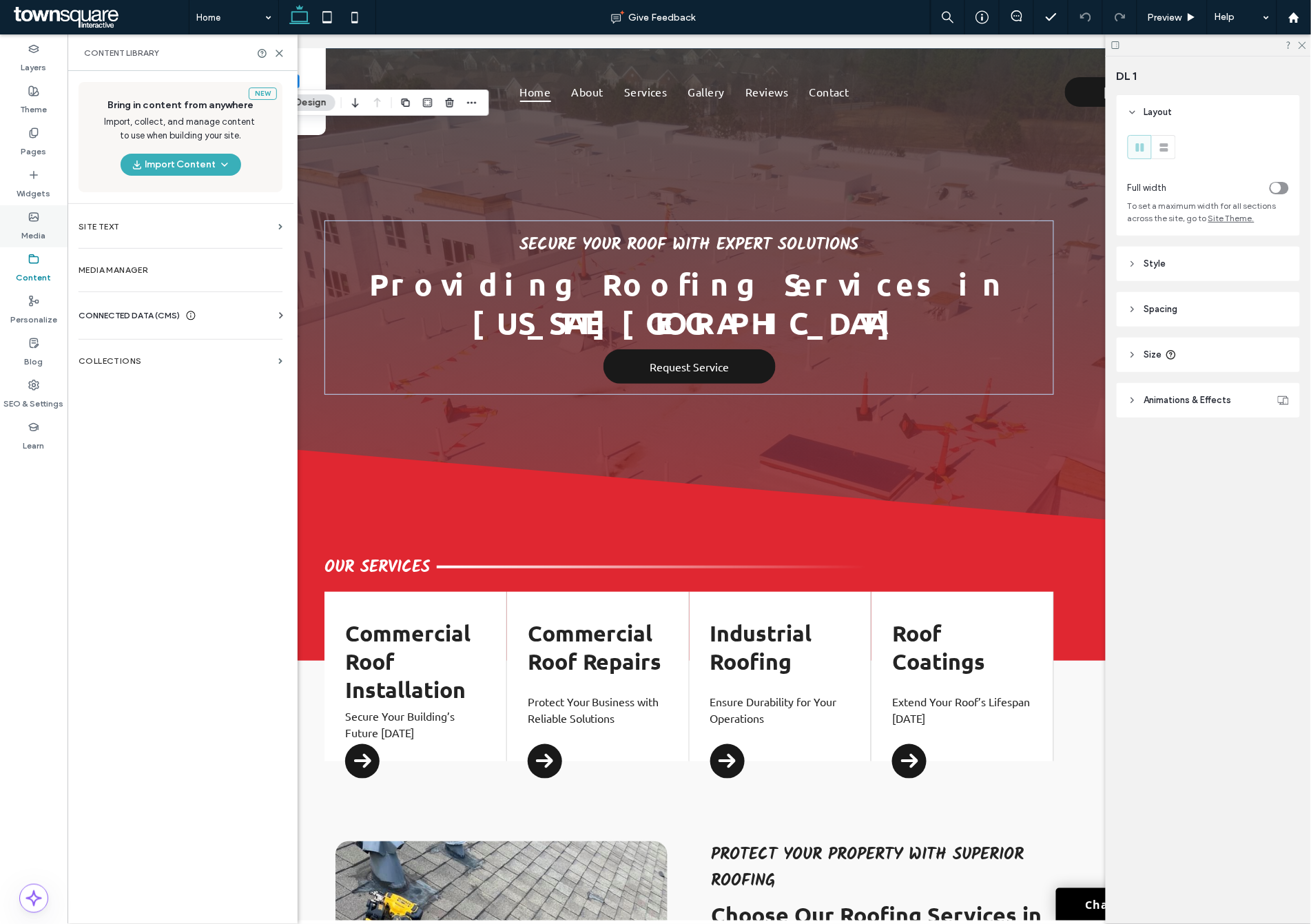
click at [35, 221] on icon at bounding box center [33, 217] width 11 height 11
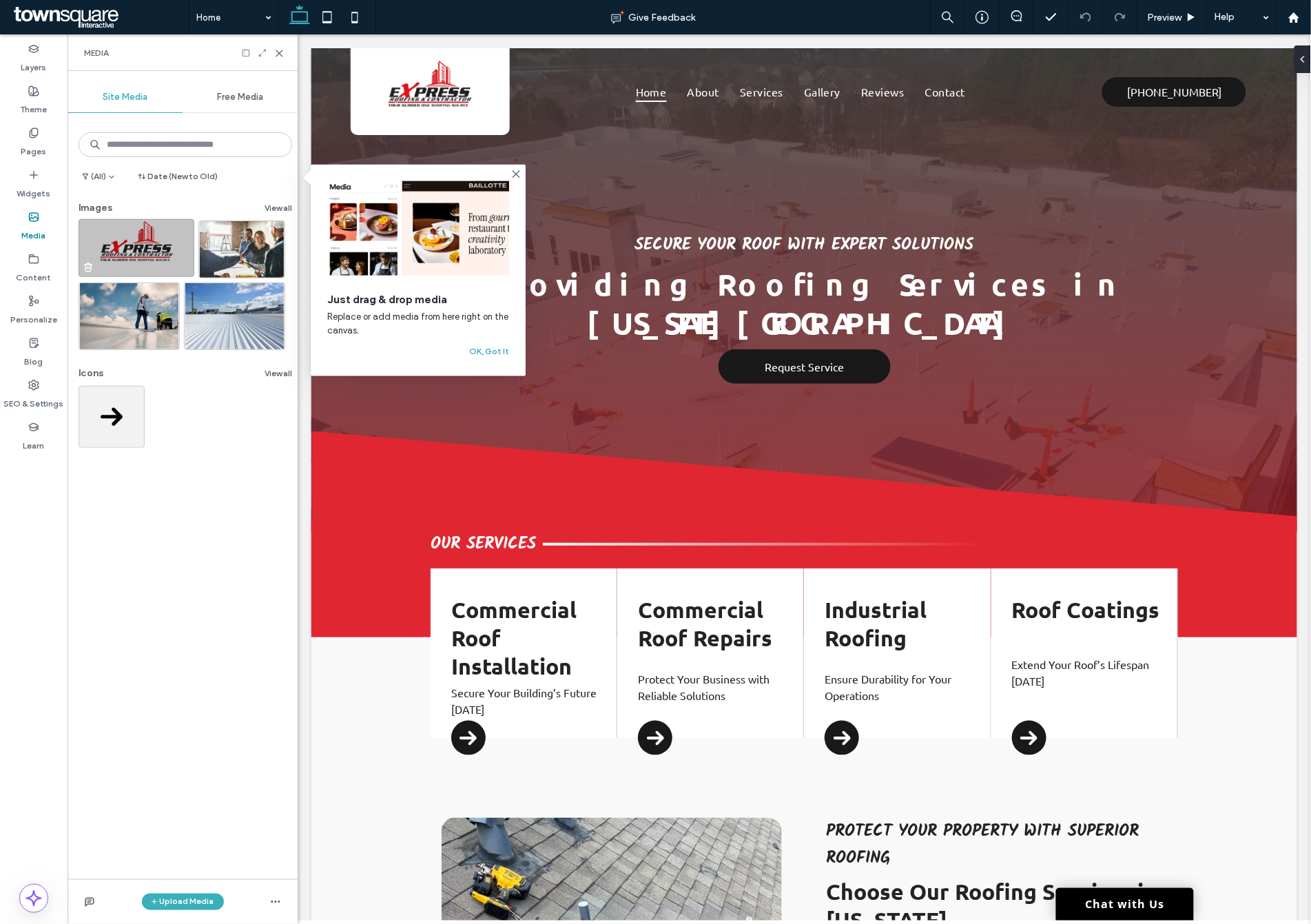
click at [136, 256] on img at bounding box center [136, 248] width 115 height 58
click at [138, 243] on img at bounding box center [136, 248] width 115 height 58
click at [154, 252] on img at bounding box center [136, 248] width 115 height 58
click at [274, 49] on icon at bounding box center [280, 53] width 10 height 10
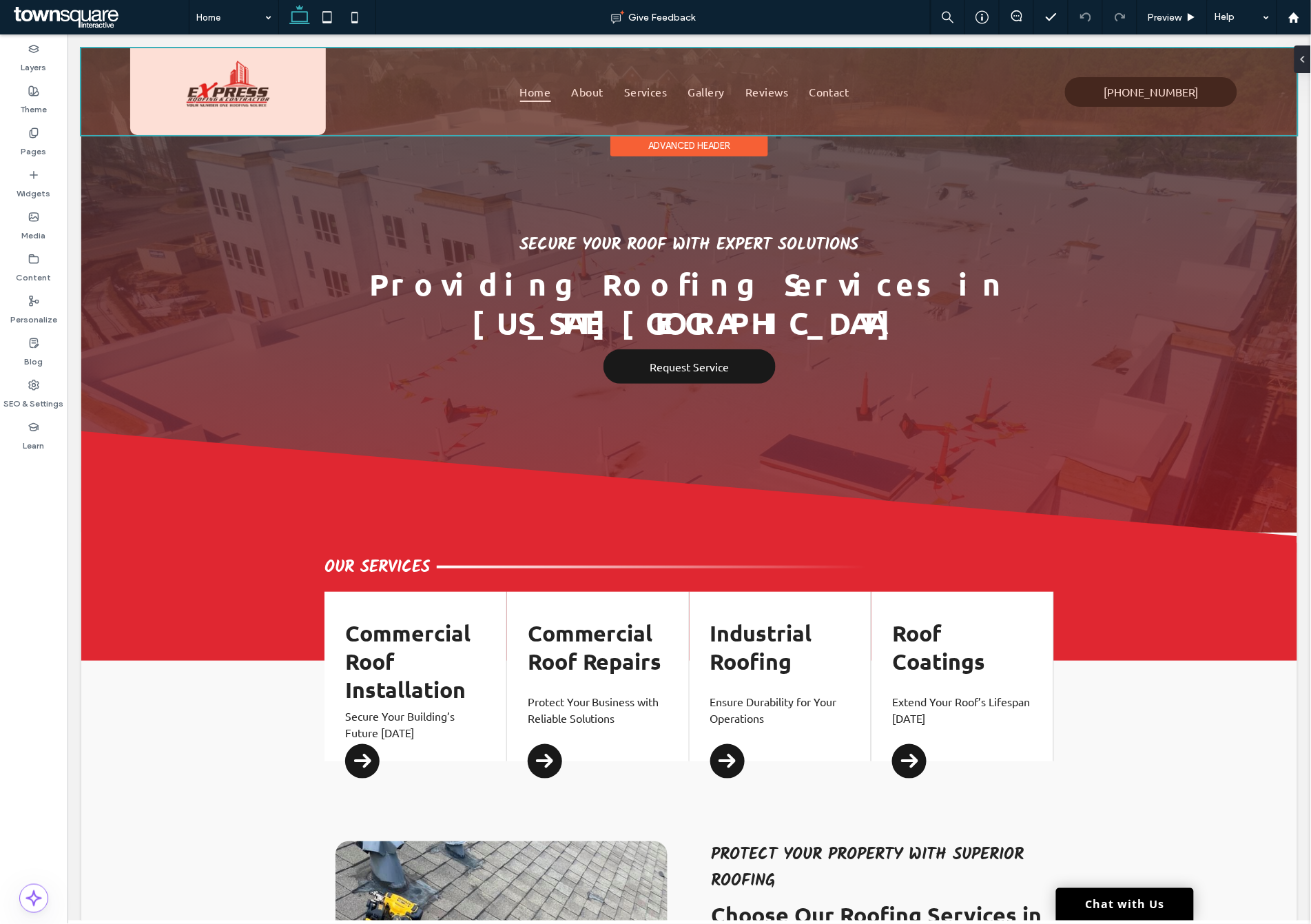
click at [255, 78] on div at bounding box center [688, 90] width 1216 height 87
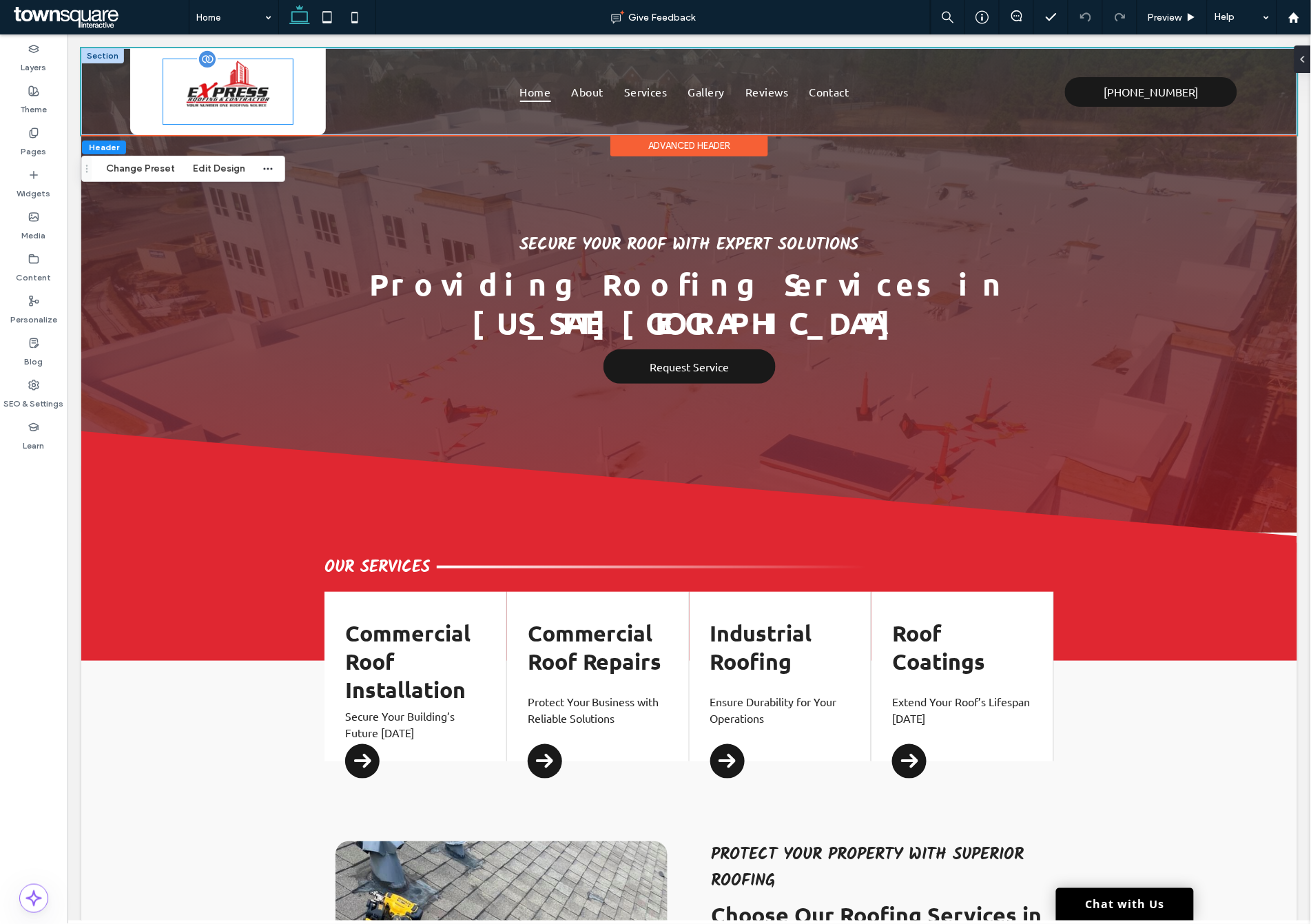
click at [194, 70] on img at bounding box center [227, 91] width 129 height 65
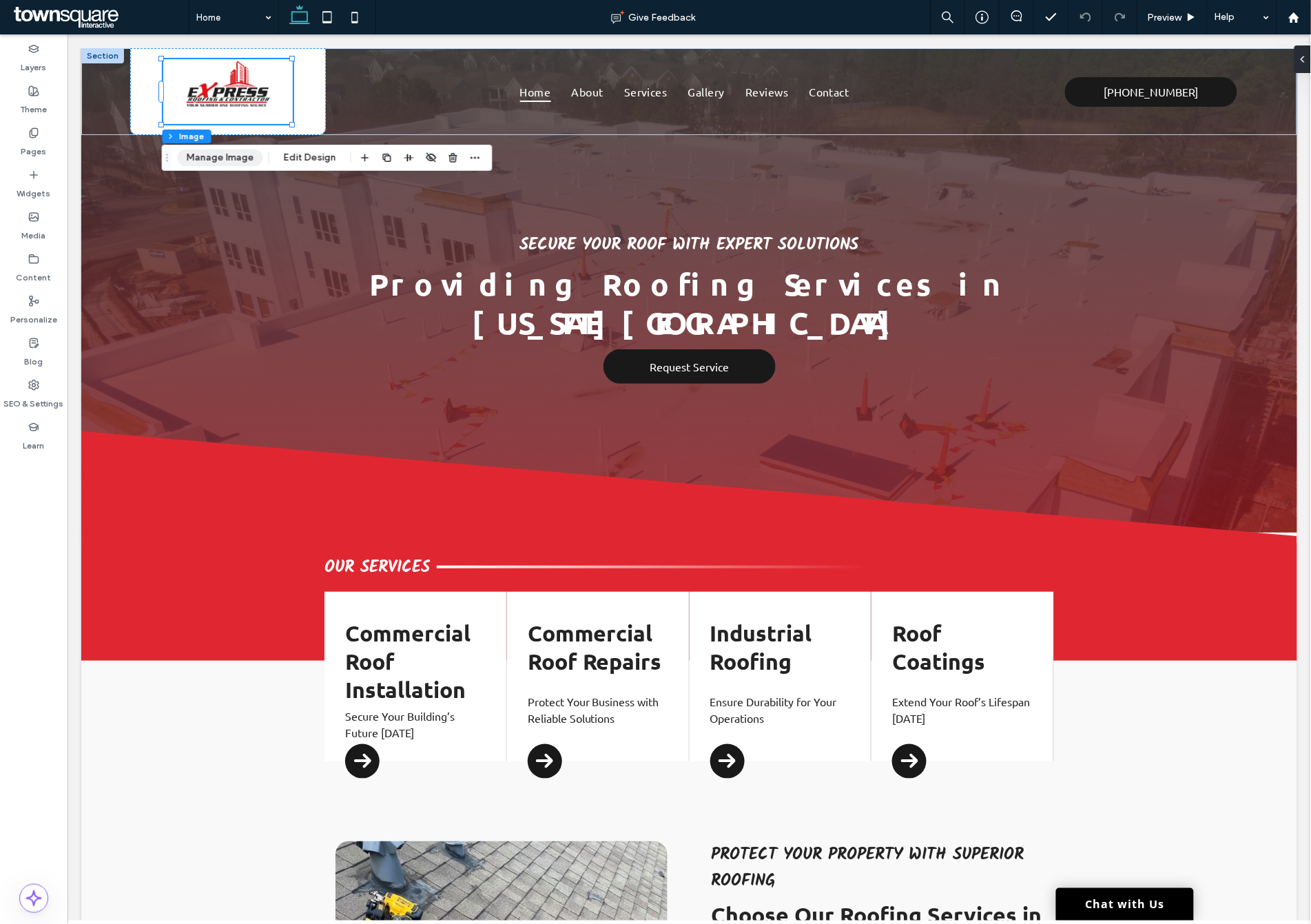
click at [206, 152] on button "Manage Image" at bounding box center [220, 158] width 85 height 16
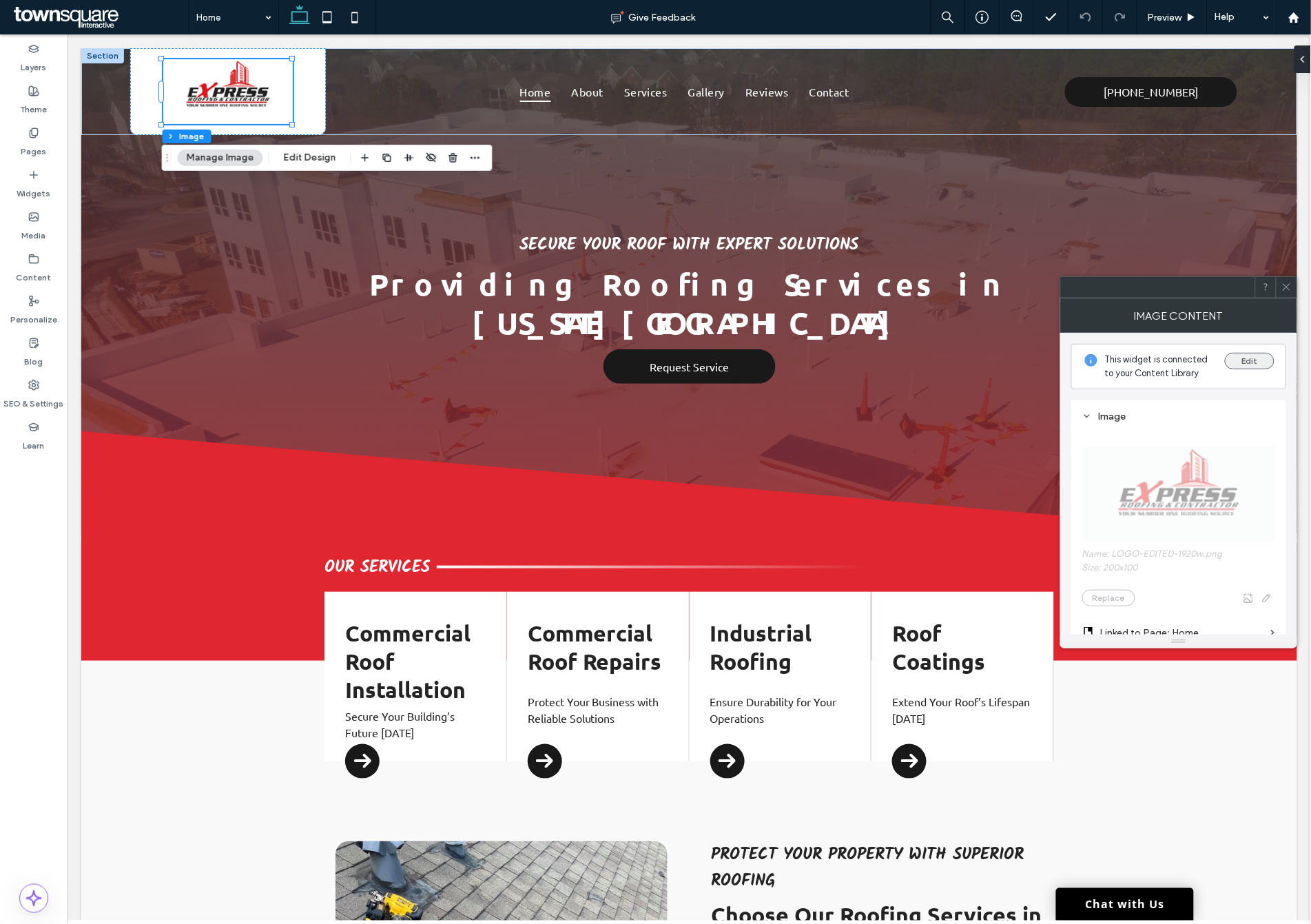
click at [1257, 354] on button "Edit" at bounding box center [1250, 361] width 50 height 16
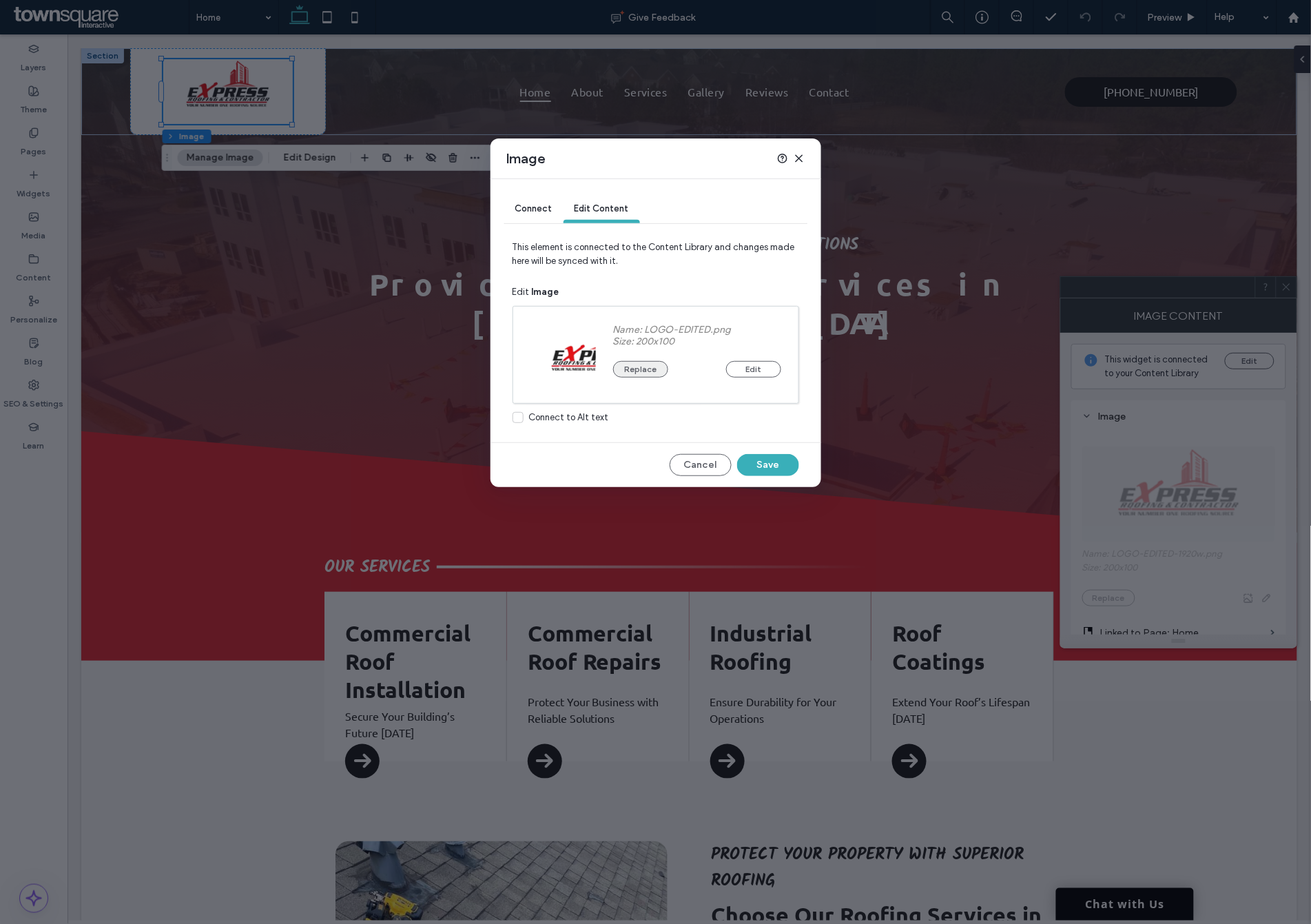
click at [656, 368] on button "Replace" at bounding box center [641, 369] width 55 height 16
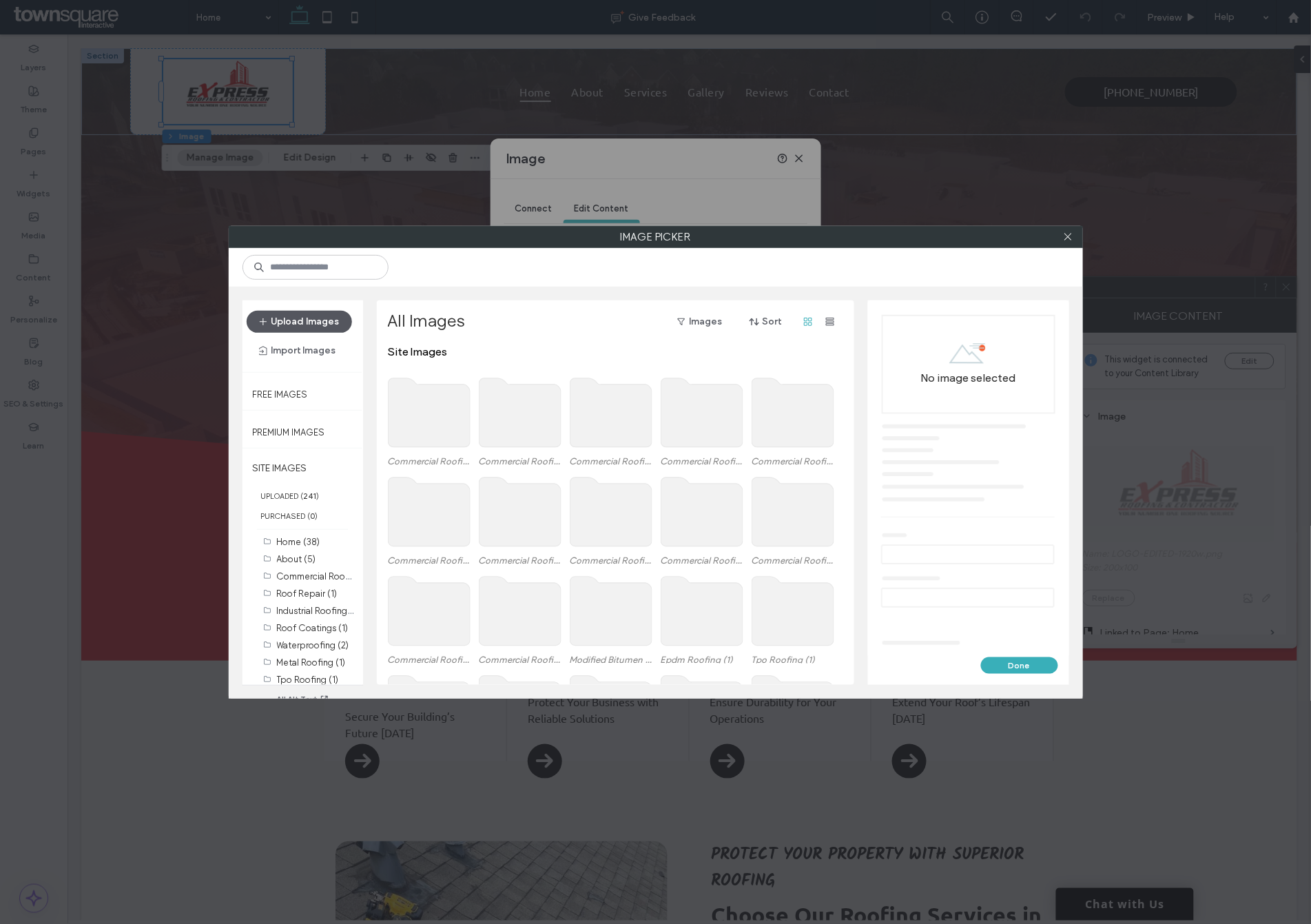
click at [322, 323] on button "Upload Images" at bounding box center [299, 322] width 105 height 22
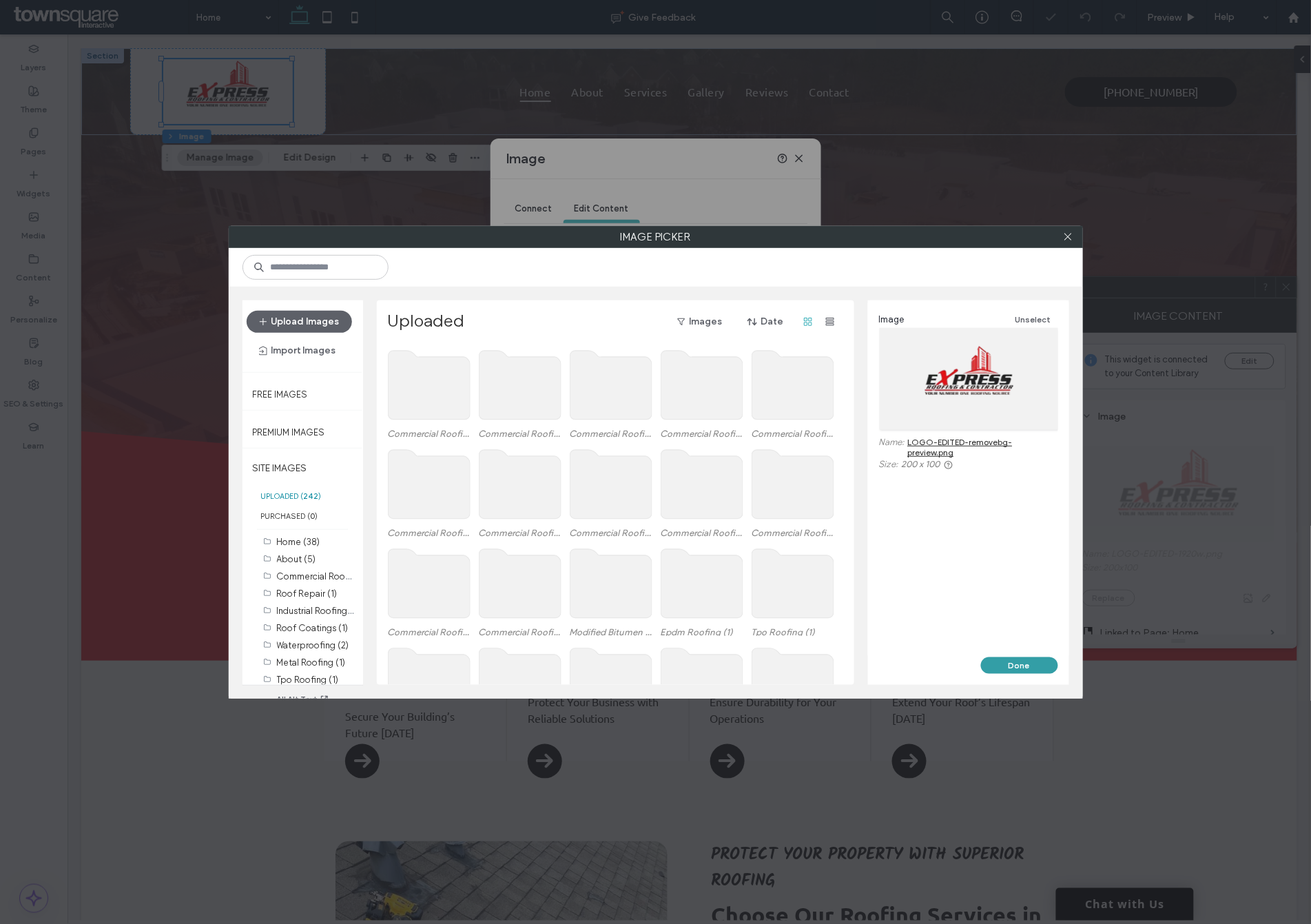
click at [1008, 657] on button "Done" at bounding box center [1020, 665] width 77 height 16
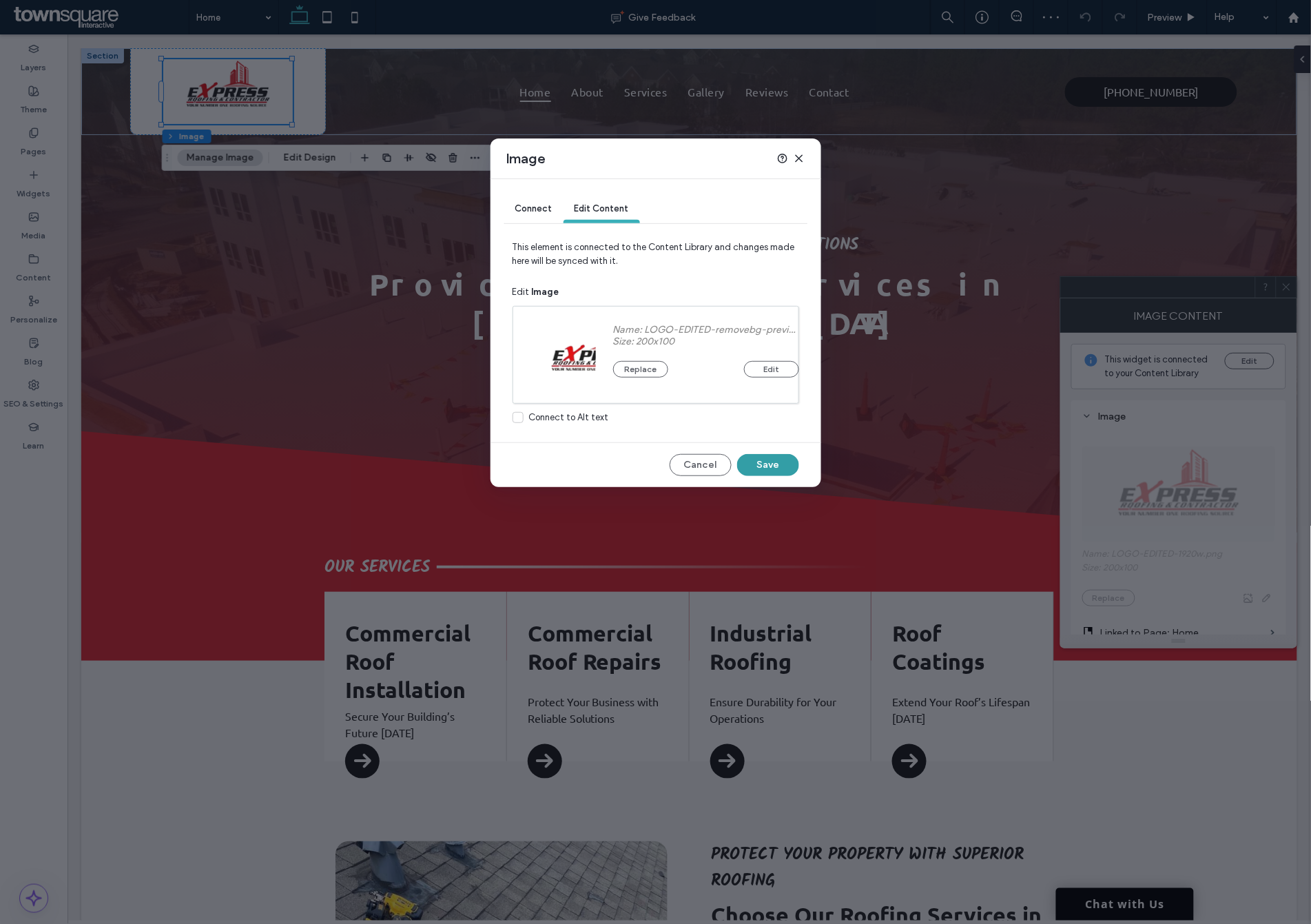
click at [776, 462] on button "Save" at bounding box center [768, 465] width 62 height 22
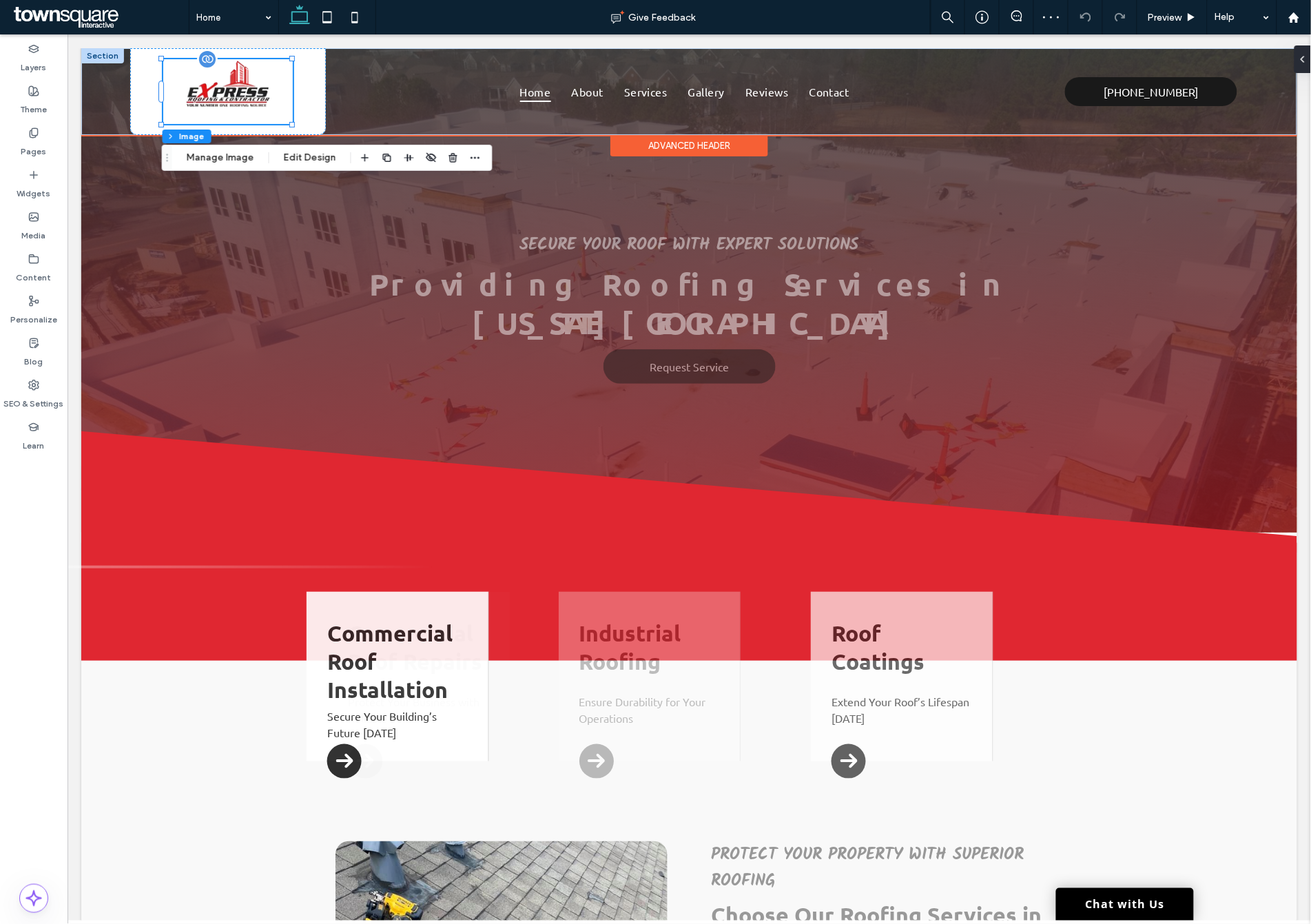
drag, startPoint x: 265, startPoint y: 172, endPoint x: 235, endPoint y: 104, distance: 74.3
click at [235, 104] on img at bounding box center [227, 91] width 129 height 65
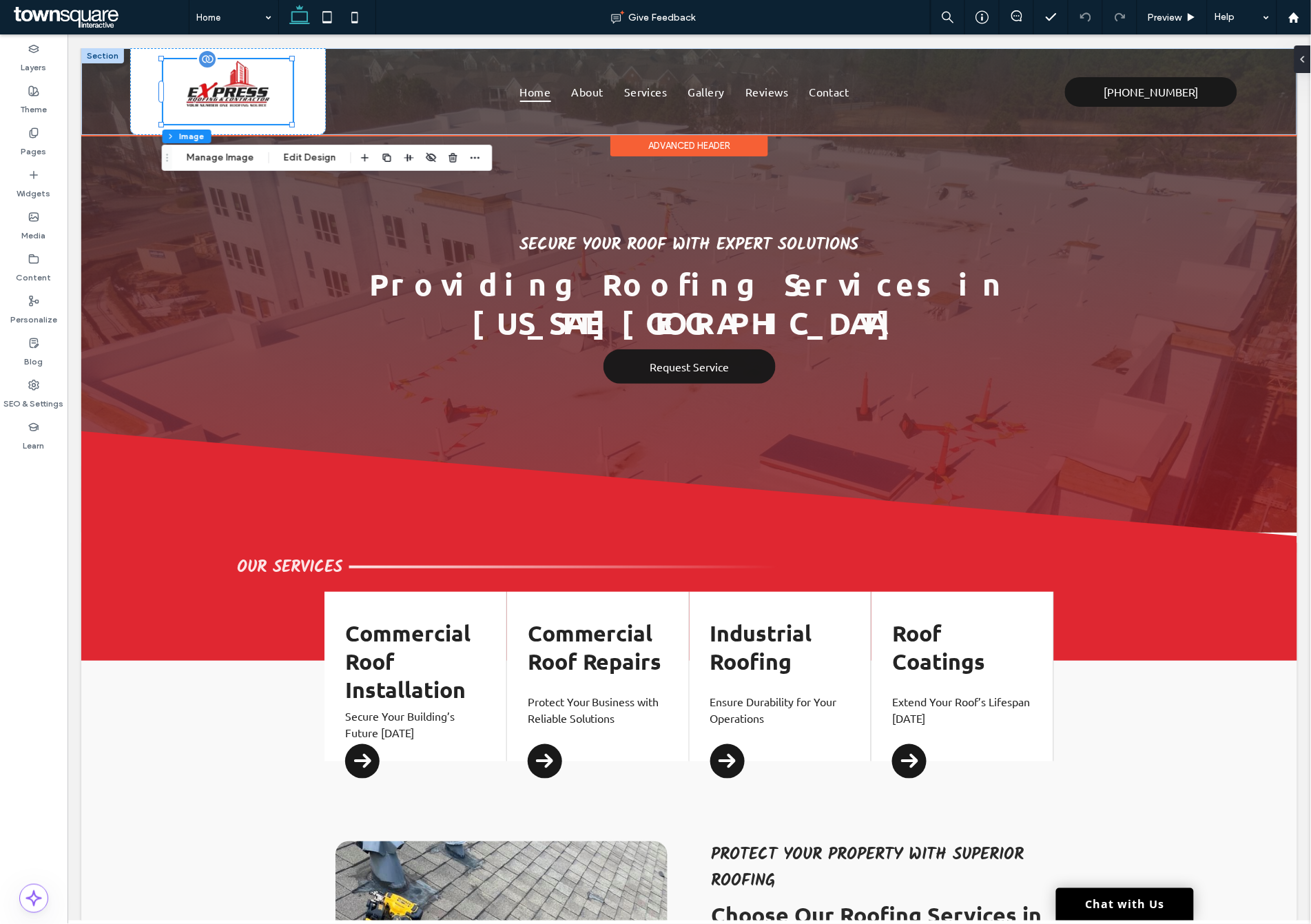
click at [280, 101] on img at bounding box center [227, 91] width 129 height 65
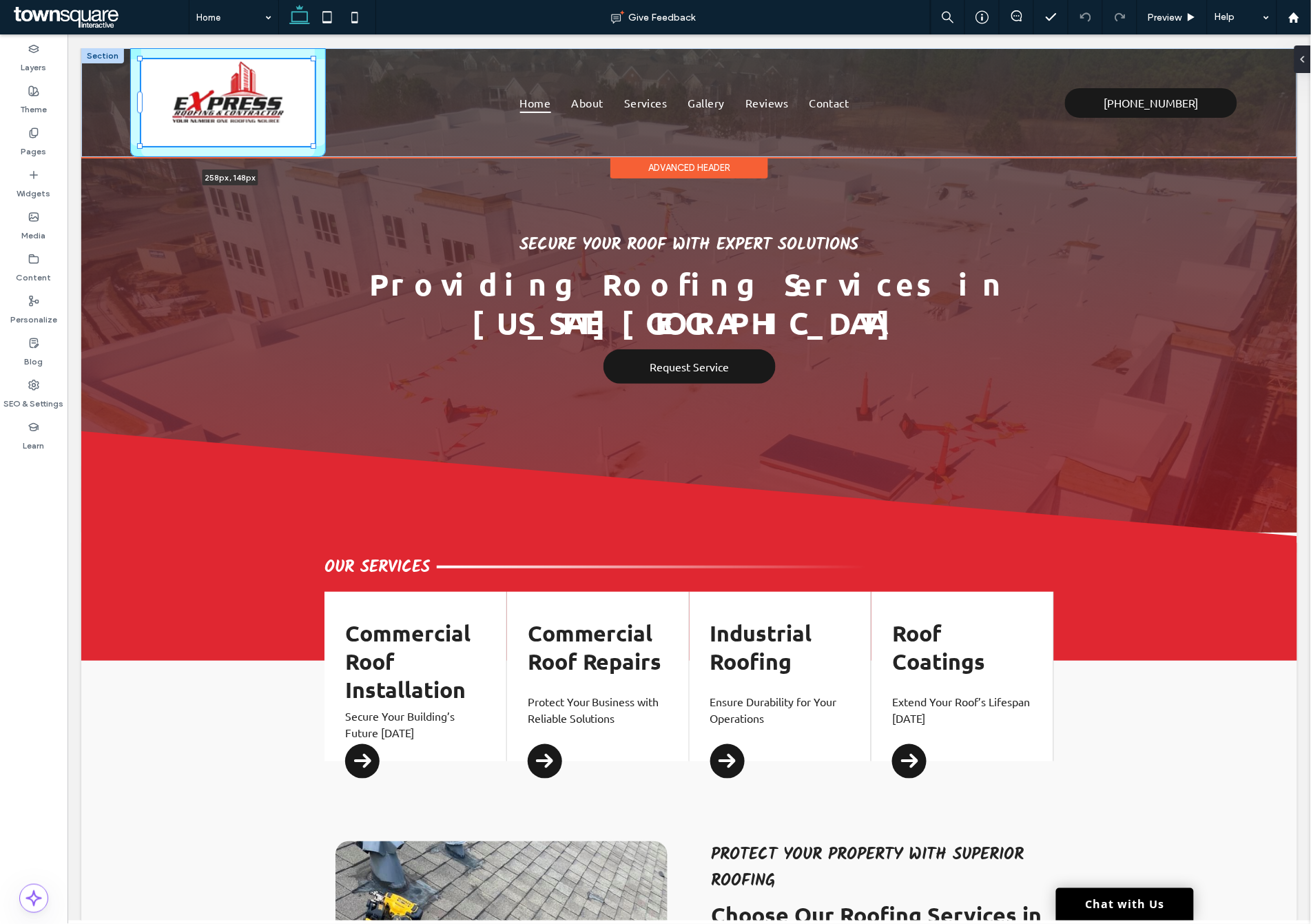
drag, startPoint x: 290, startPoint y: 124, endPoint x: 337, endPoint y: 113, distance: 48.3
click at [337, 113] on div "258px , 148px Home About Services Gallery Reviews Contact (832) 833-0449" at bounding box center [688, 101] width 1216 height 109
type input "***"
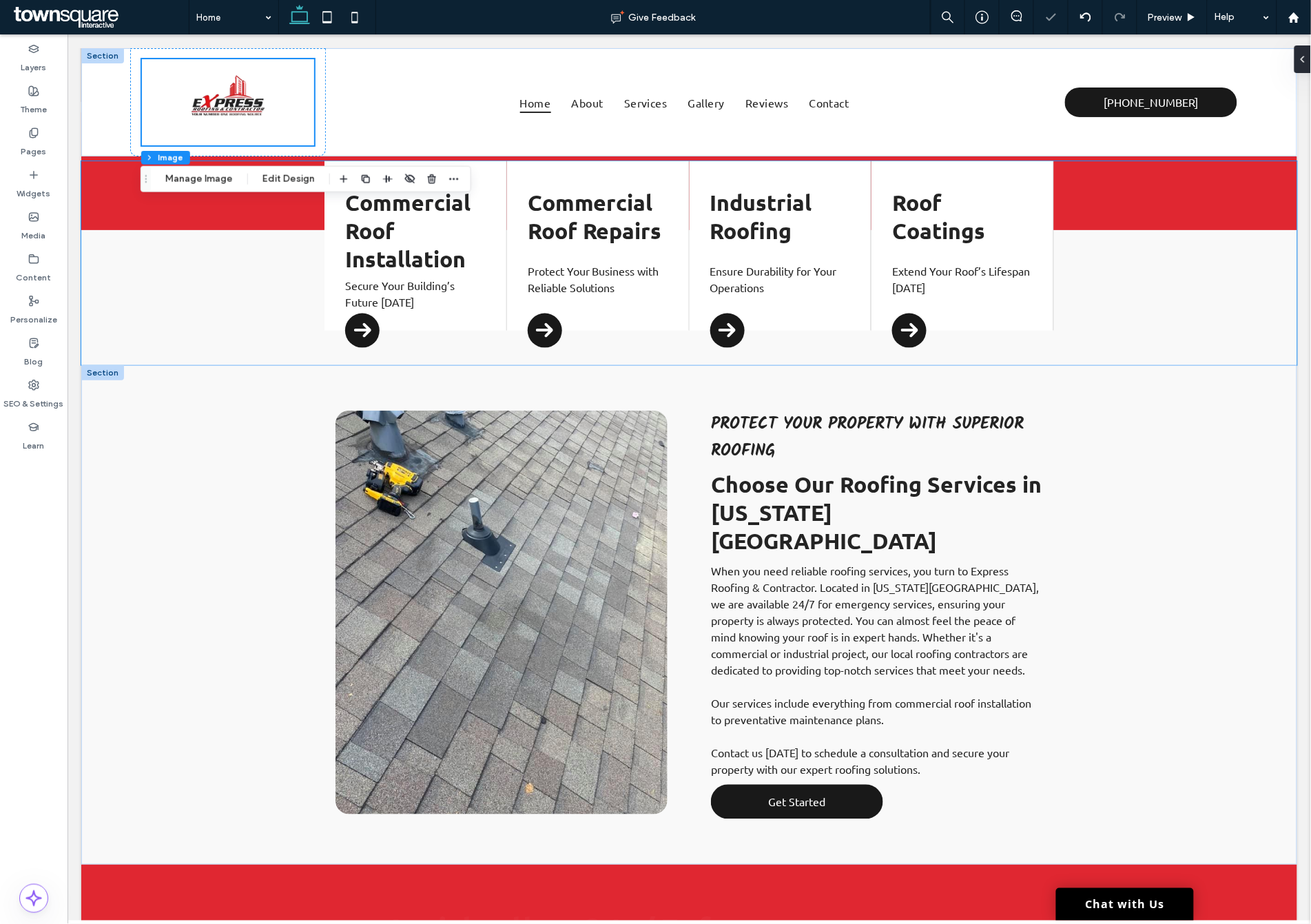
scroll to position [861, 0]
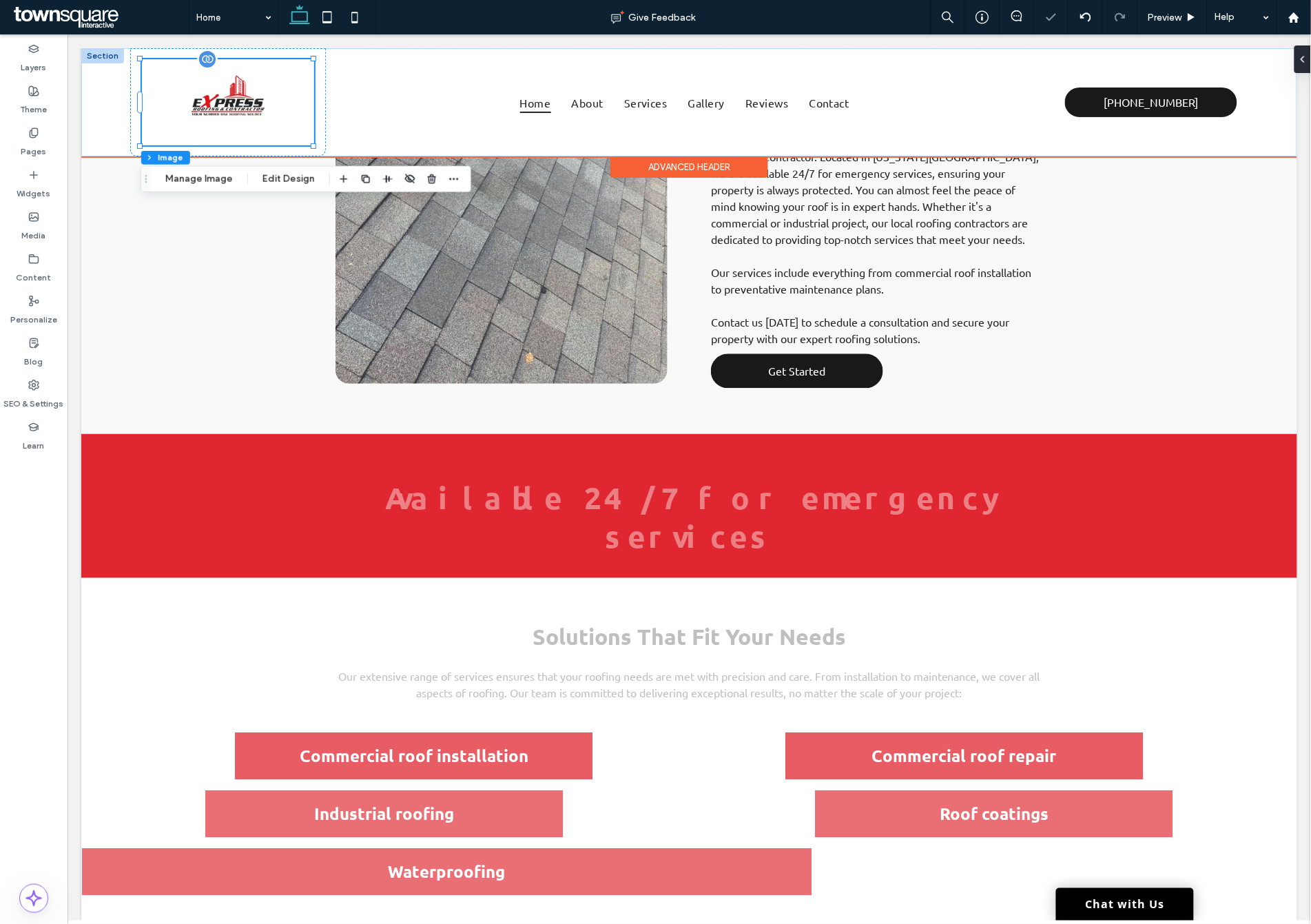
click at [245, 110] on img at bounding box center [227, 101] width 114 height 57
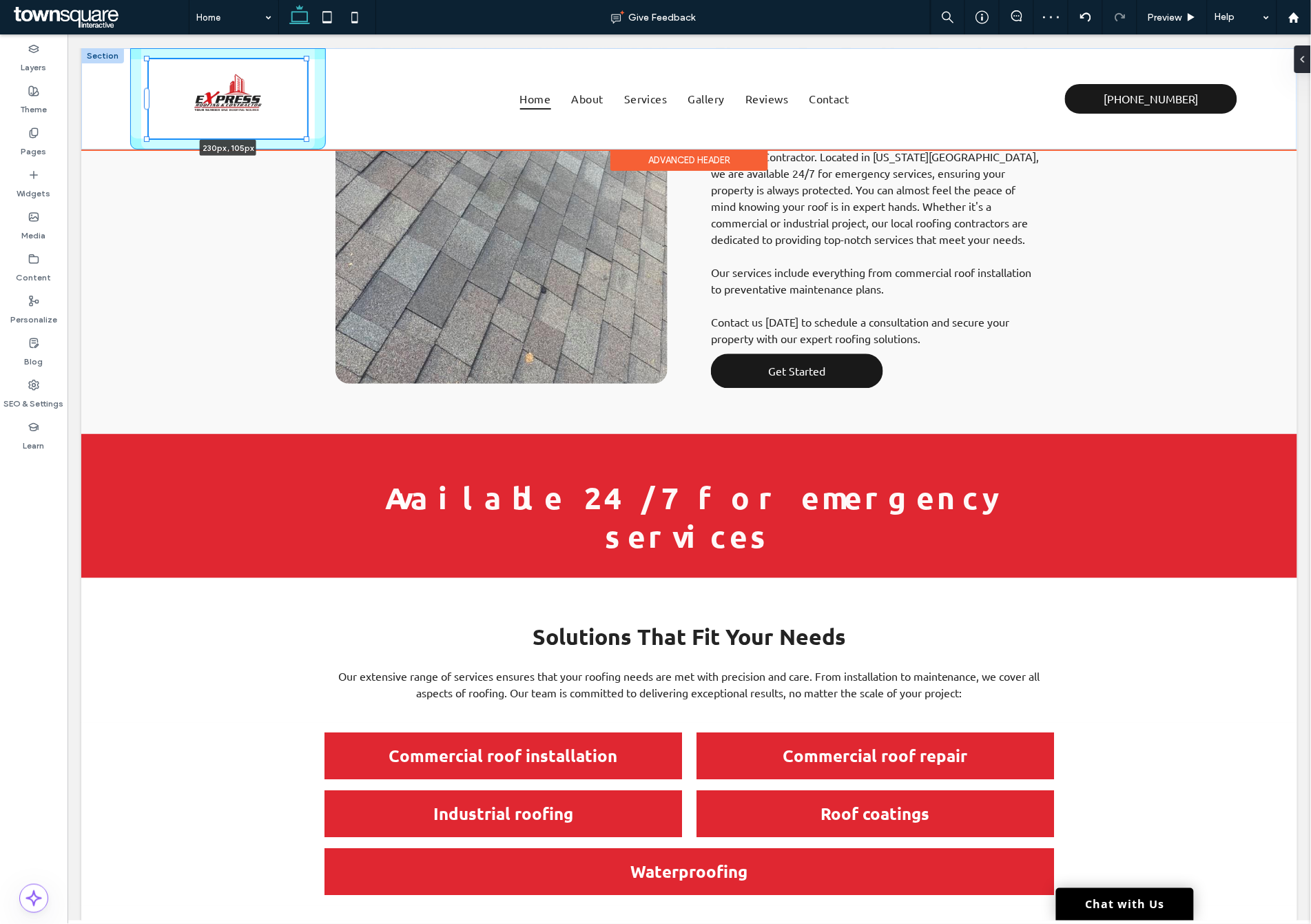
click at [310, 134] on div "230px , 105px Home About Services Gallery Reviews Contact (832) 833-0449" at bounding box center [688, 98] width 1216 height 101
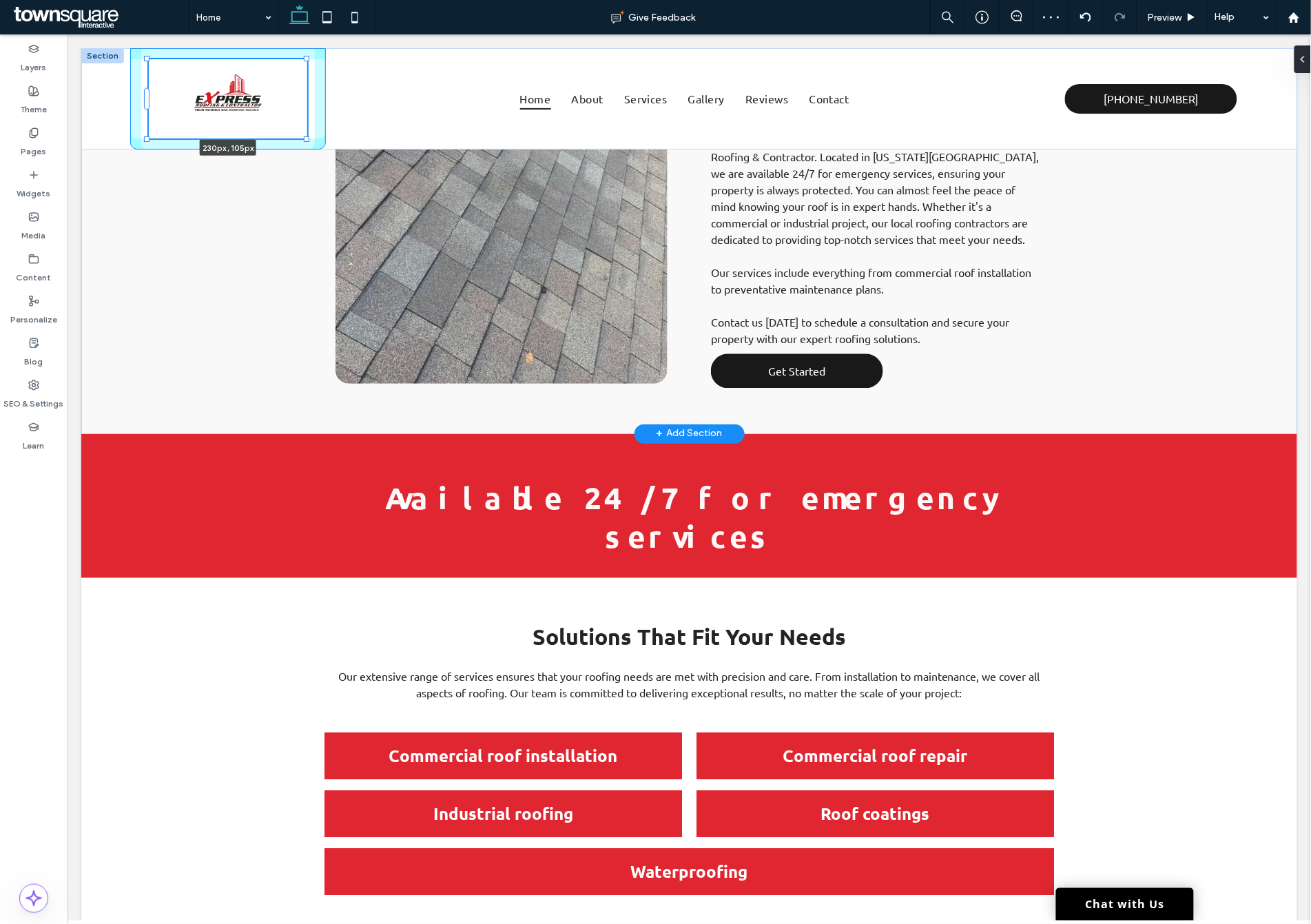
type input "***"
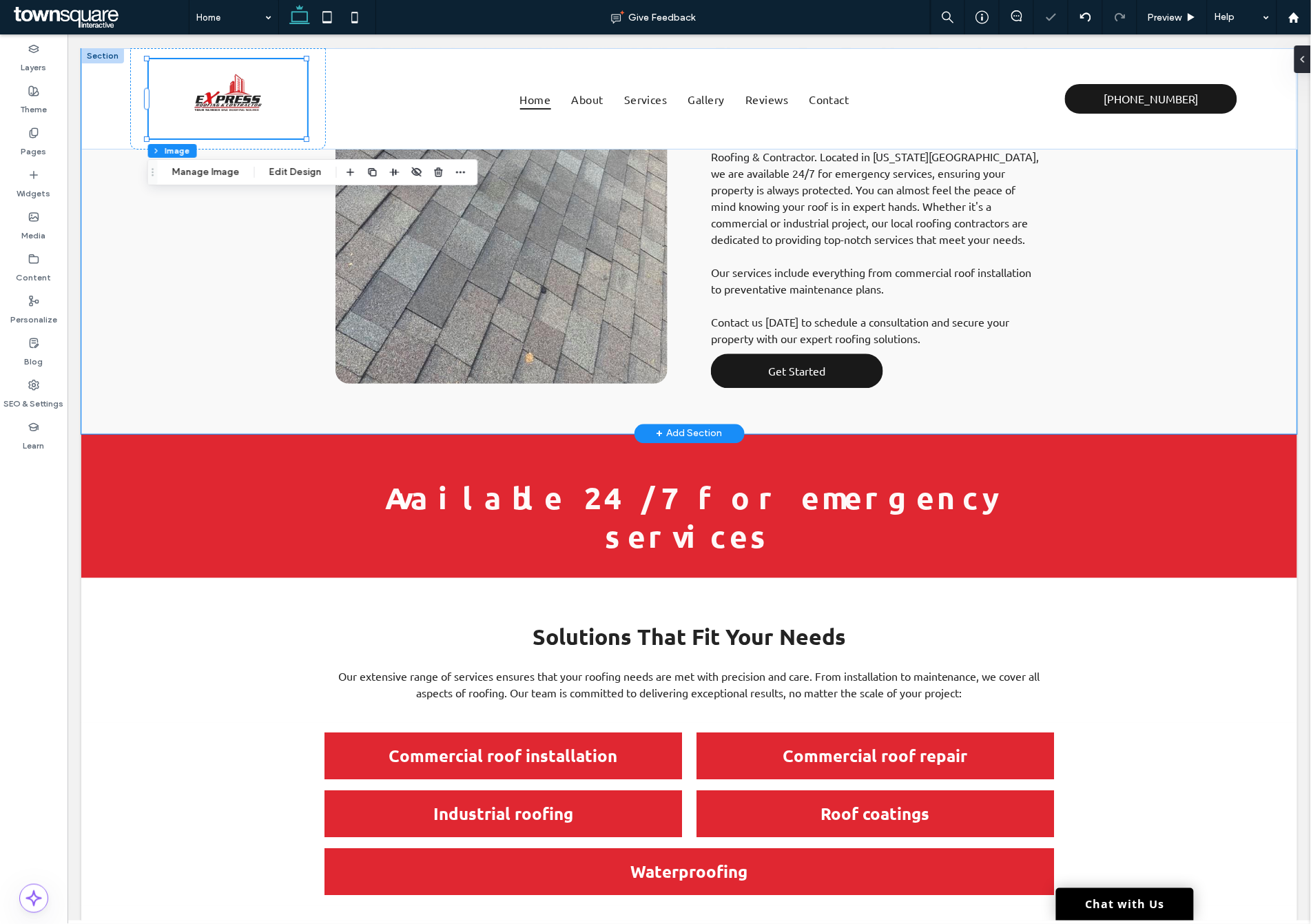
click at [255, 254] on div "Protect Your Property with Superior Roofing Choose Our Roofing Services in Miss…" at bounding box center [688, 183] width 1216 height 499
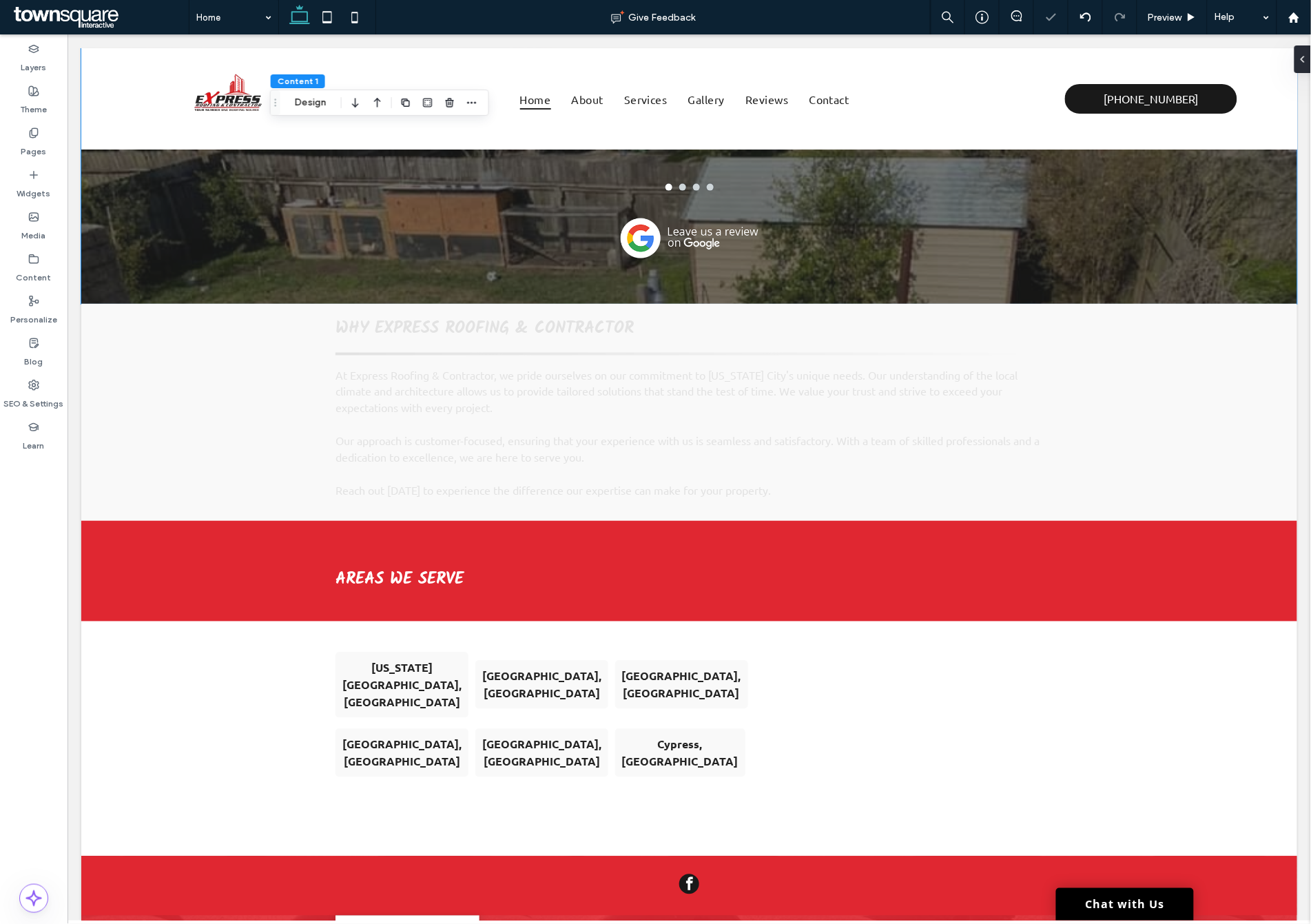
scroll to position [2378, 0]
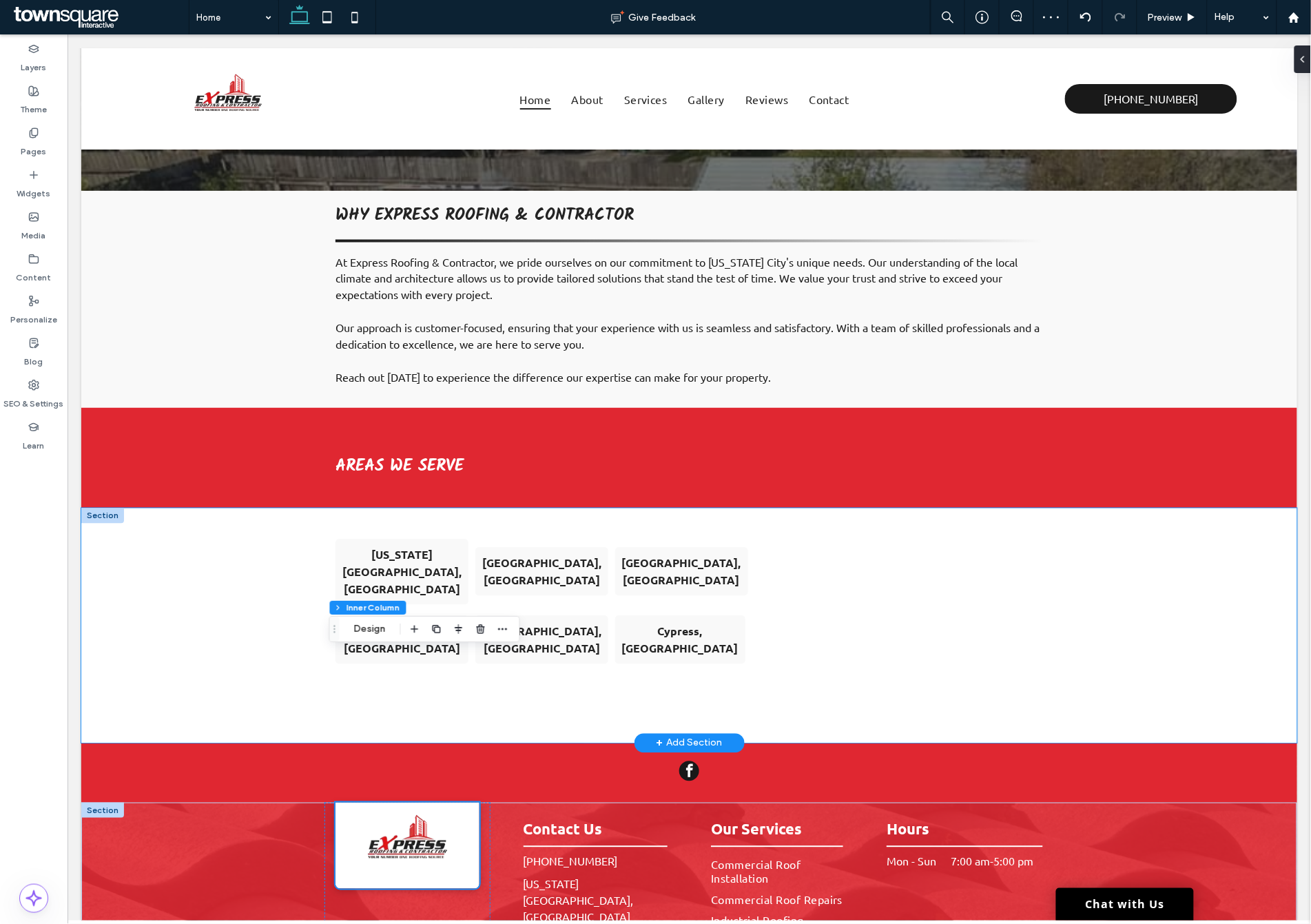
type input "**"
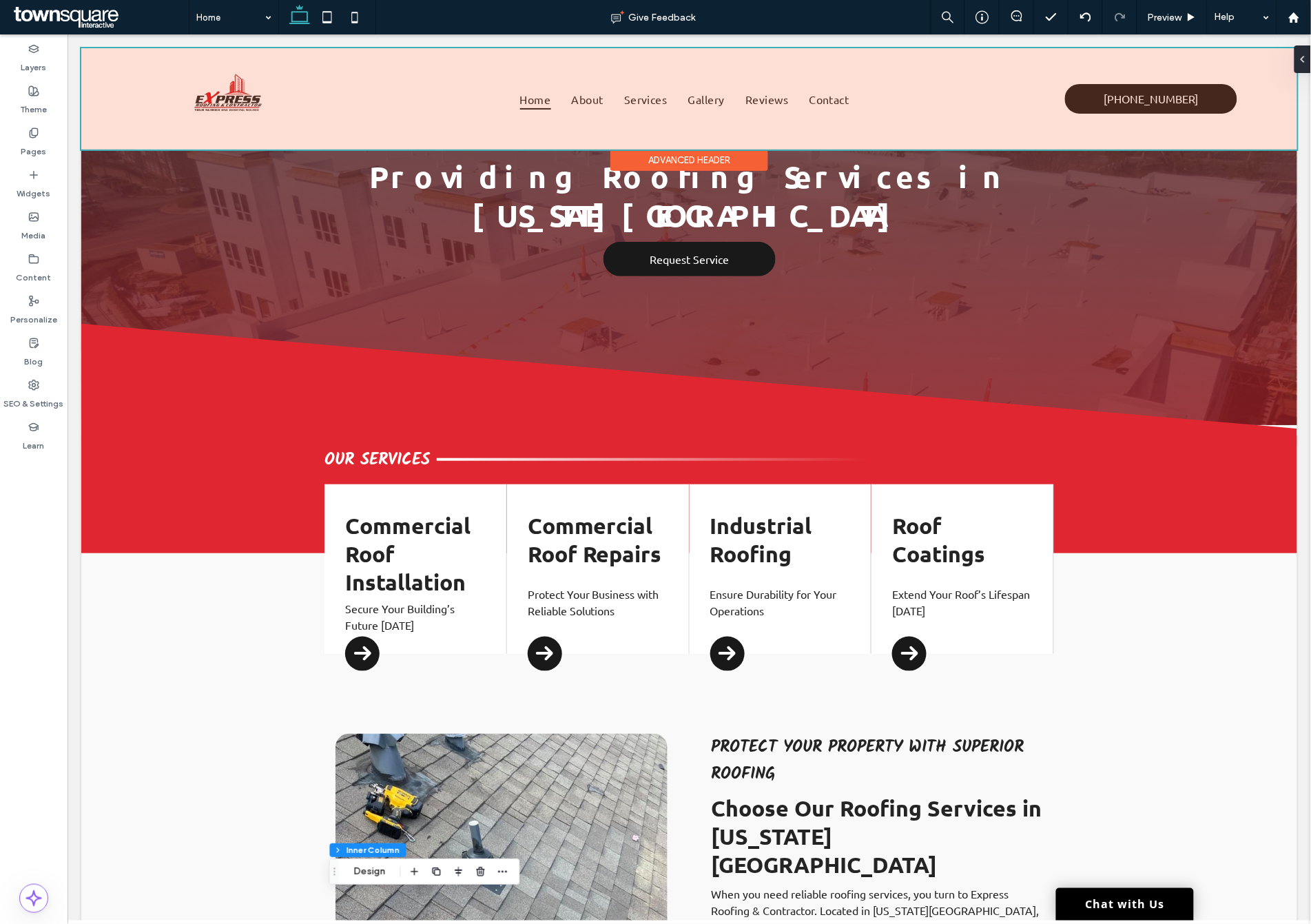
scroll to position [0, 0]
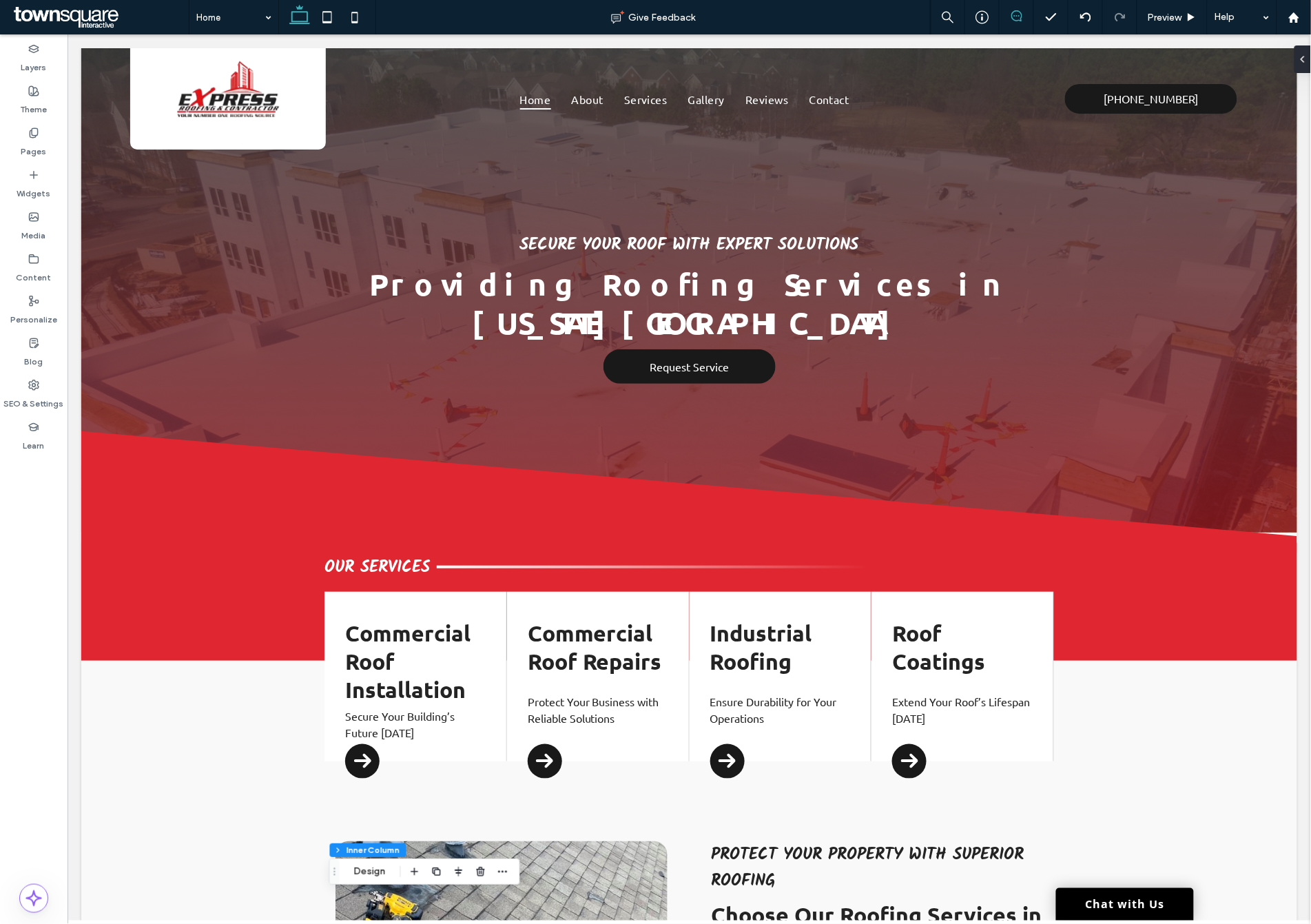
click at [1020, 16] on icon at bounding box center [1017, 16] width 11 height 11
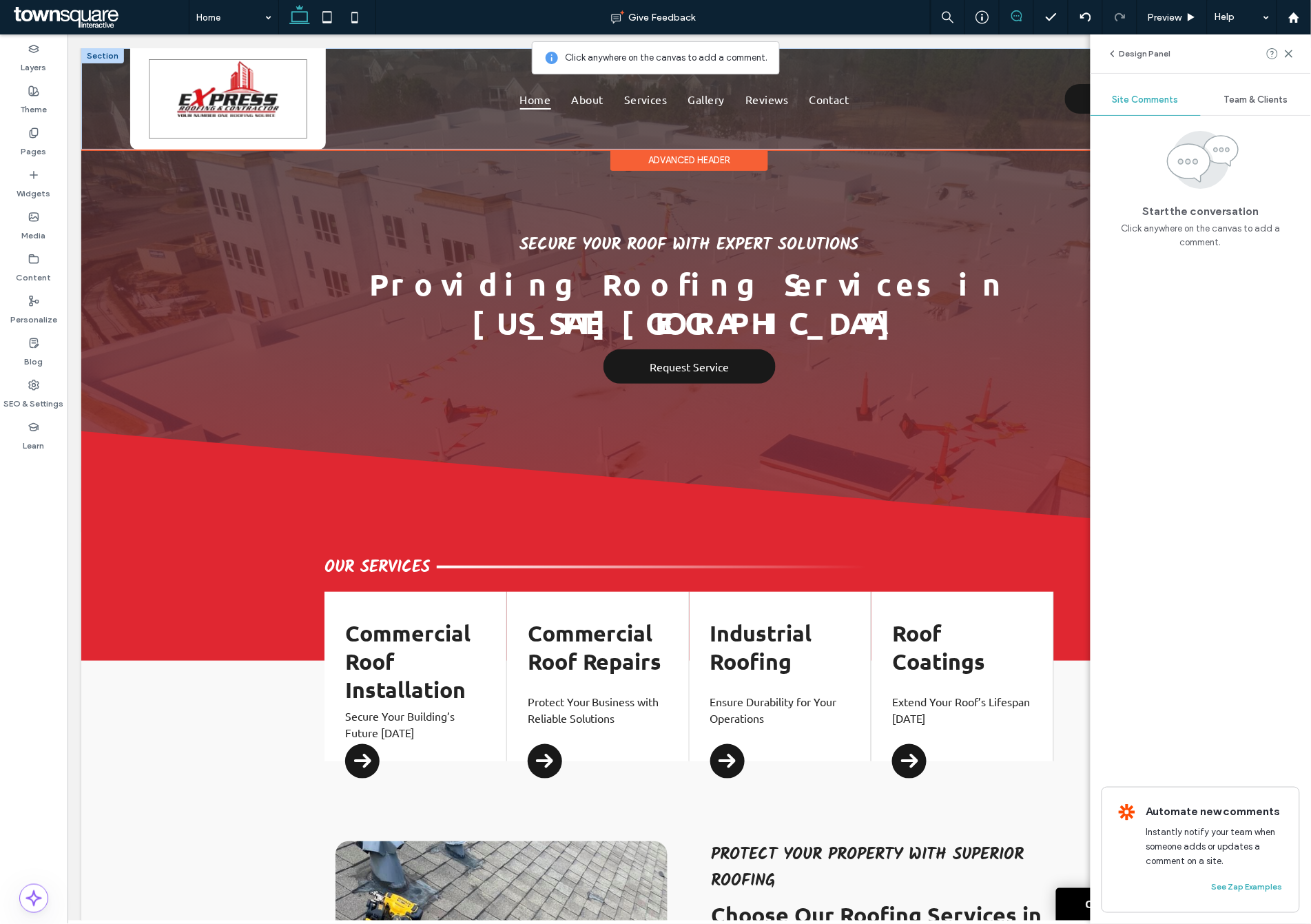
click at [261, 118] on img at bounding box center [227, 98] width 158 height 79
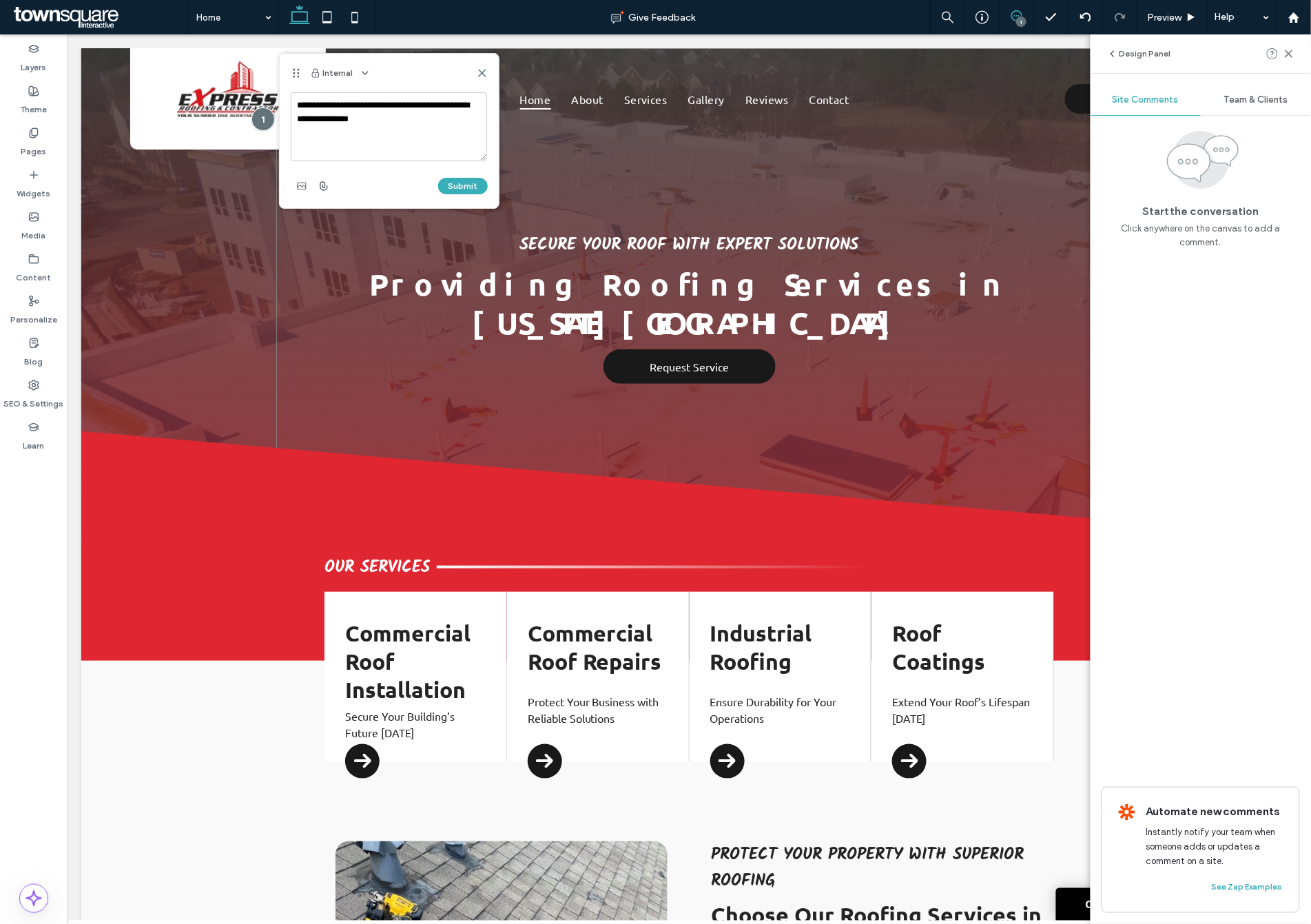
type textarea "**********"
click at [472, 175] on div "Submit" at bounding box center [389, 186] width 197 height 22
click at [472, 179] on button "Submit" at bounding box center [462, 186] width 50 height 16
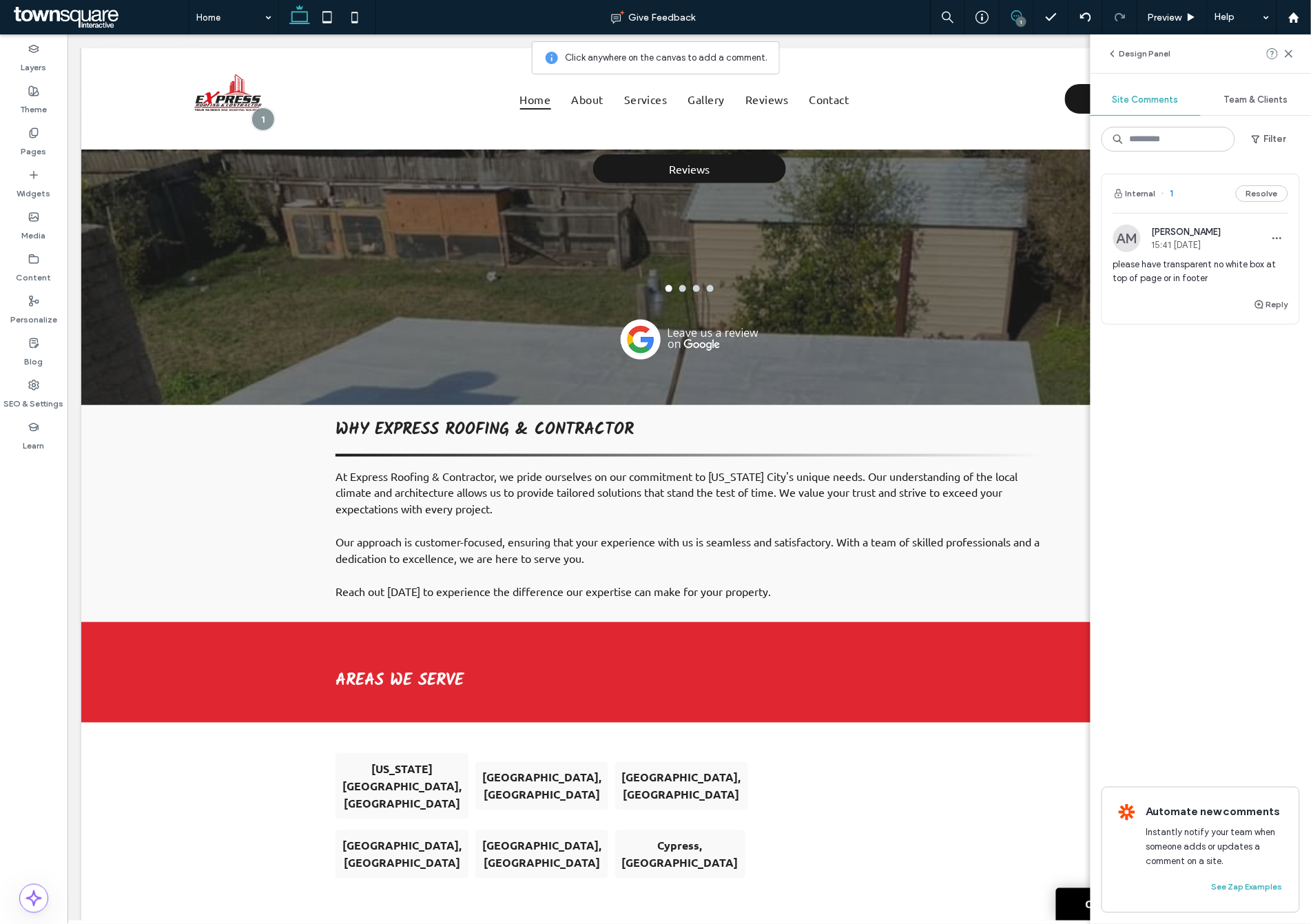
scroll to position [2378, 0]
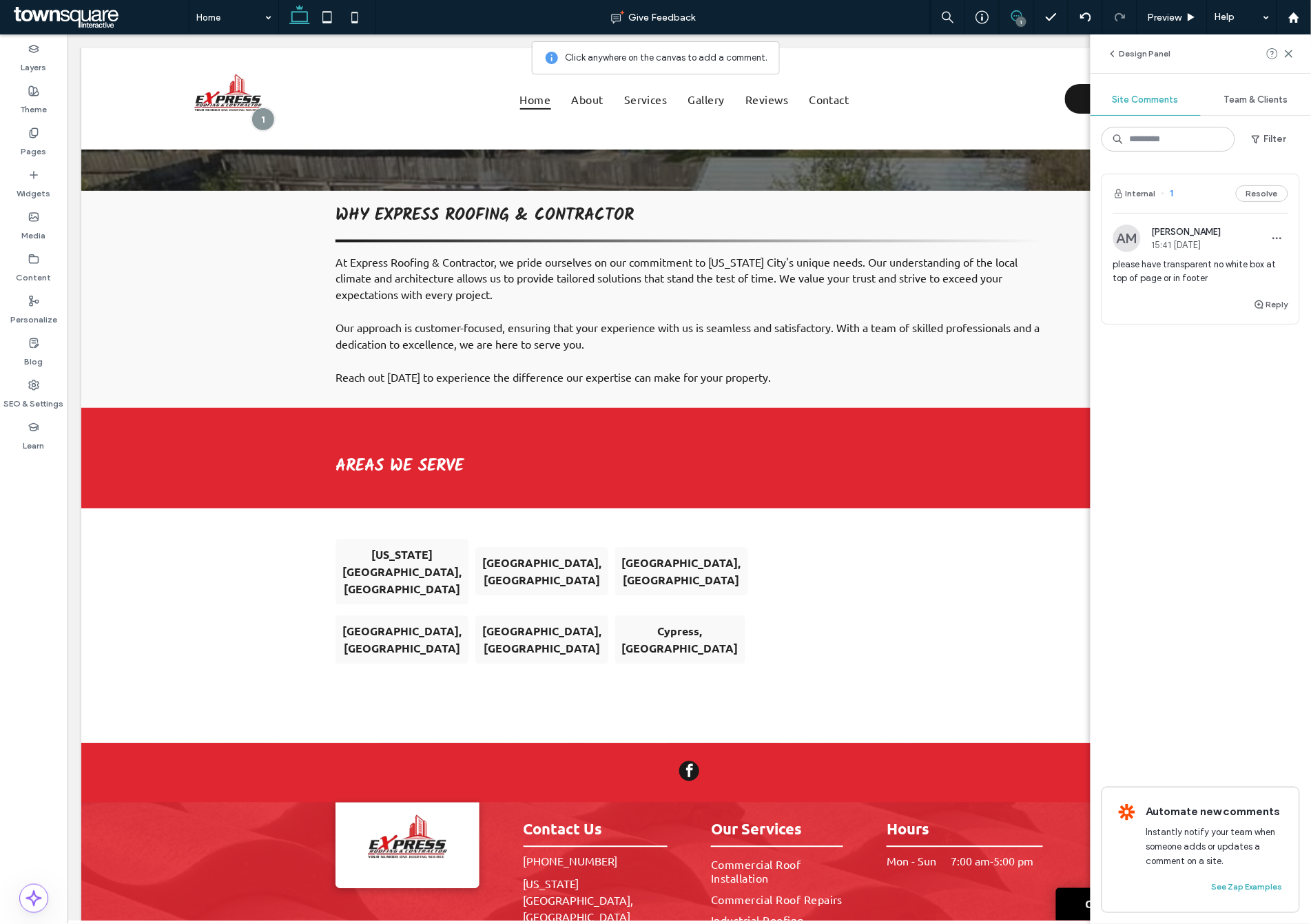
click at [1025, 18] on div "1" at bounding box center [1021, 21] width 10 height 10
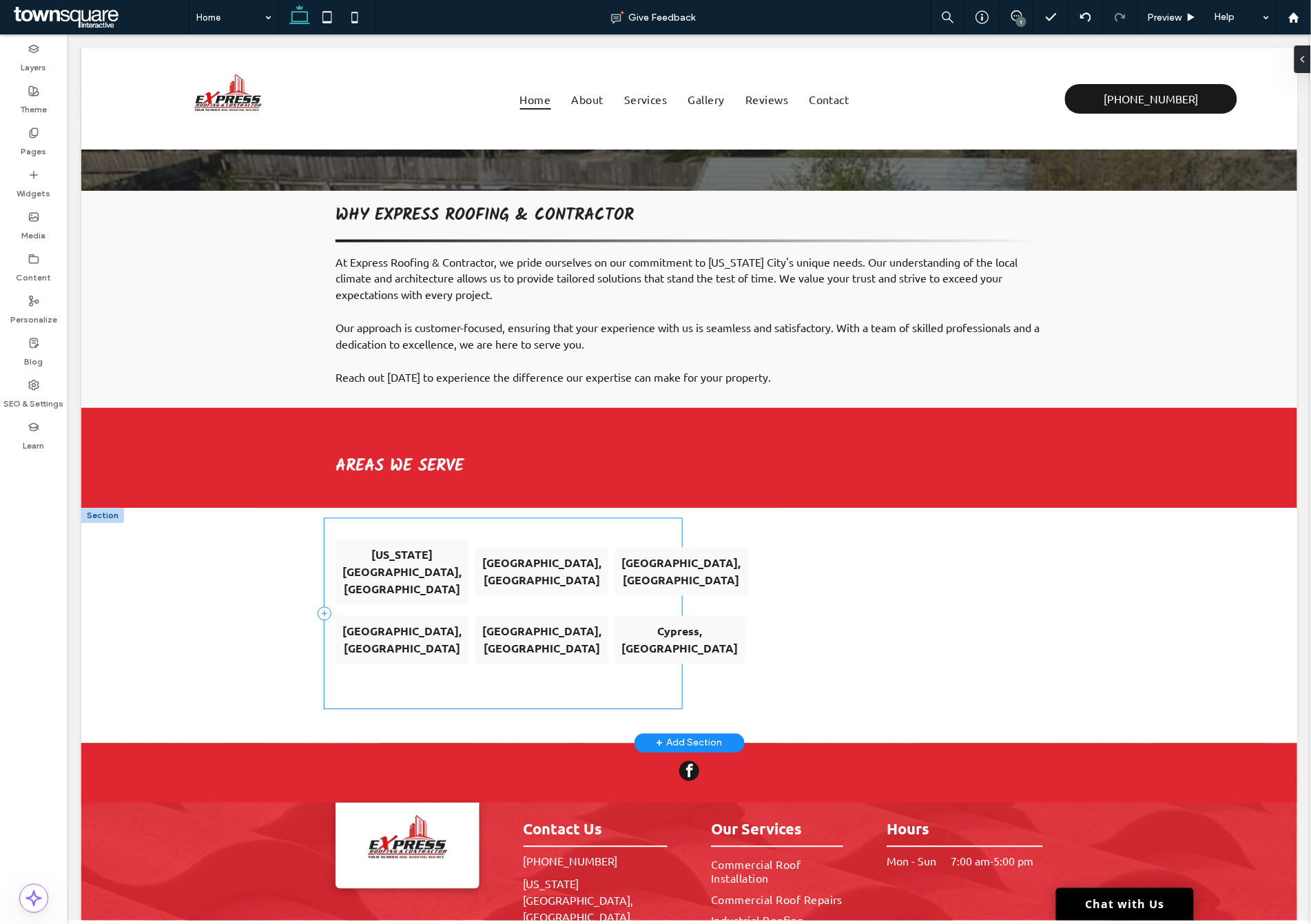
click at [536, 518] on div "Missouri City, TX Houston, TX League City, TX Pasadena, TX Conroe, TX Cypress, …" at bounding box center [502, 613] width 357 height 190
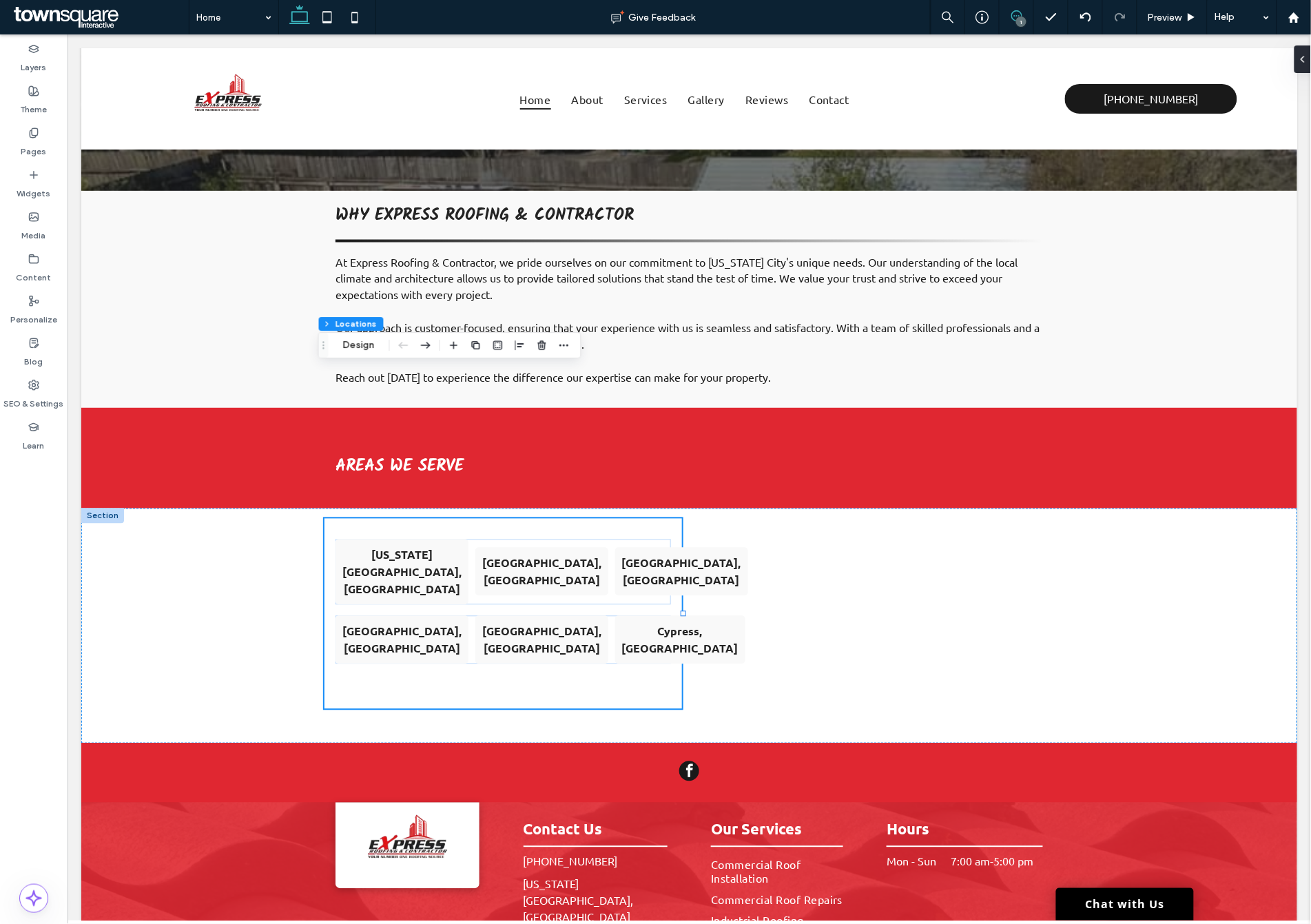
drag, startPoint x: 1017, startPoint y: 15, endPoint x: 695, endPoint y: 220, distance: 381.7
click at [1017, 15] on icon at bounding box center [1017, 16] width 11 height 11
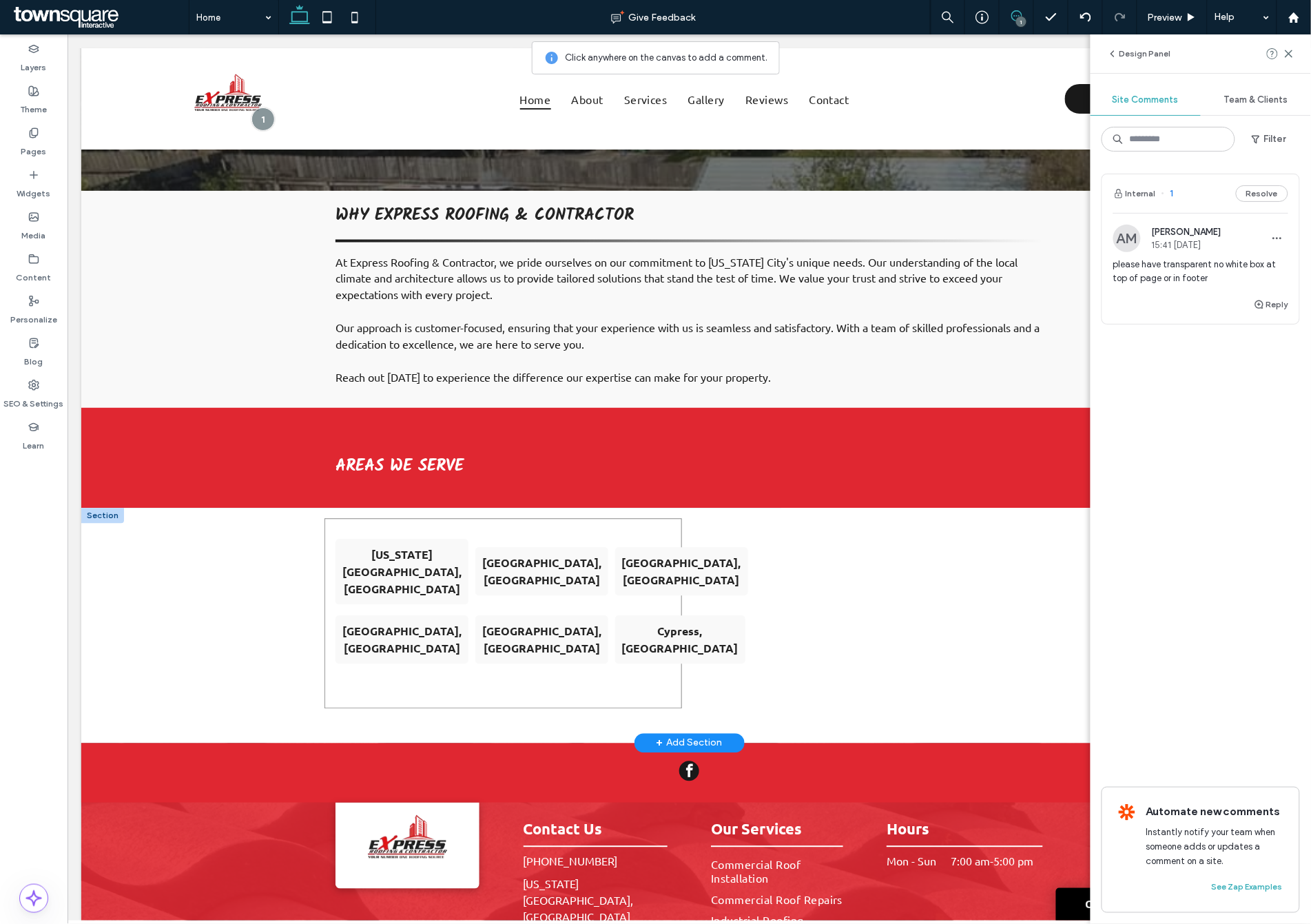
click at [491, 518] on div "Missouri City, TX Houston, TX League City, TX Pasadena, TX Conroe, TX Cypress, …" at bounding box center [502, 613] width 357 height 190
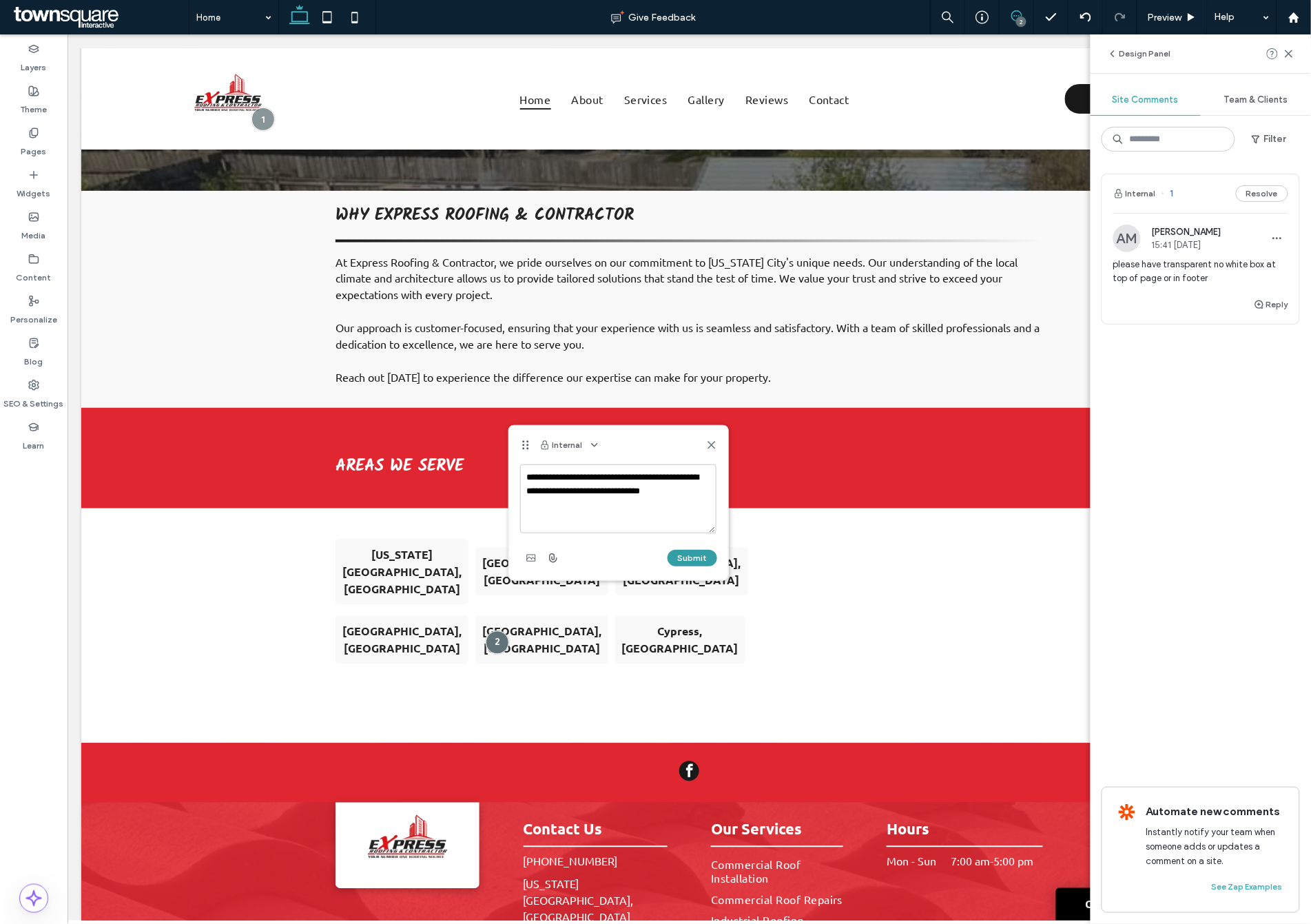
type textarea "**********"
click at [689, 550] on button "Submit" at bounding box center [692, 558] width 50 height 16
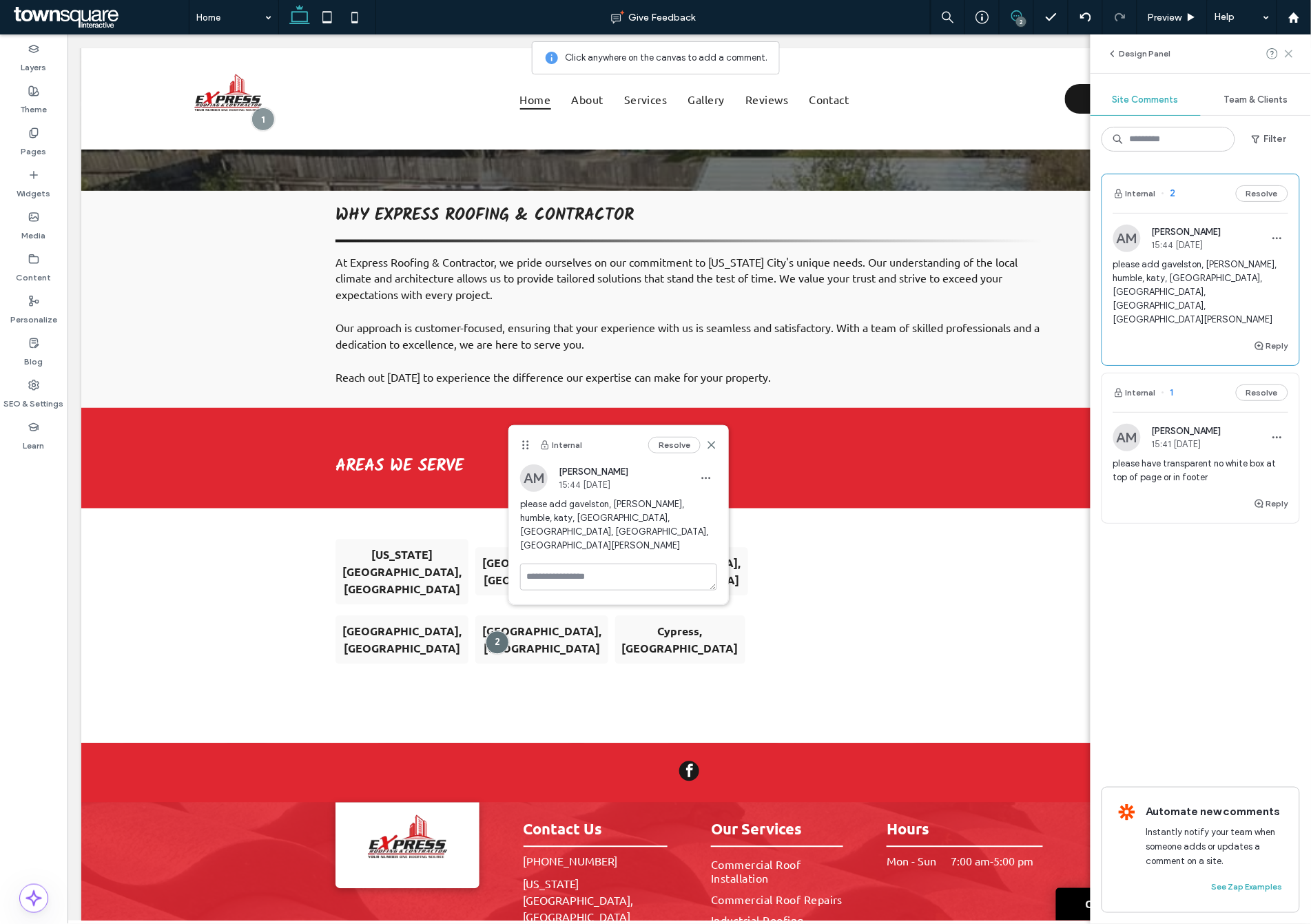
click at [1290, 55] on icon at bounding box center [1289, 53] width 11 height 11
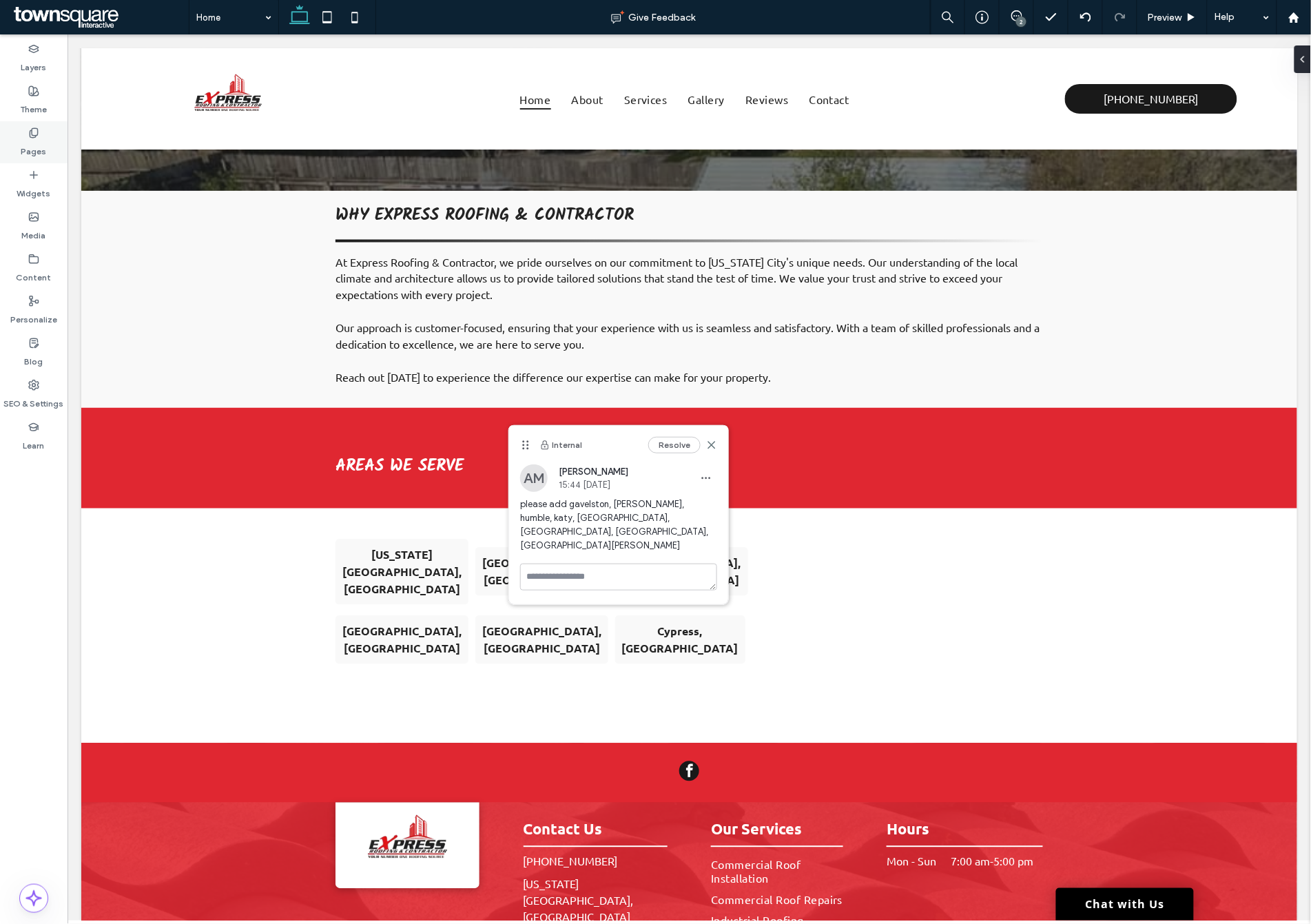
click at [35, 129] on icon at bounding box center [33, 132] width 11 height 11
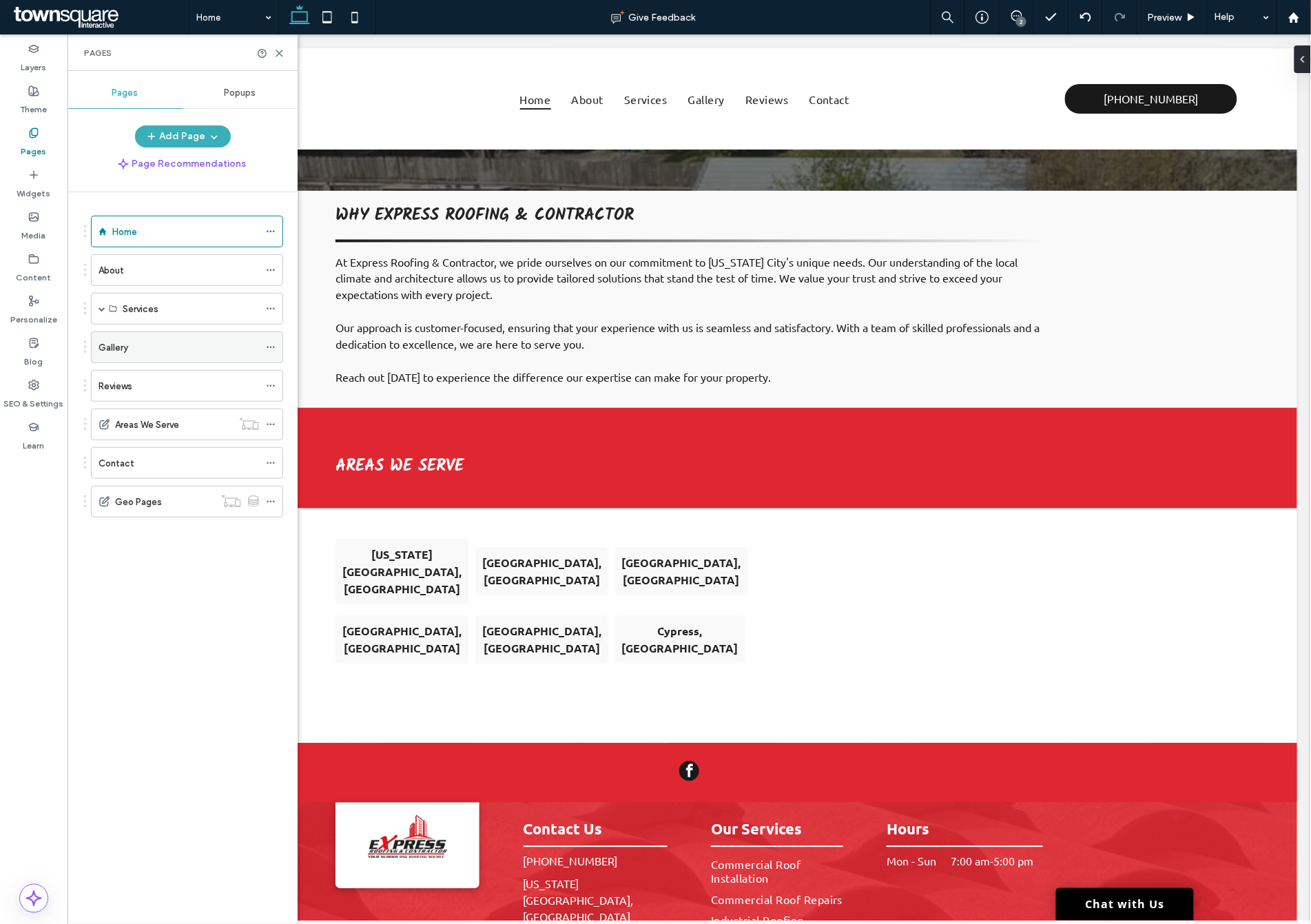
click at [118, 363] on div "Gallery" at bounding box center [187, 347] width 192 height 32
click at [180, 350] on div "Gallery" at bounding box center [178, 348] width 161 height 15
click at [280, 55] on icon at bounding box center [280, 53] width 10 height 10
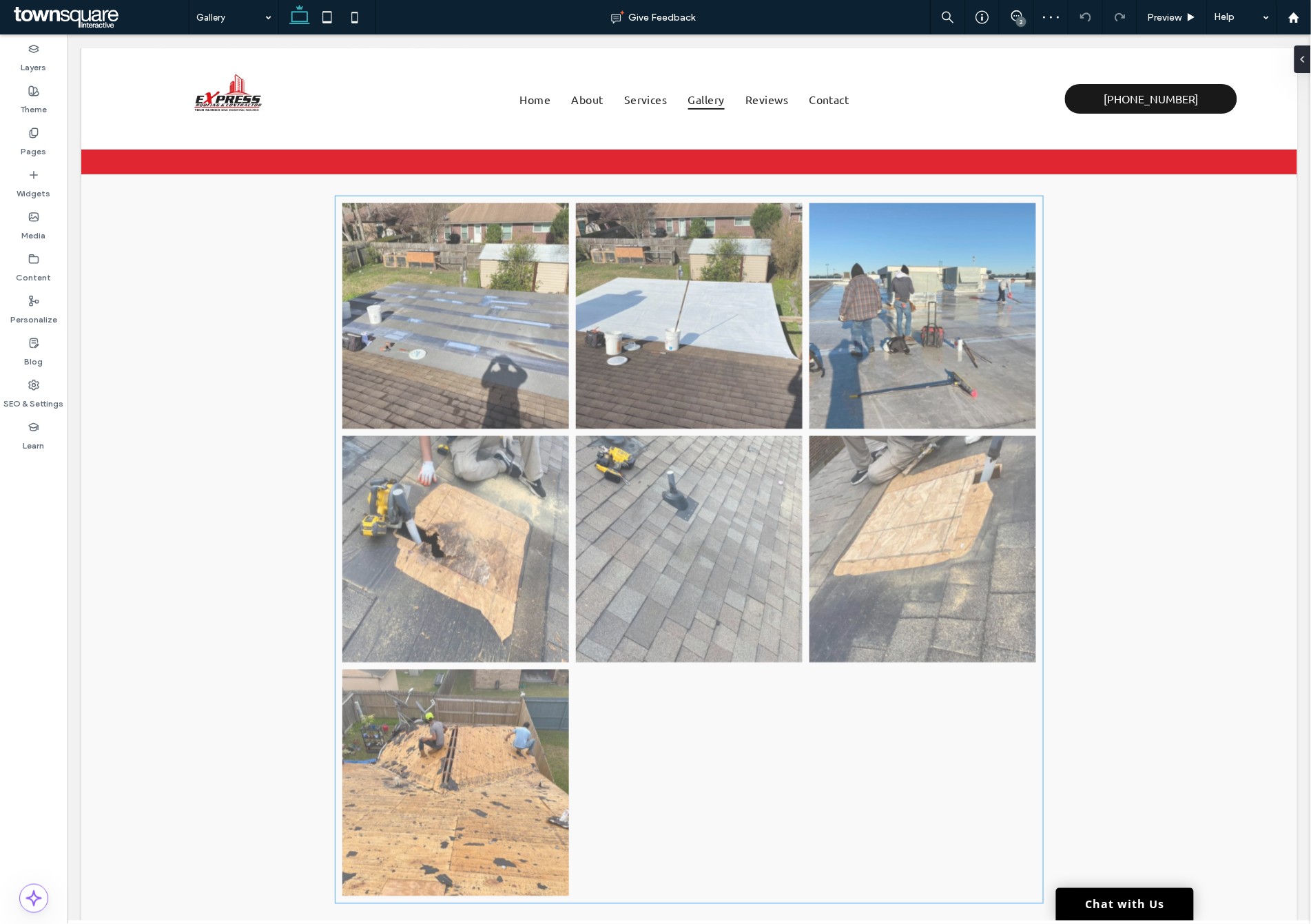
scroll to position [431, 0]
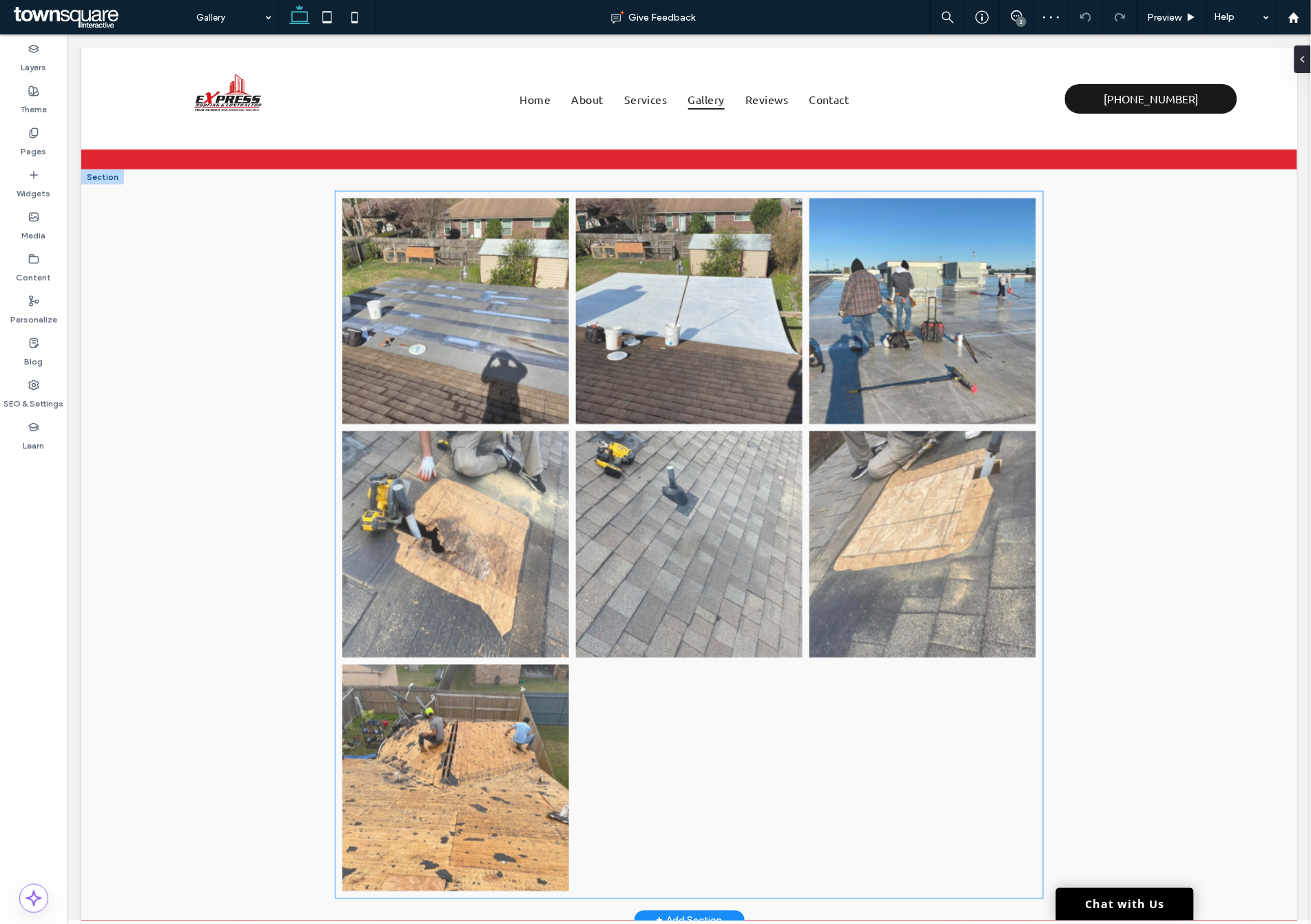
click at [912, 272] on link at bounding box center [922, 311] width 226 height 226
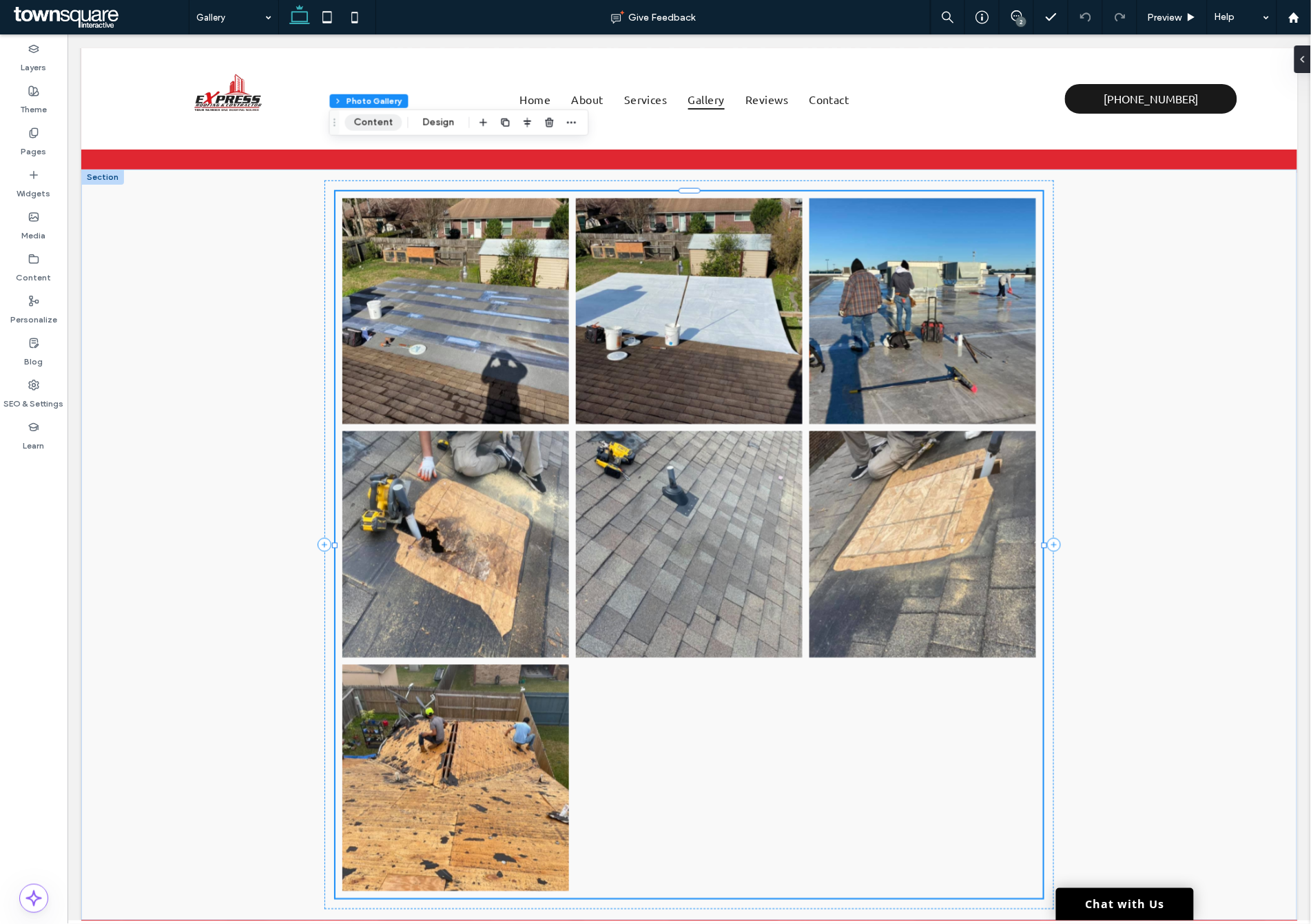
click at [356, 115] on button "Content" at bounding box center [374, 123] width 57 height 16
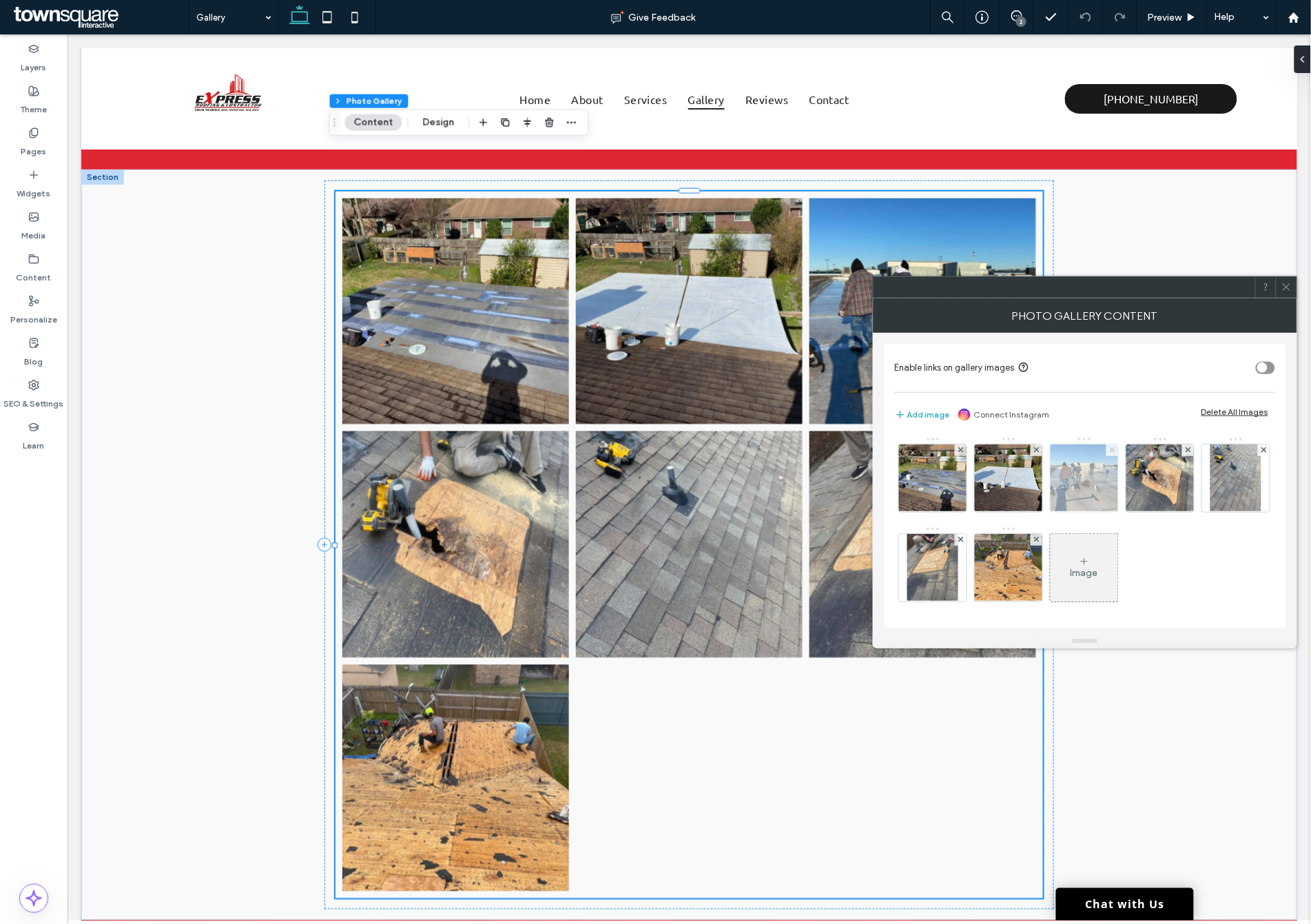
click at [1111, 450] on icon at bounding box center [1112, 449] width 5 height 5
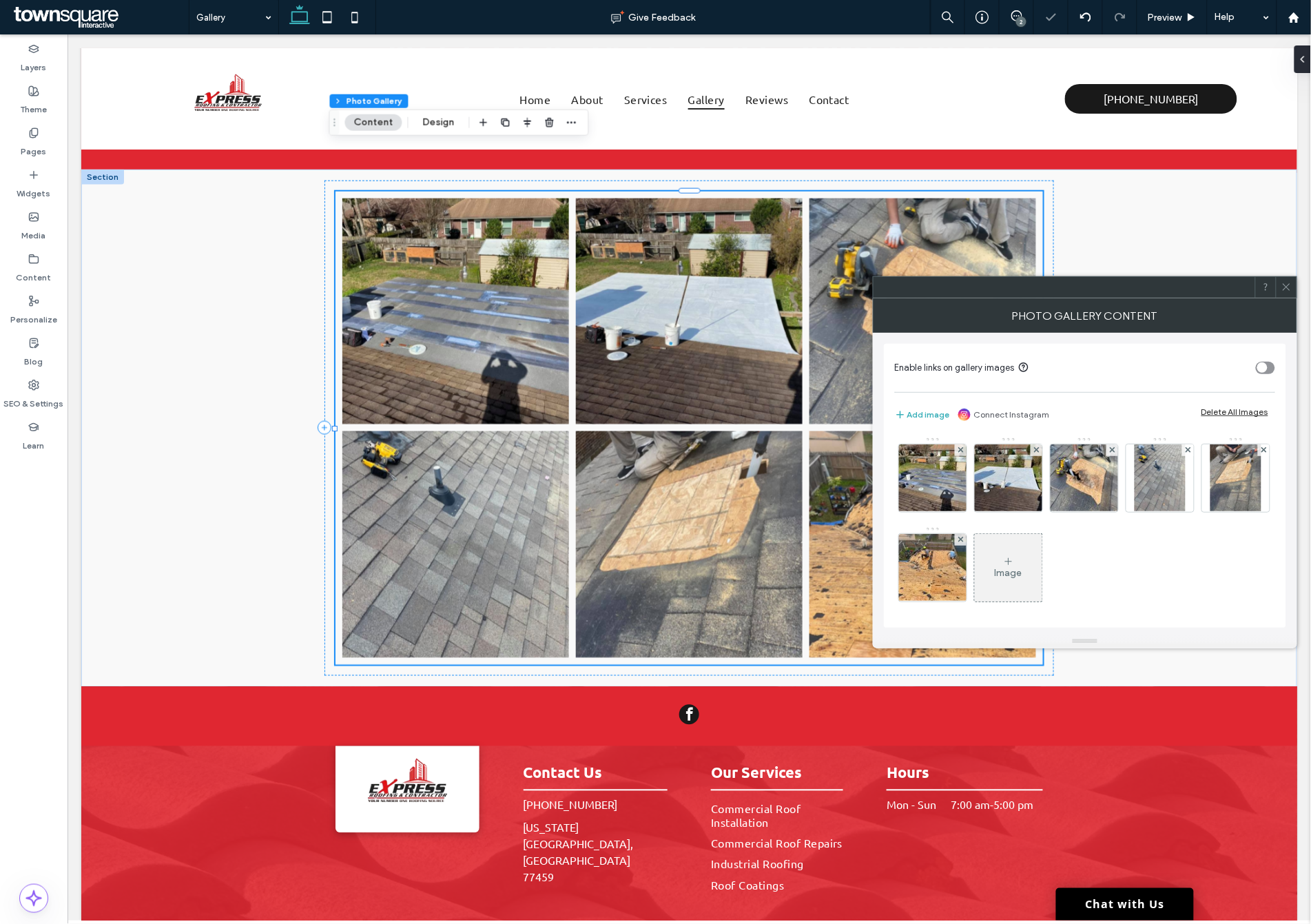
click at [1284, 294] on span at bounding box center [1287, 287] width 10 height 21
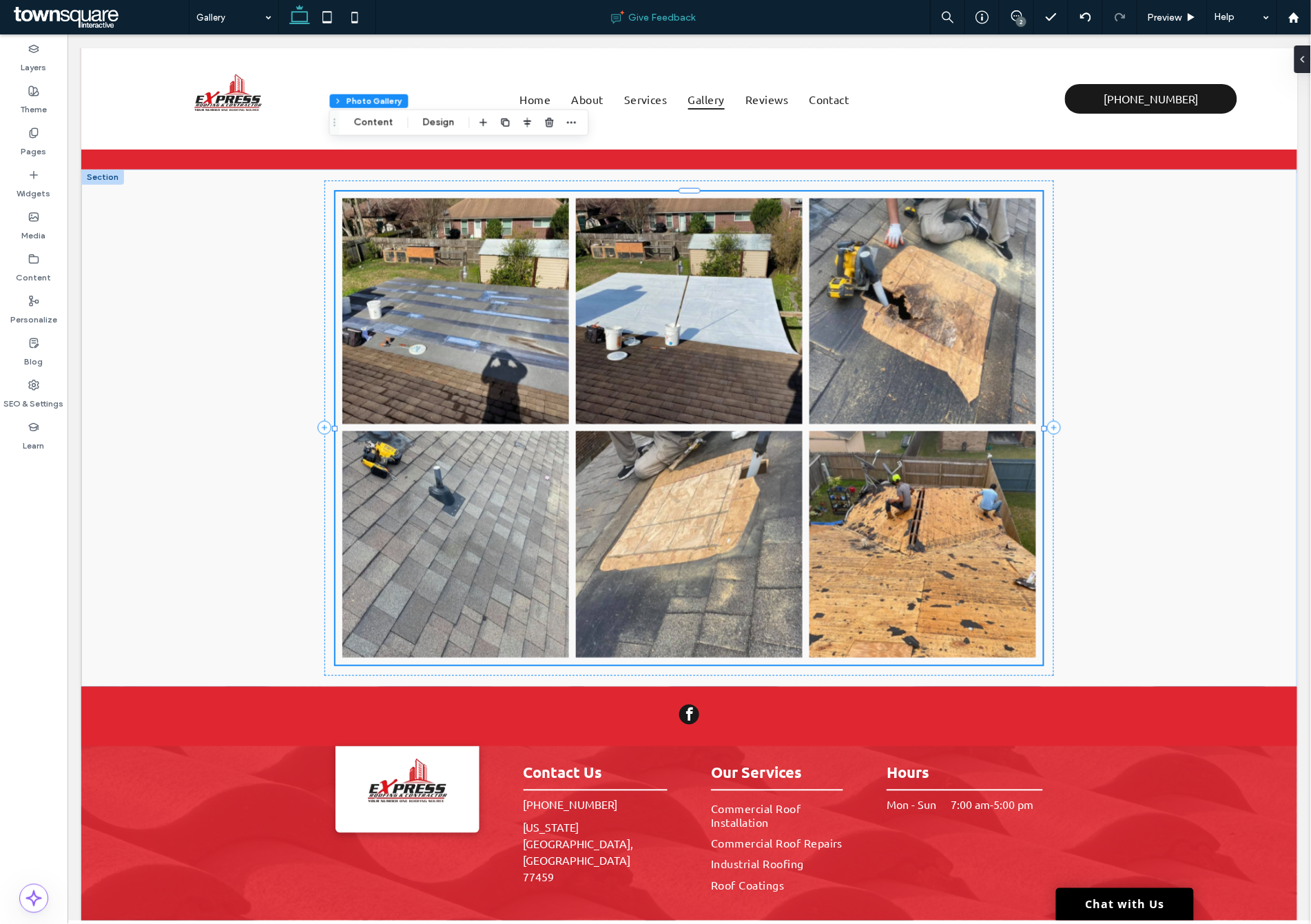
click at [1020, 18] on div "2" at bounding box center [1021, 21] width 10 height 10
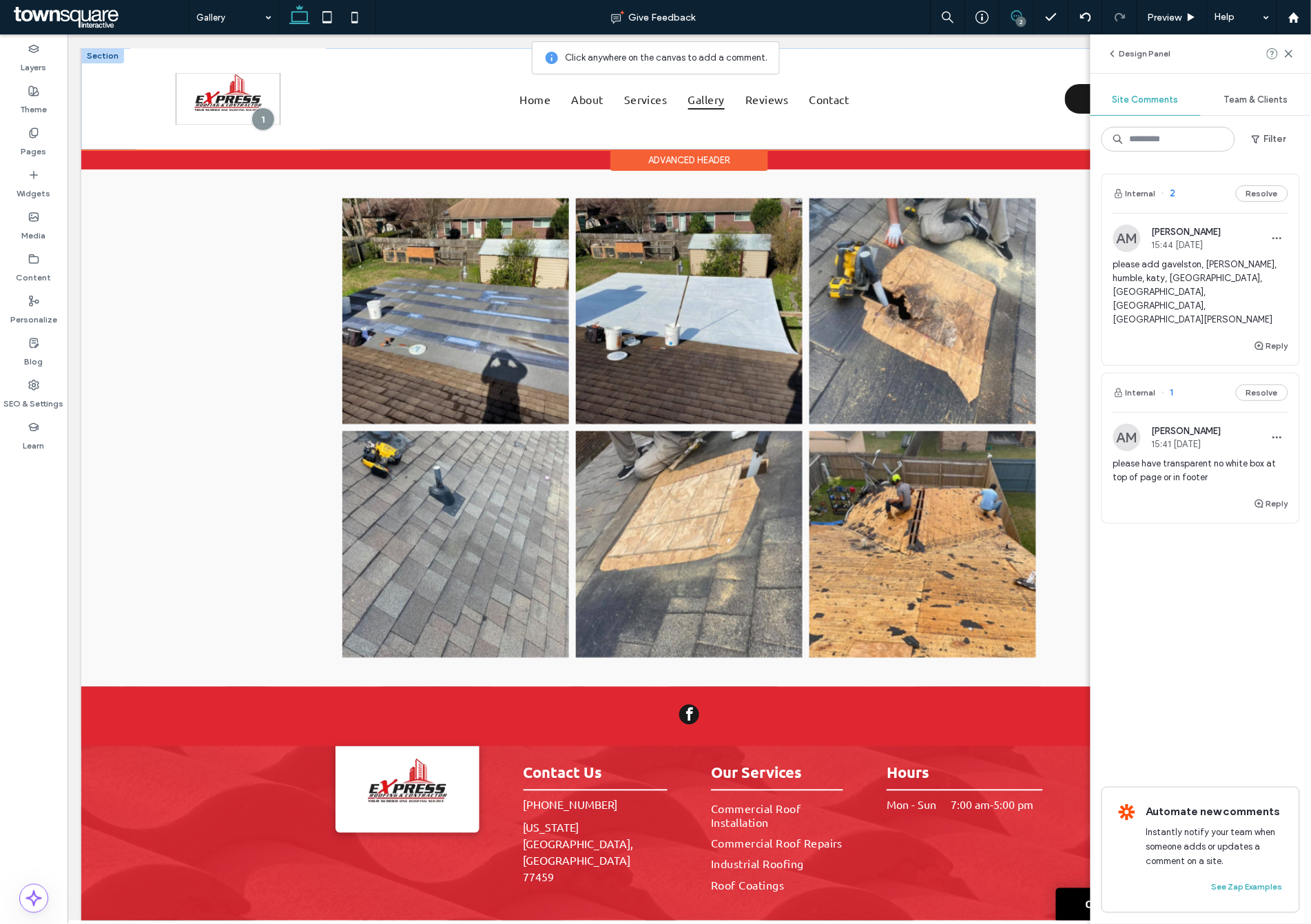
click at [235, 91] on img at bounding box center [228, 98] width 105 height 53
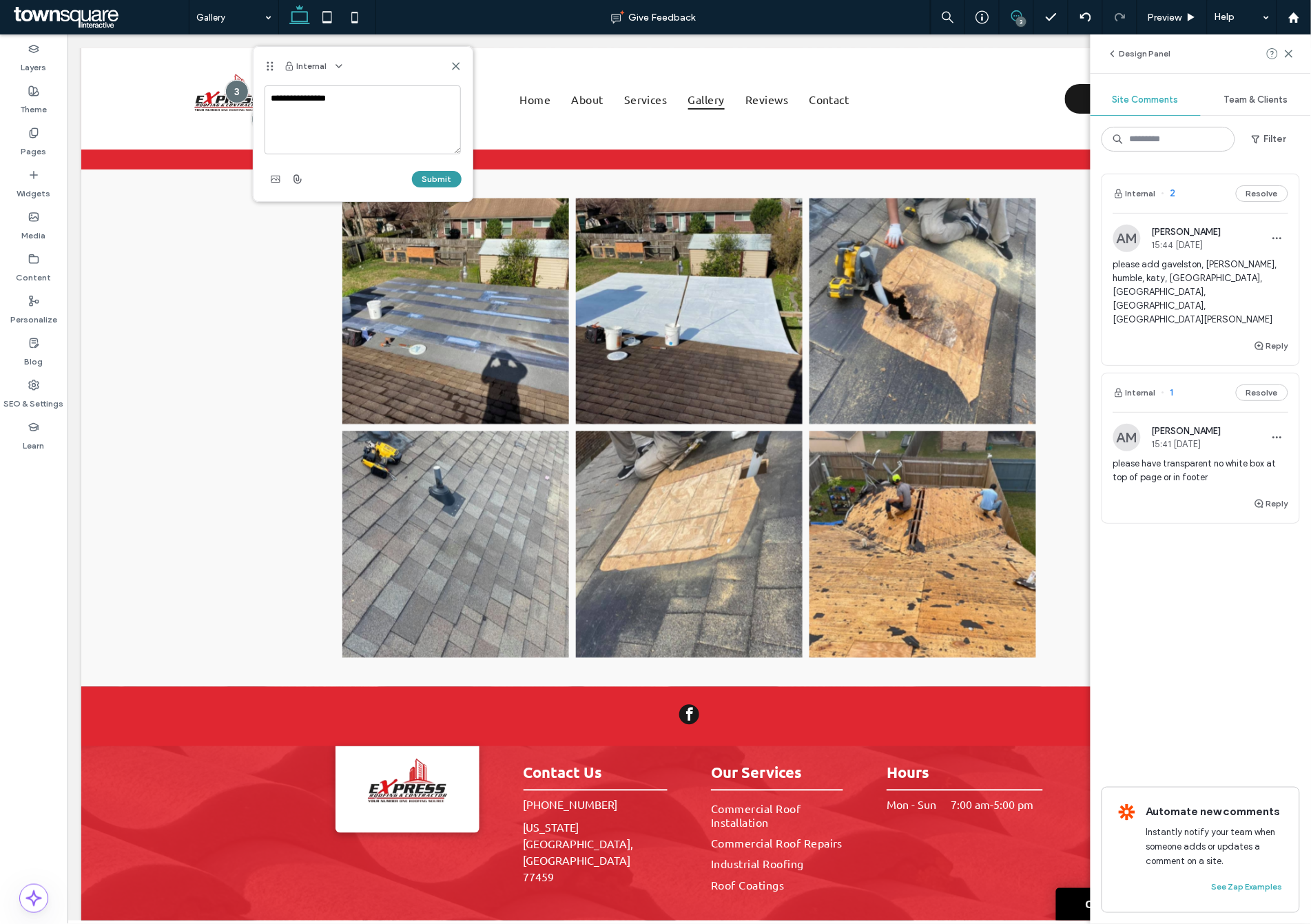
type textarea "**********"
click at [441, 178] on button "Submit" at bounding box center [437, 179] width 50 height 16
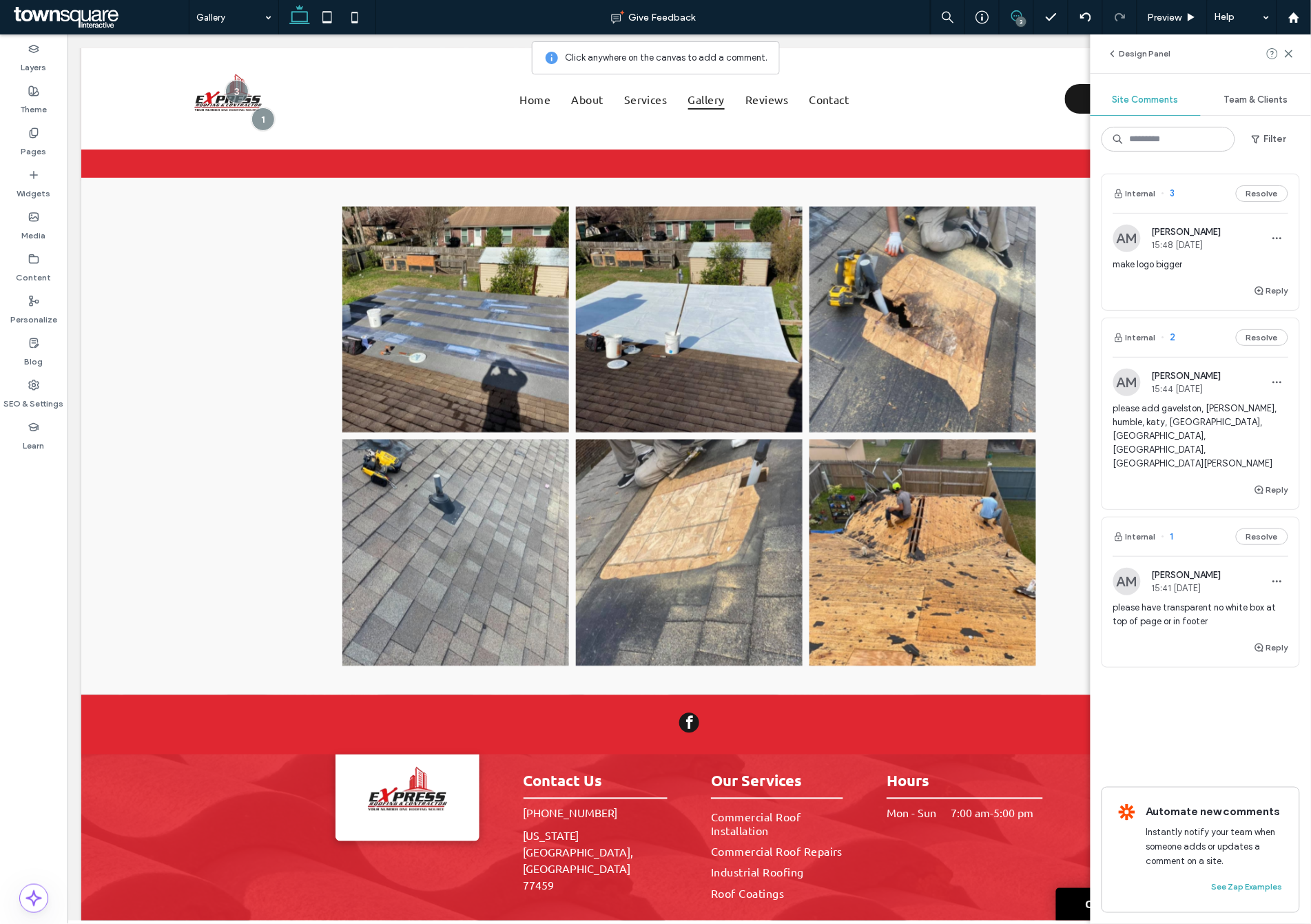
scroll to position [0, 0]
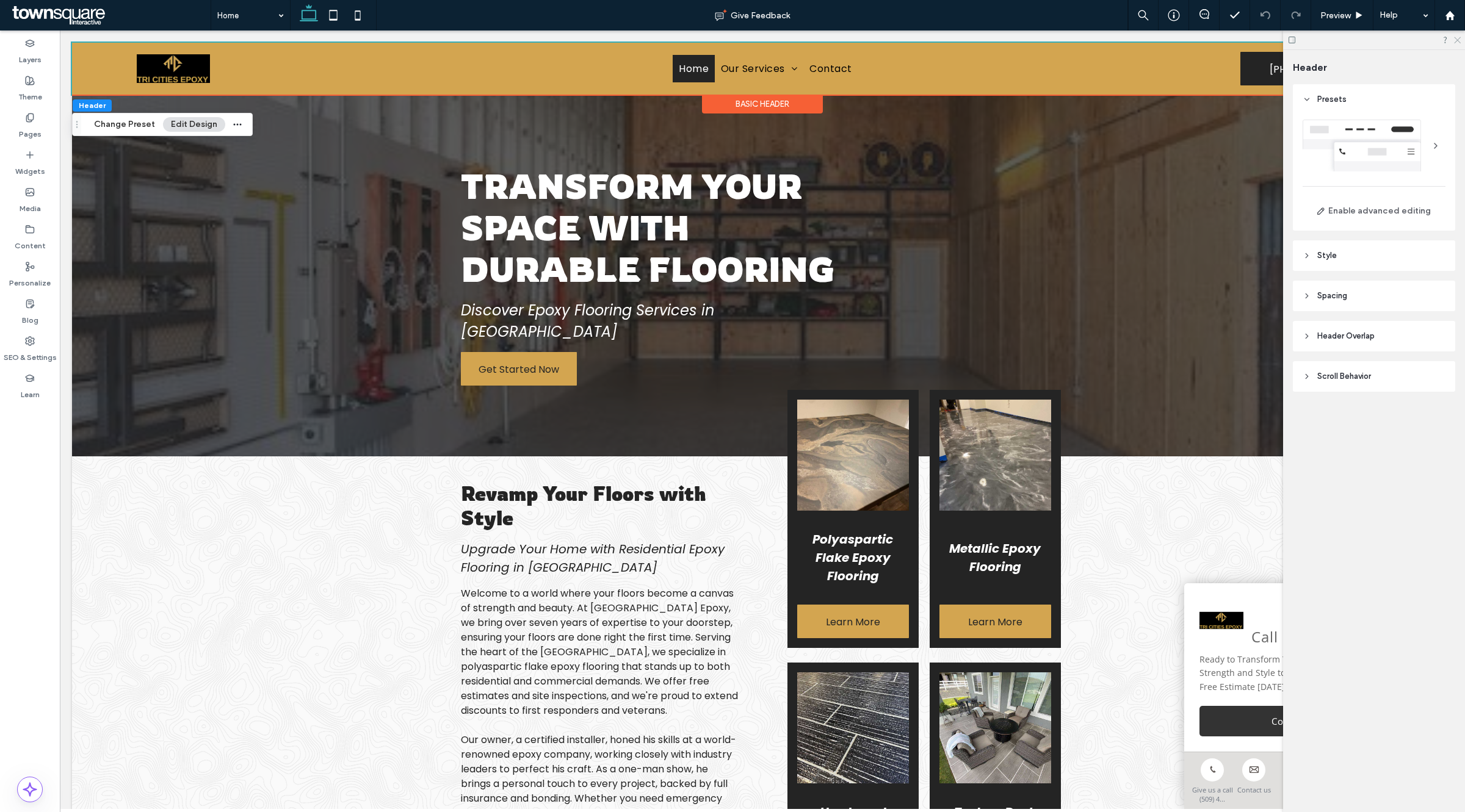
drag, startPoint x: 1458, startPoint y: 37, endPoint x: 1356, endPoint y: 7, distance: 106.3
click at [1458, 37] on icon at bounding box center [1456, 39] width 8 height 8
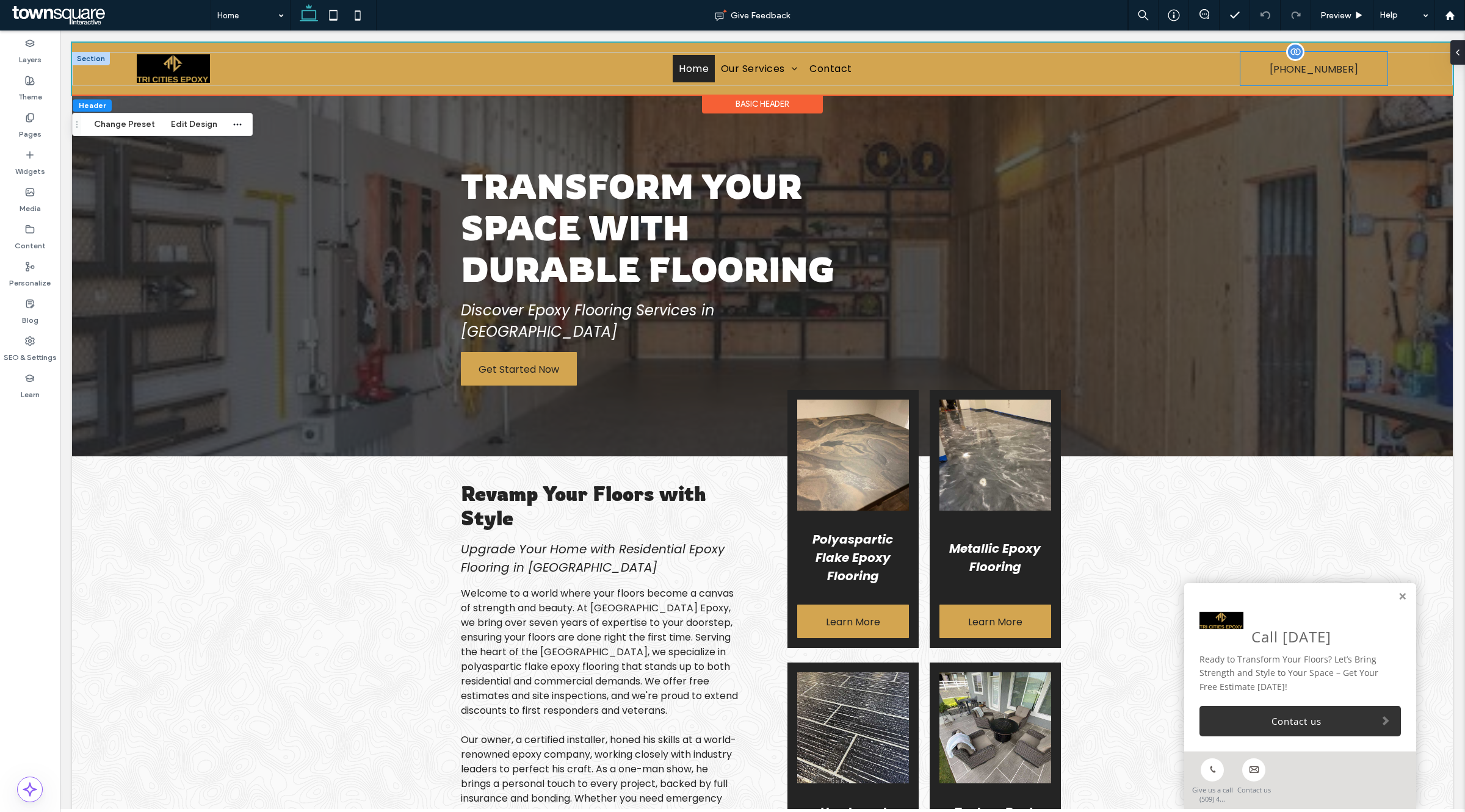
click at [1286, 52] on div at bounding box center [1295, 52] width 18 height 18
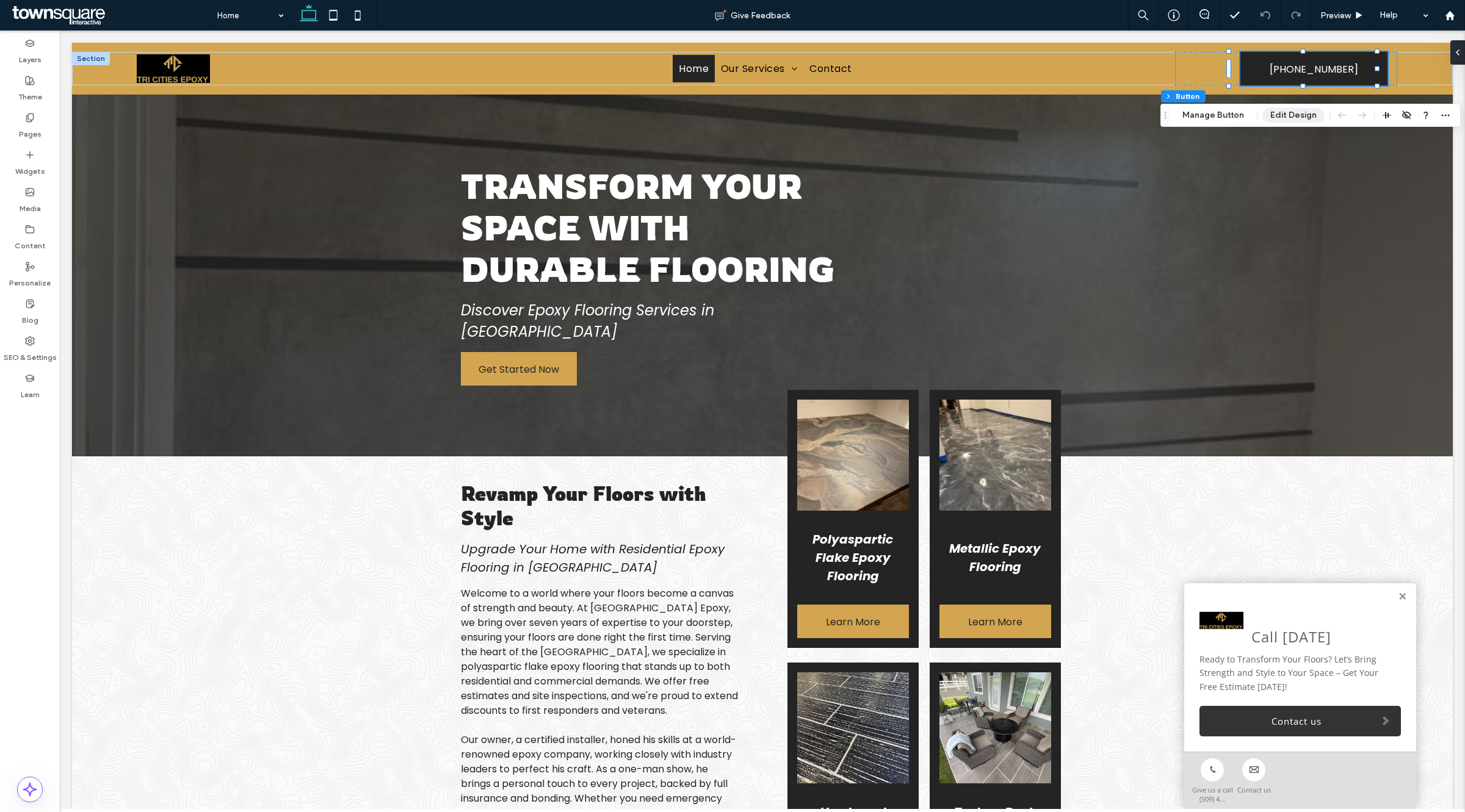
click at [1289, 117] on button "Edit Design" at bounding box center [1293, 115] width 62 height 14
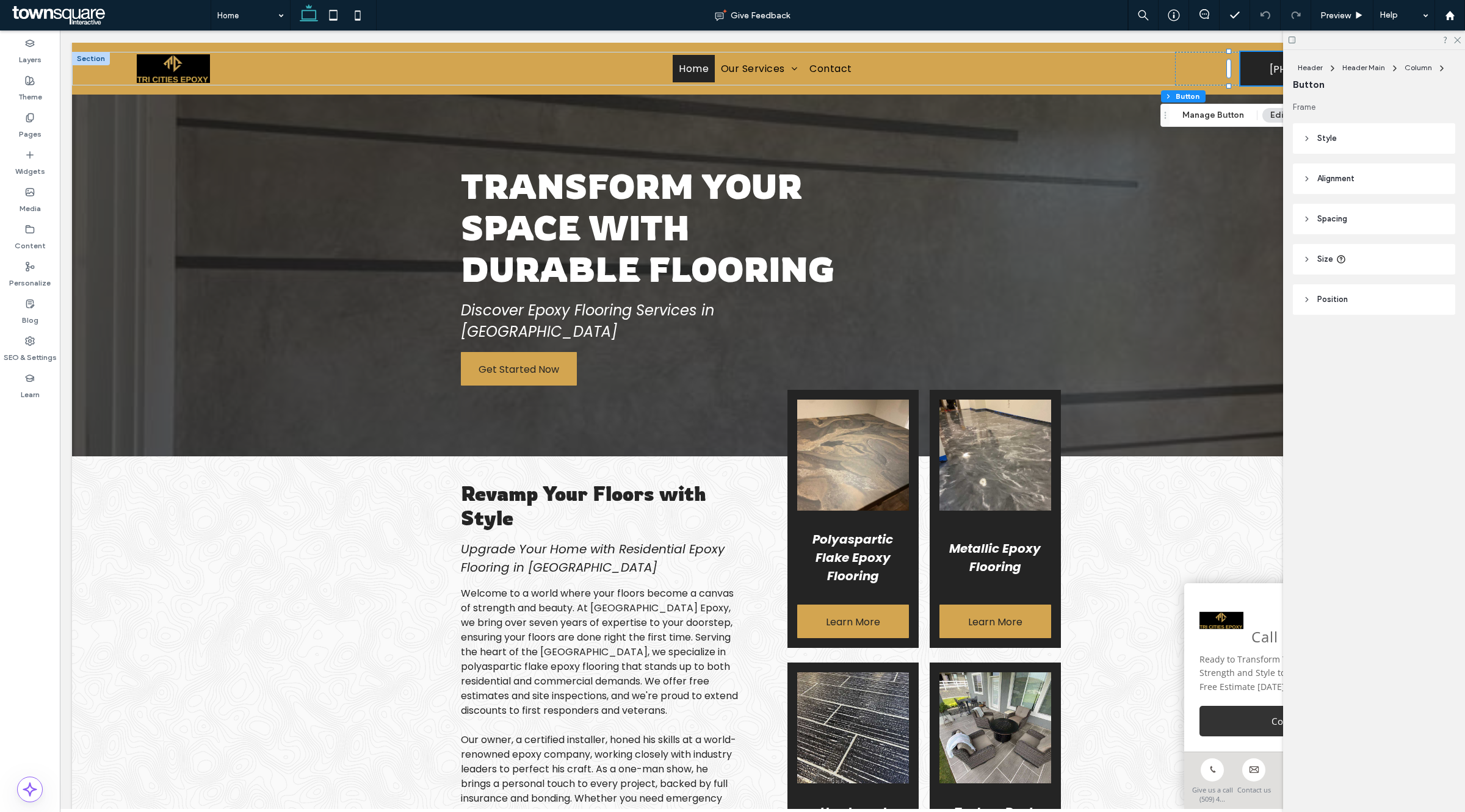
click at [1328, 134] on span "Style" at bounding box center [1327, 138] width 20 height 12
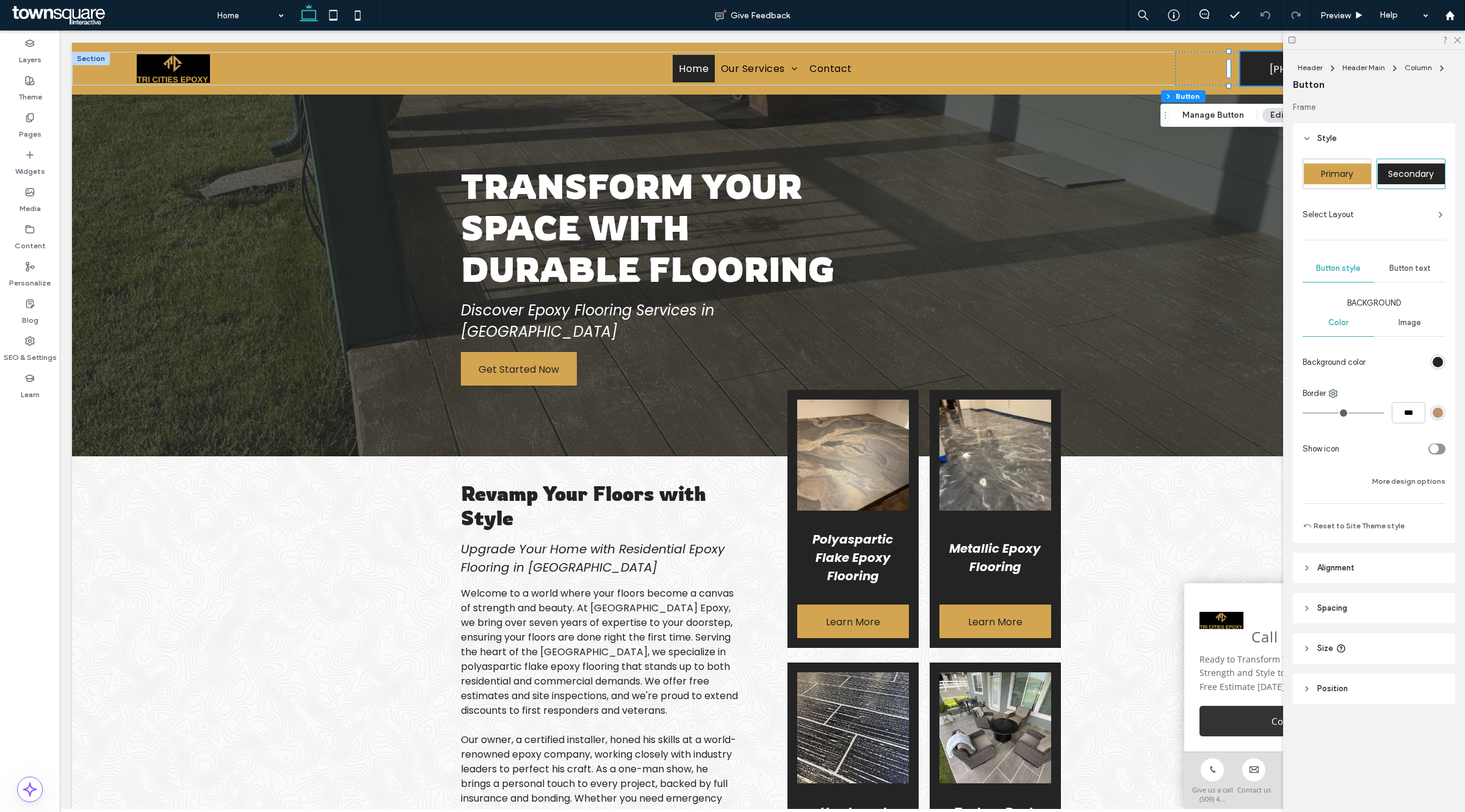
click at [1419, 263] on span "Button text" at bounding box center [1409, 268] width 41 height 10
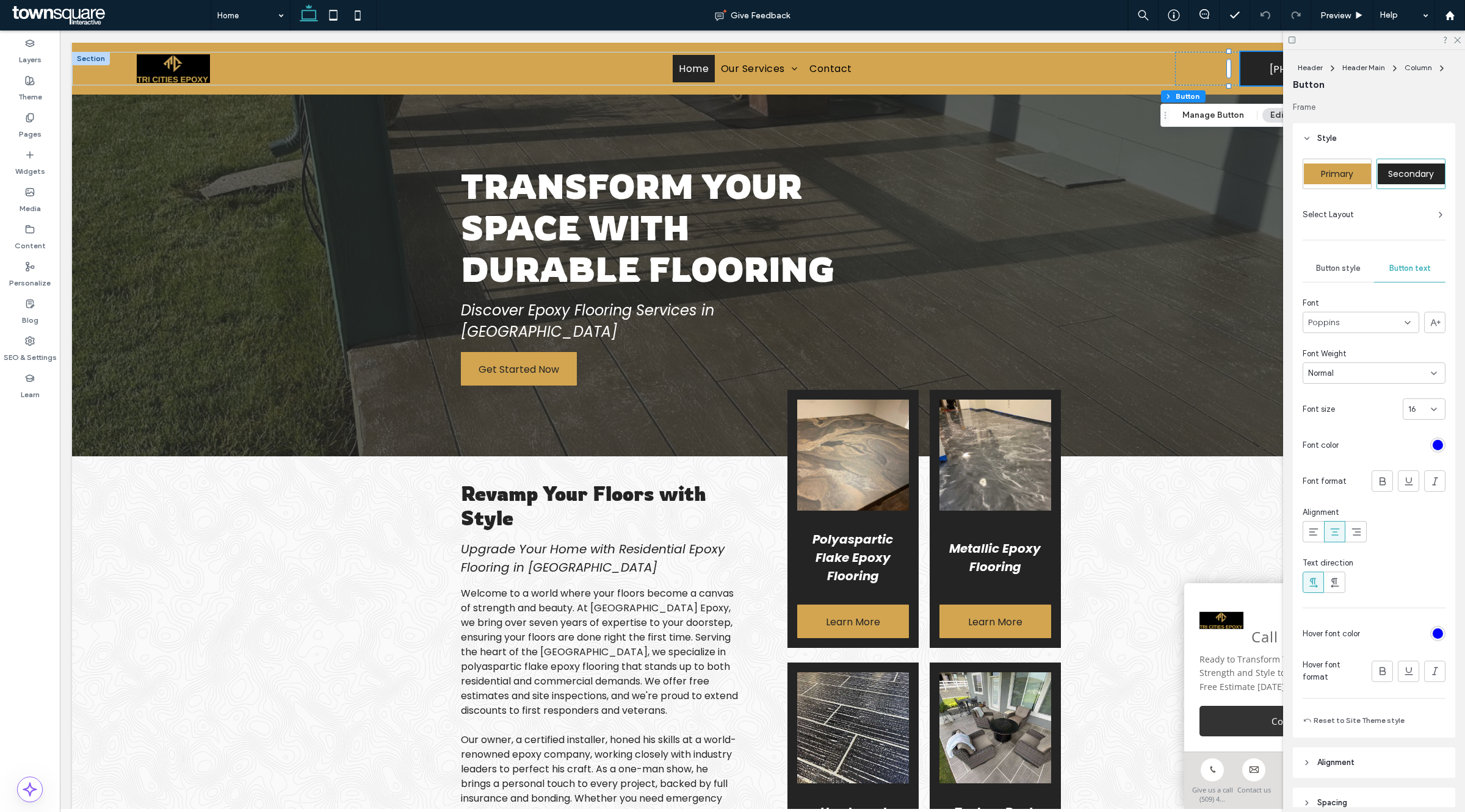
click at [1432, 446] on div "rgb(0, 0, 255)" at bounding box center [1437, 445] width 10 height 10
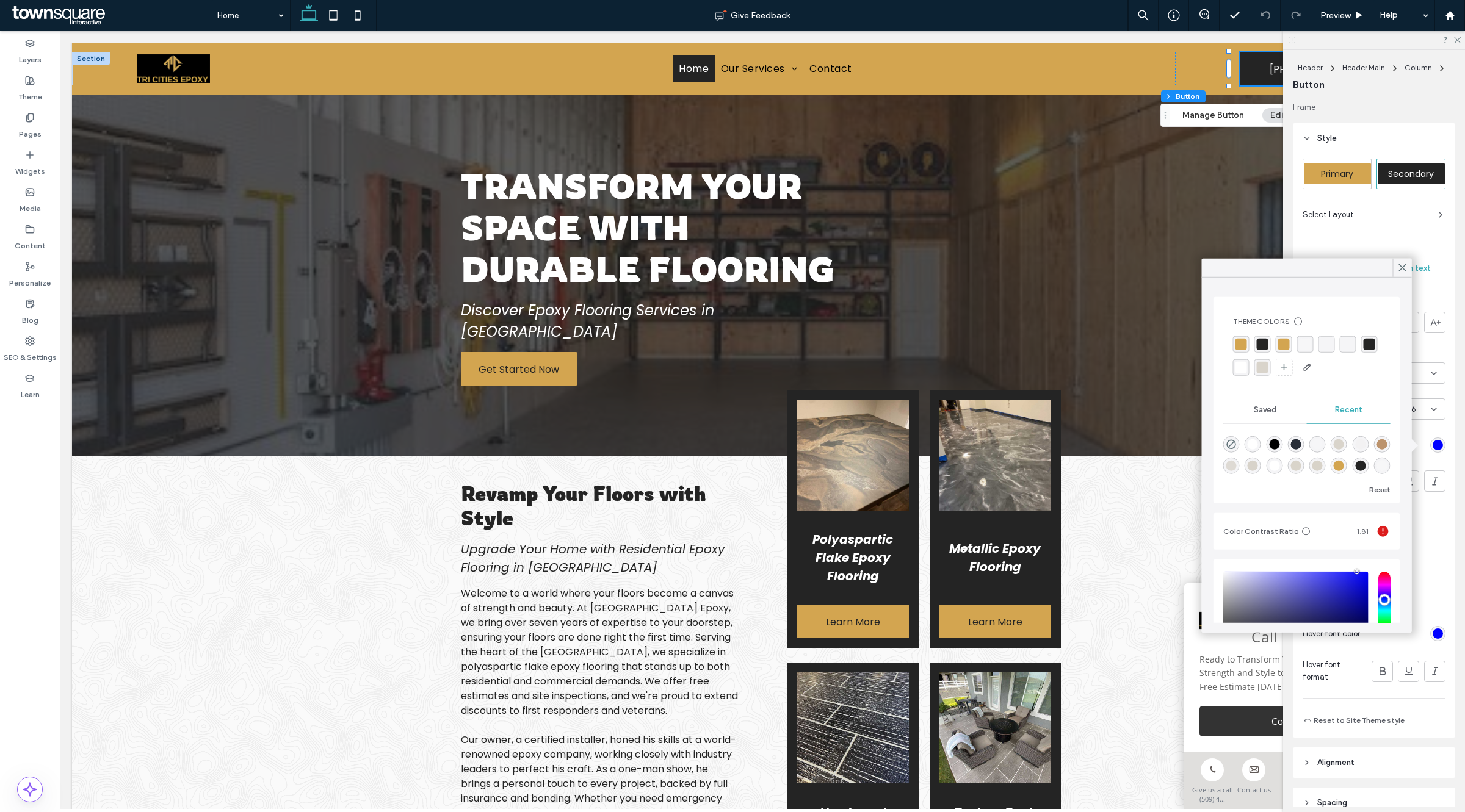
click at [1247, 365] on div "rgba(255, 255, 255, 1)" at bounding box center [1241, 367] width 12 height 12
click at [1398, 267] on icon at bounding box center [1402, 267] width 11 height 11
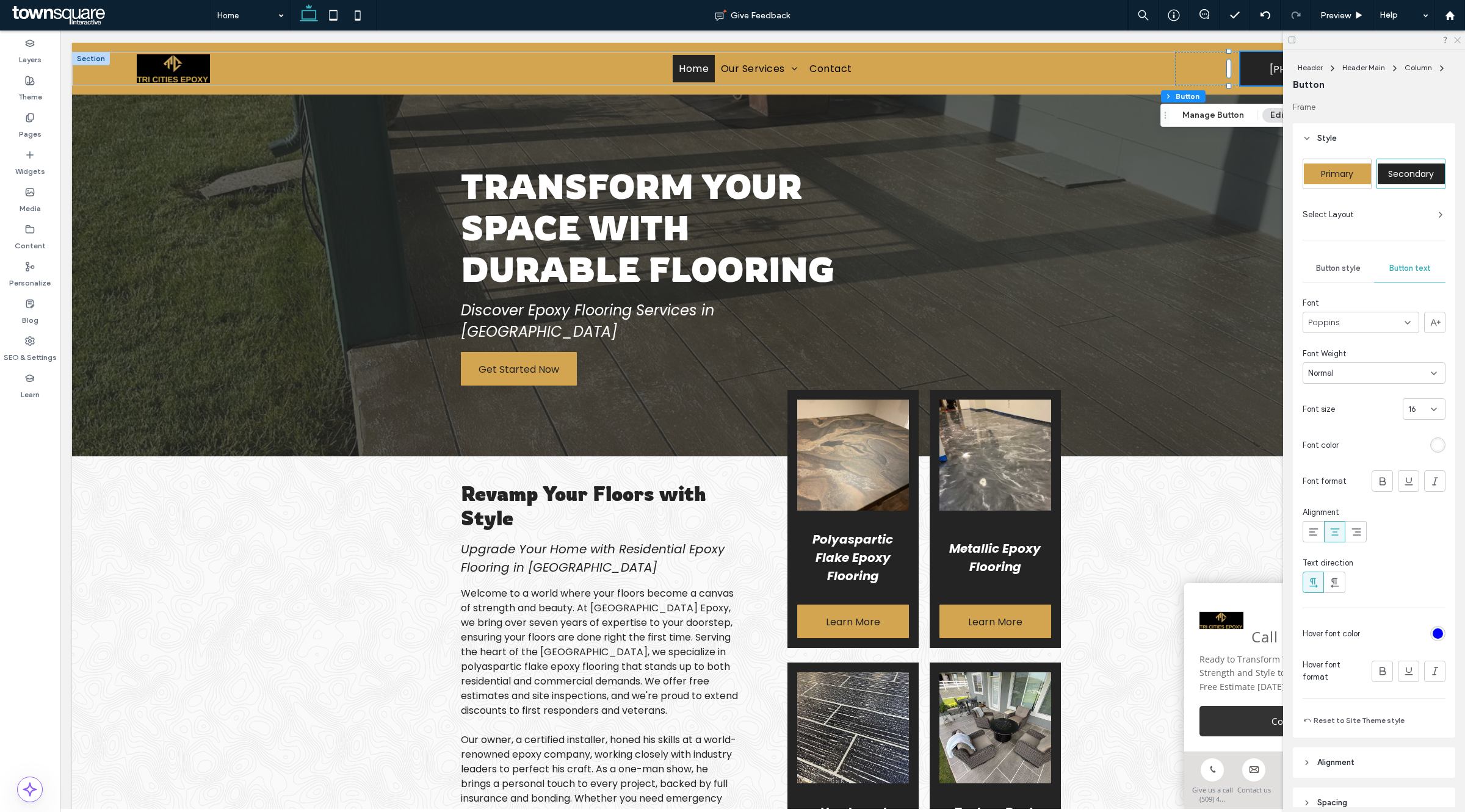
click at [1458, 40] on use at bounding box center [1457, 41] width 7 height 7
